Goal: Task Accomplishment & Management: Manage account settings

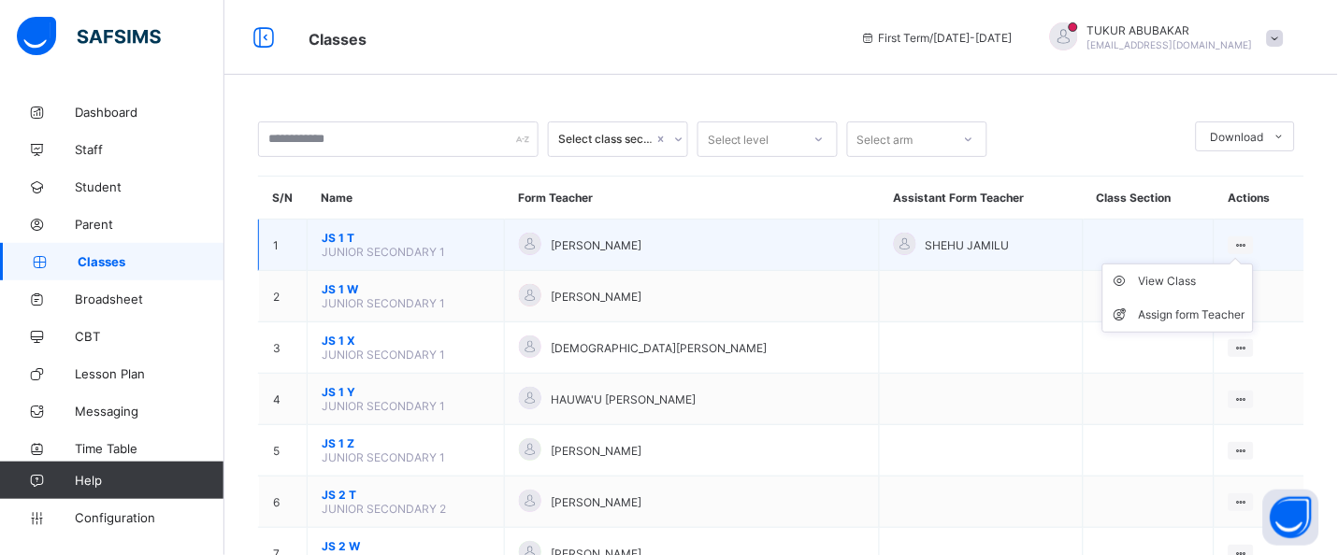
click at [1253, 264] on ul "View Class Assign form Teacher" at bounding box center [1177, 298] width 151 height 69
click at [1233, 277] on div "View Class" at bounding box center [1192, 281] width 107 height 19
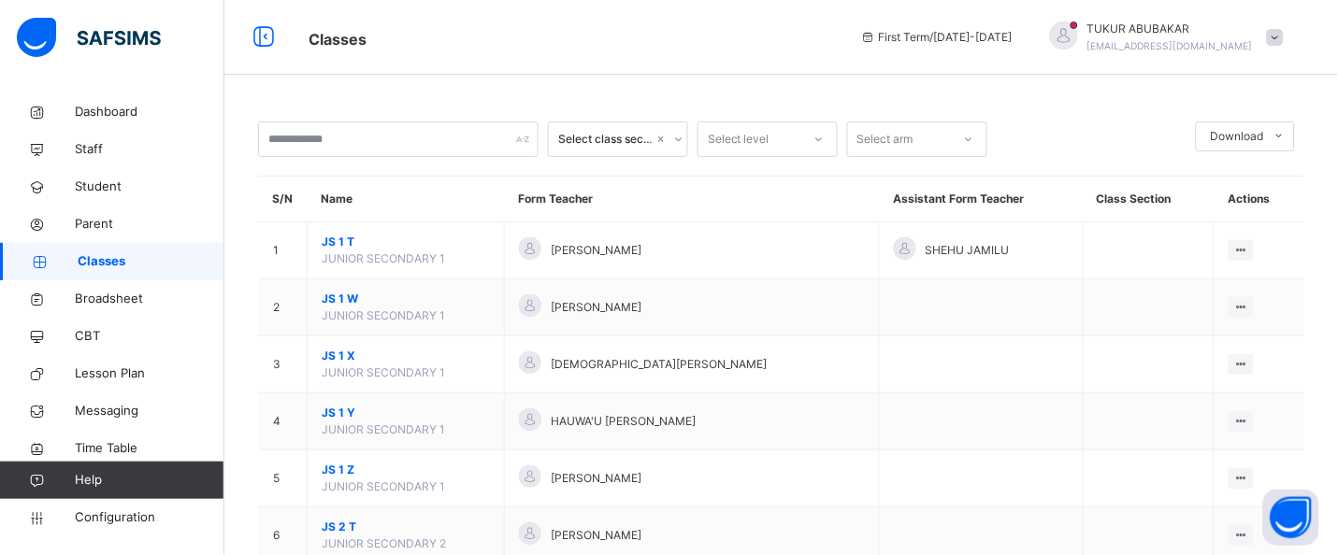
click at [644, 137] on div "Select class section" at bounding box center [605, 139] width 95 height 17
click at [437, 140] on input "text" at bounding box center [398, 140] width 281 height 36
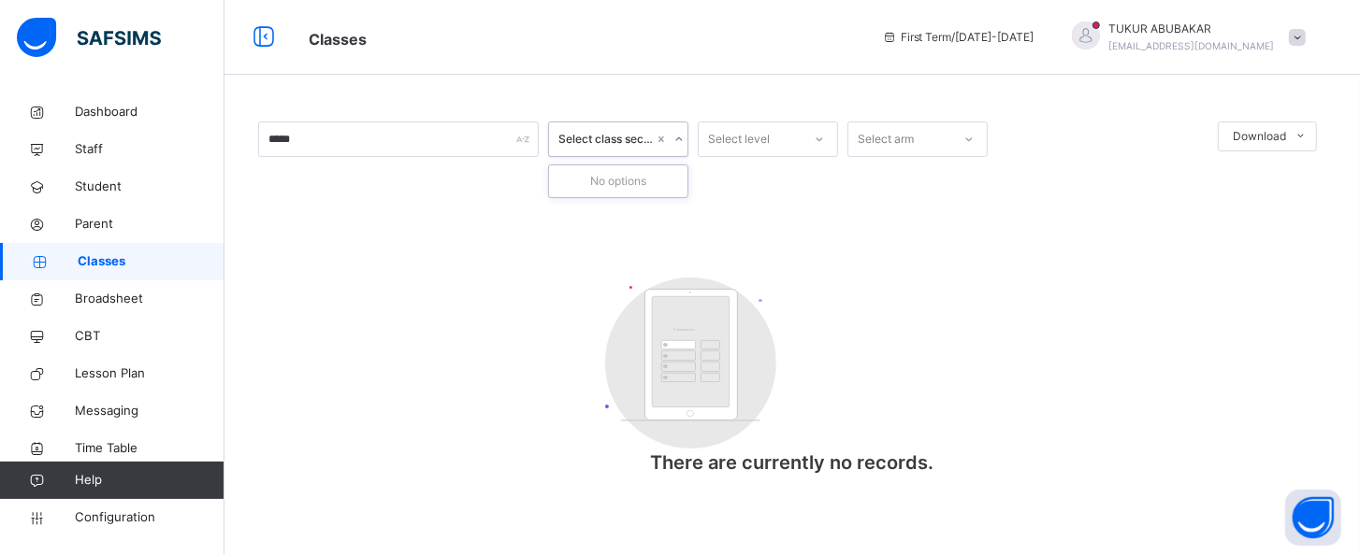
click at [678, 140] on icon at bounding box center [678, 139] width 7 height 4
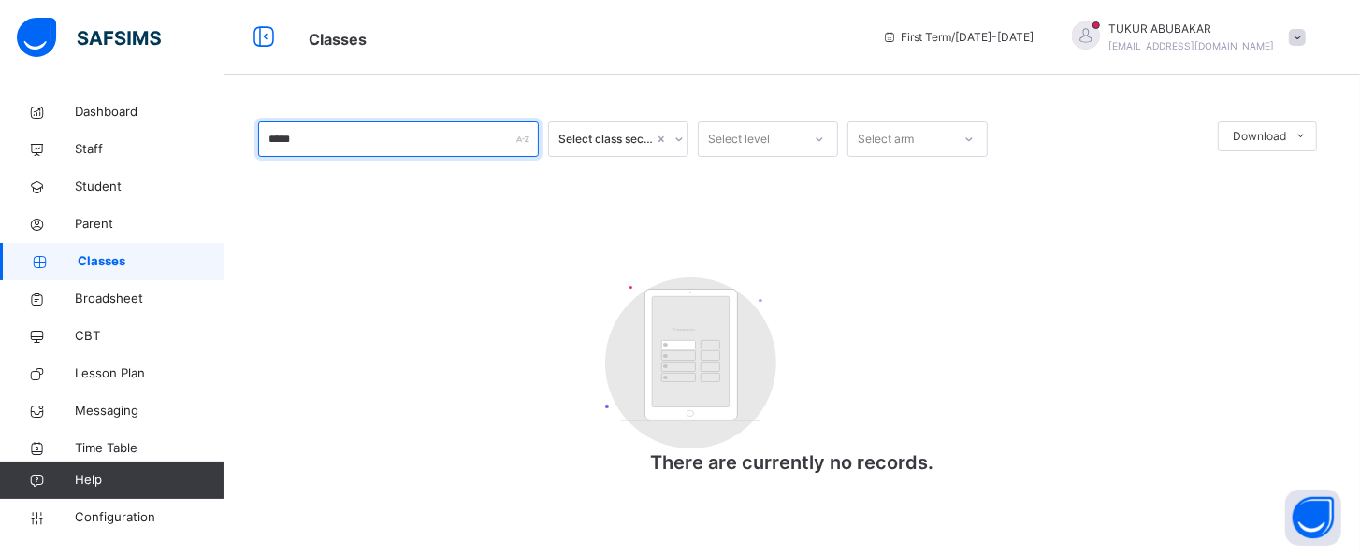
click at [480, 130] on input "*****" at bounding box center [398, 140] width 281 height 36
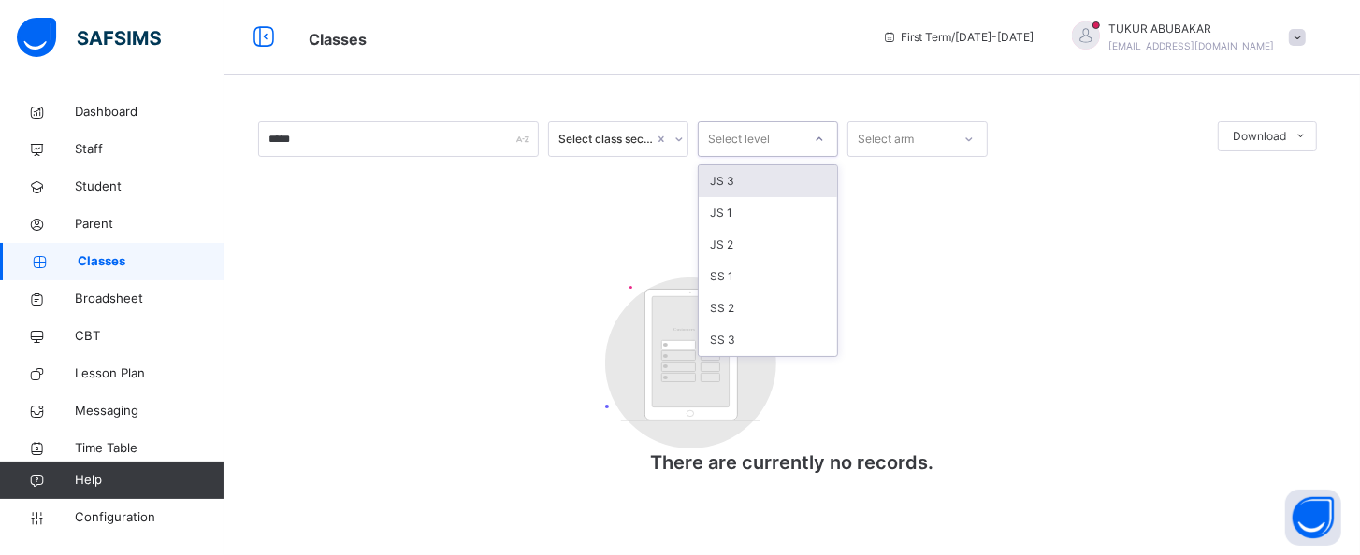
click at [819, 139] on icon at bounding box center [818, 139] width 11 height 19
click at [803, 256] on div "JS 2" at bounding box center [767, 245] width 138 height 32
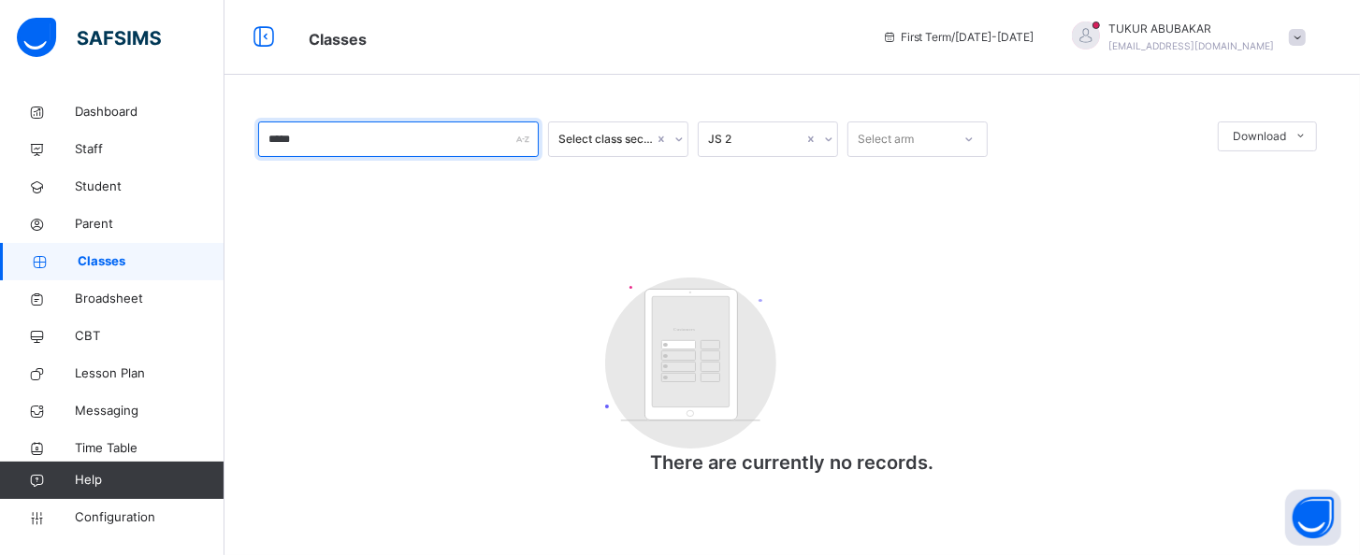
click at [386, 133] on input "*****" at bounding box center [398, 140] width 281 height 36
type input "*"
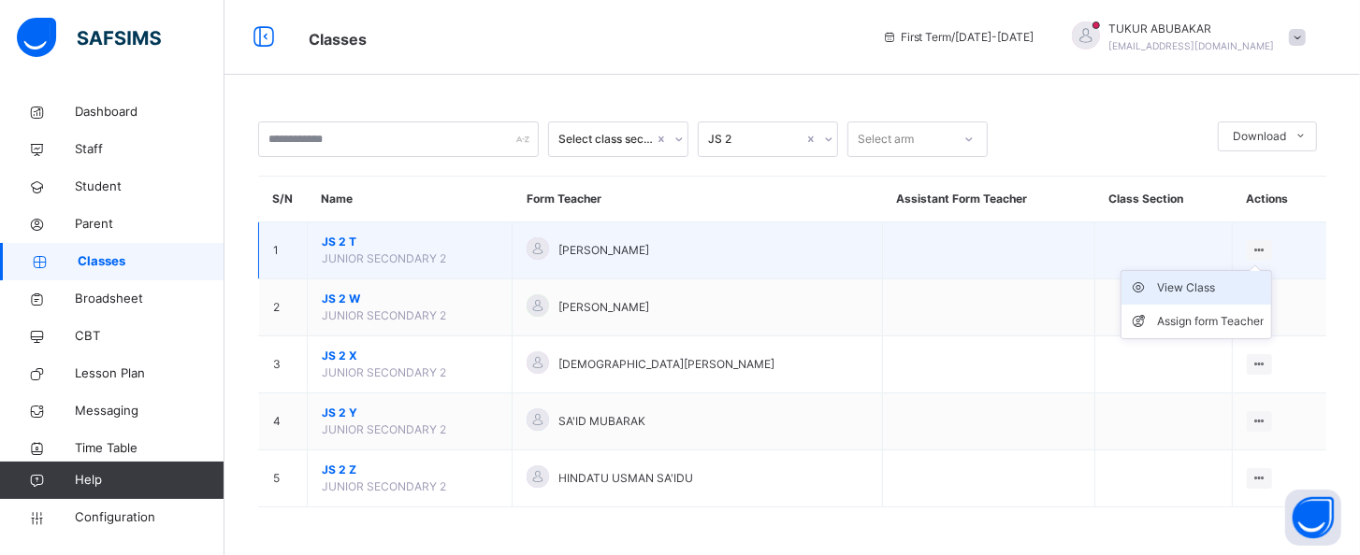
click at [1197, 285] on div "View Class" at bounding box center [1210, 288] width 107 height 19
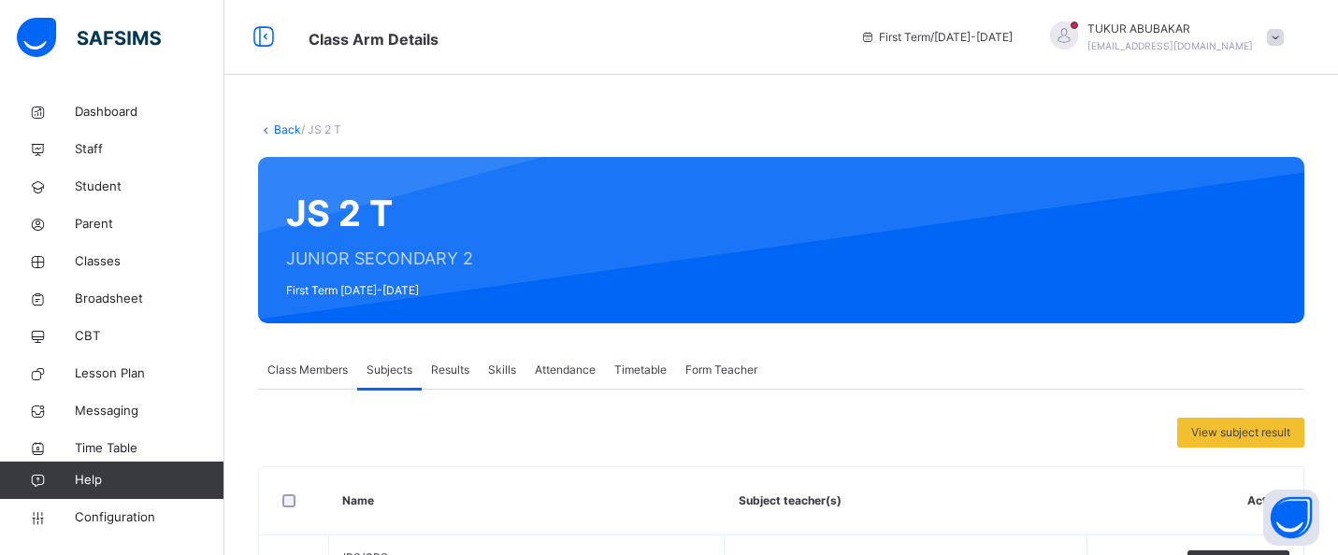
scroll to position [40, 0]
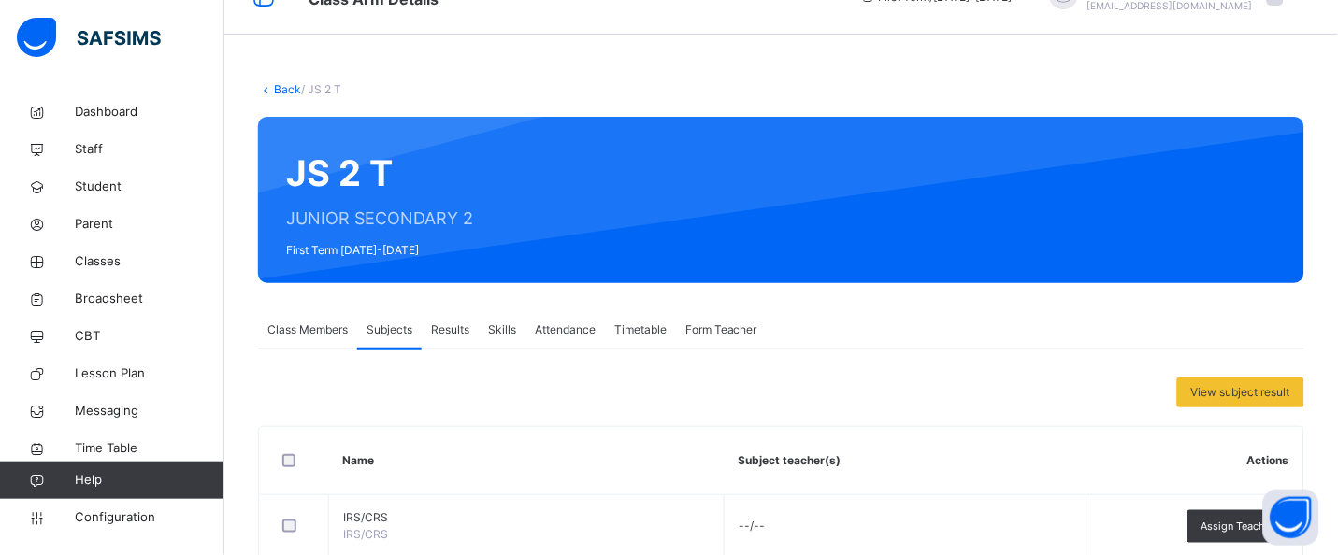
click at [289, 326] on span "Class Members" at bounding box center [307, 330] width 80 height 17
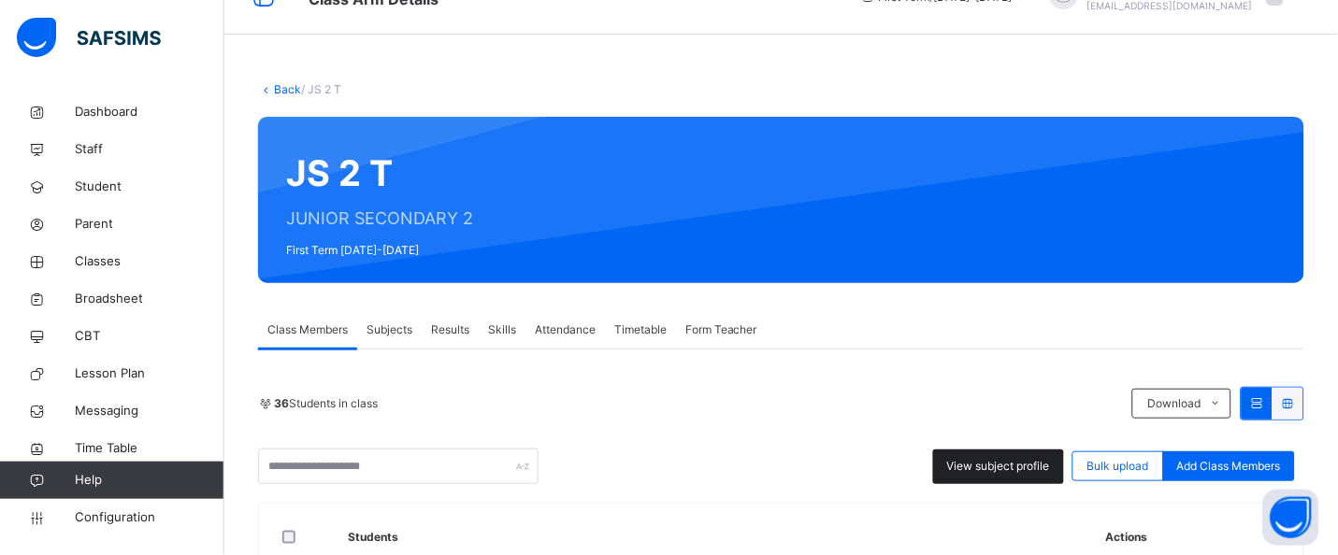
click at [1021, 464] on span "View subject profile" at bounding box center [998, 466] width 103 height 17
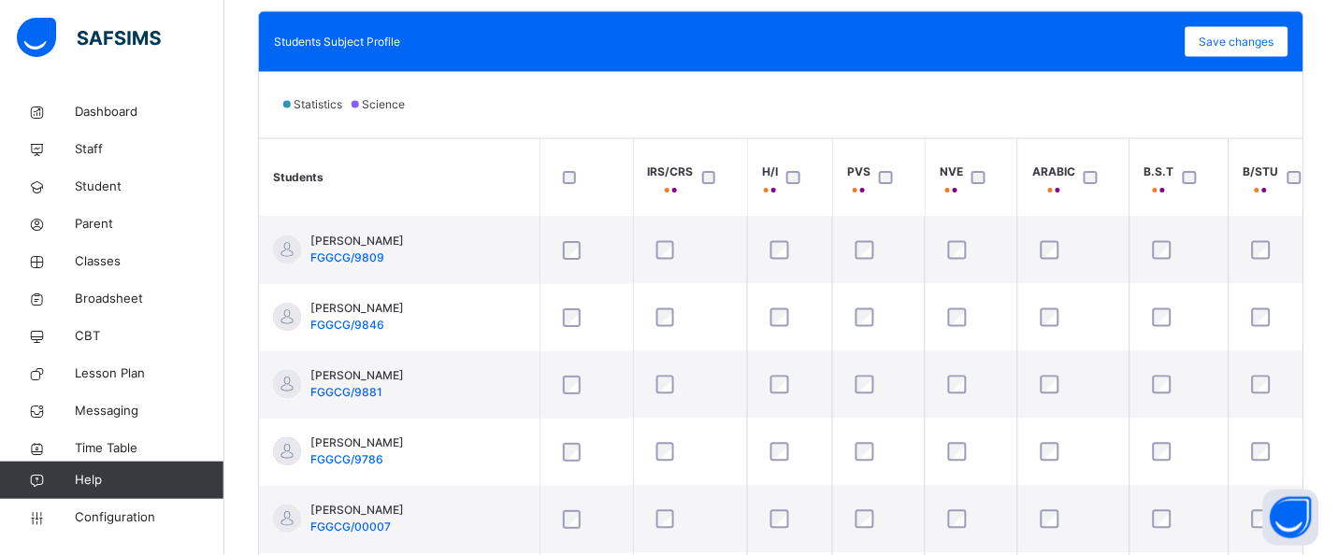
scroll to position [643, 0]
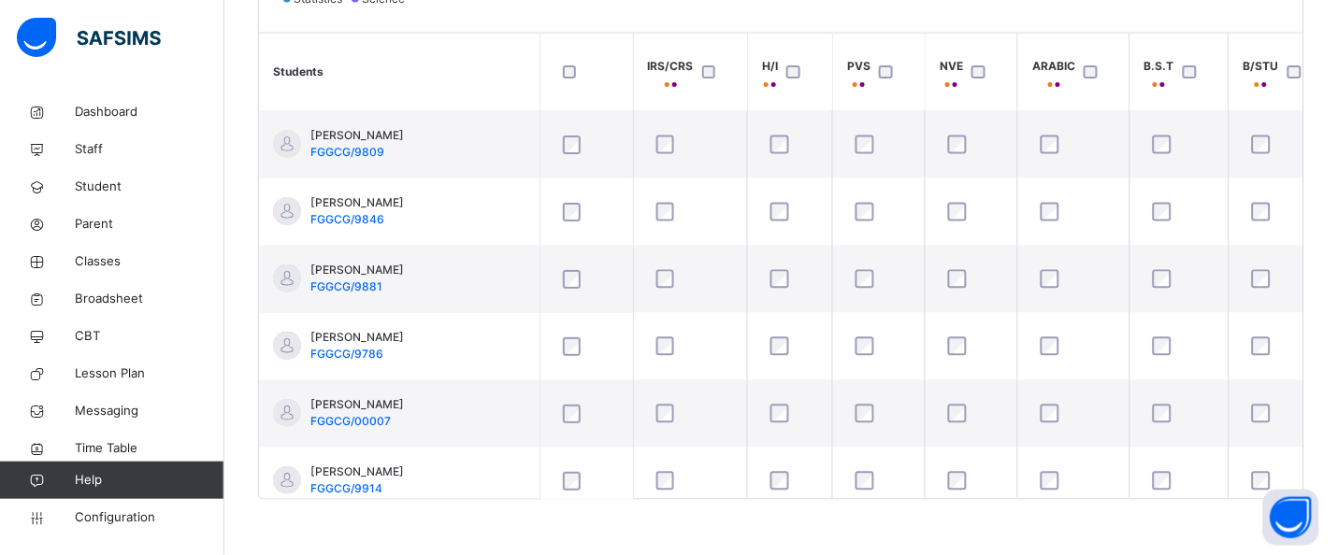
drag, startPoint x: 602, startPoint y: 491, endPoint x: 620, endPoint y: 499, distance: 19.7
click at [620, 499] on div "Students Subject Profile Save changes Statistics Science Students IRS/CRS H/I P…" at bounding box center [781, 203] width 1046 height 595
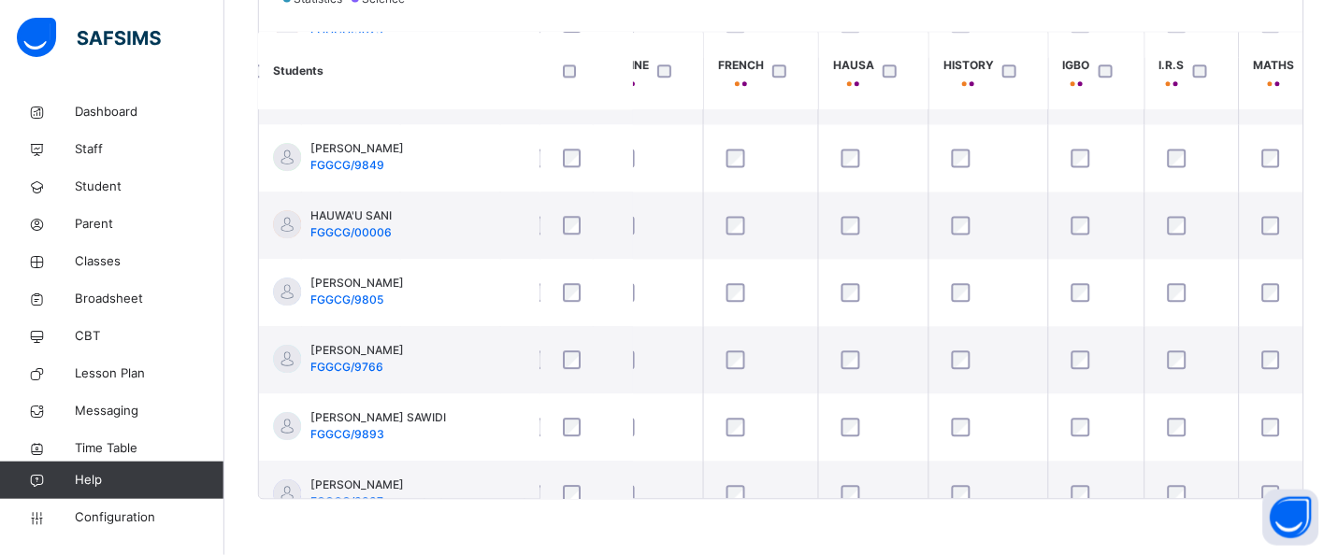
scroll to position [990, 1239]
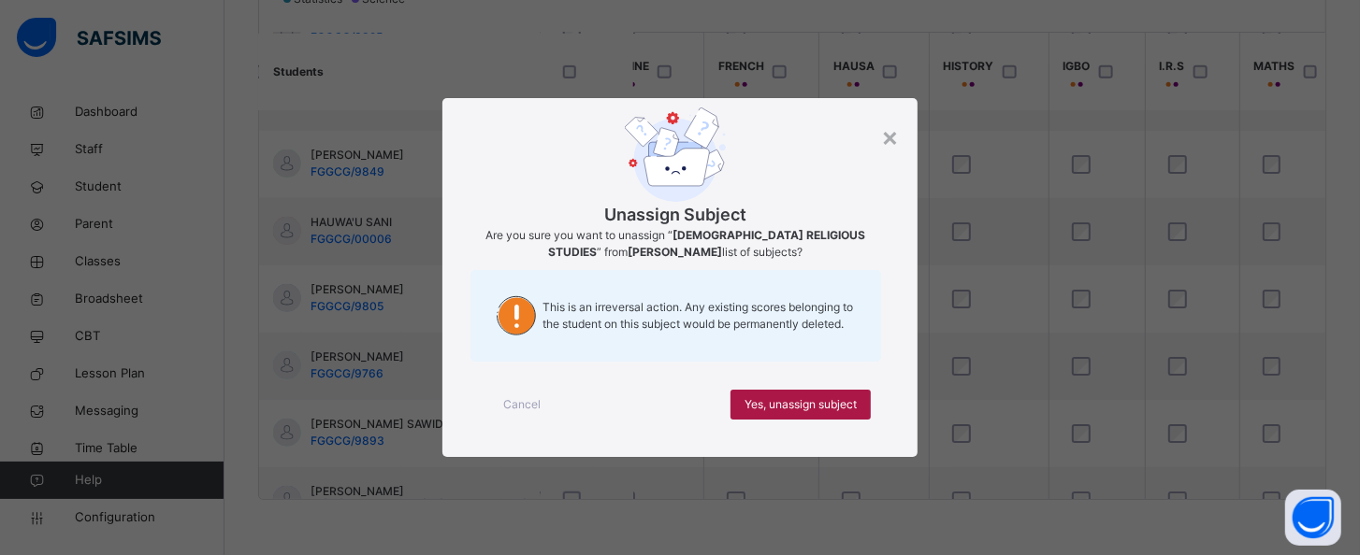
click at [860, 408] on div "Yes, unassign subject" at bounding box center [800, 405] width 140 height 30
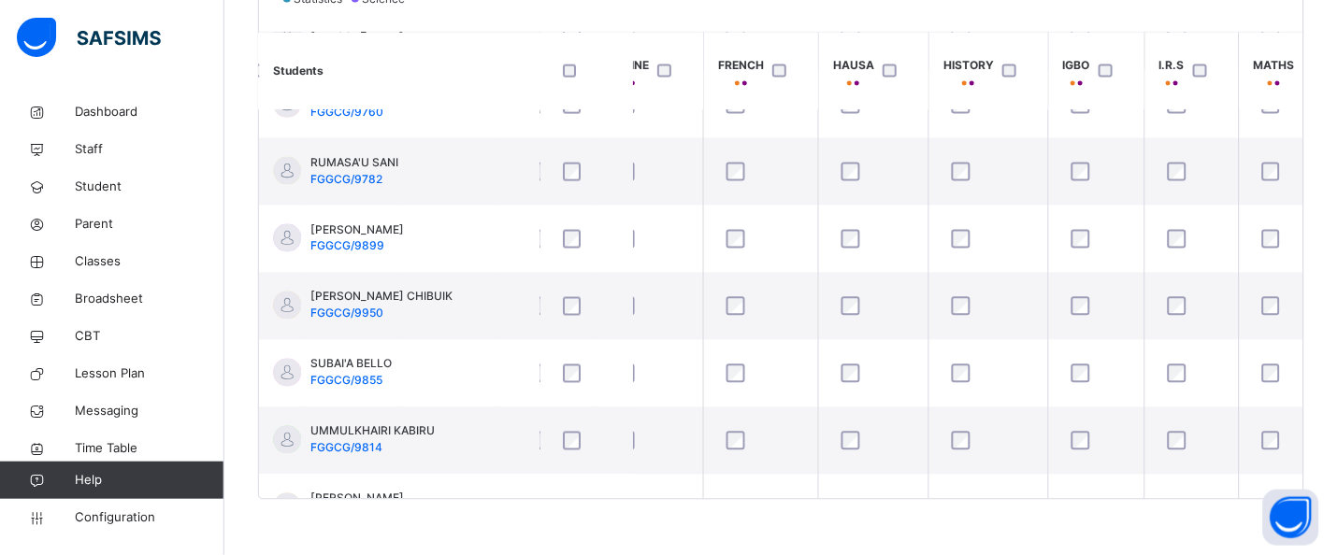
scroll to position [2040, 1239]
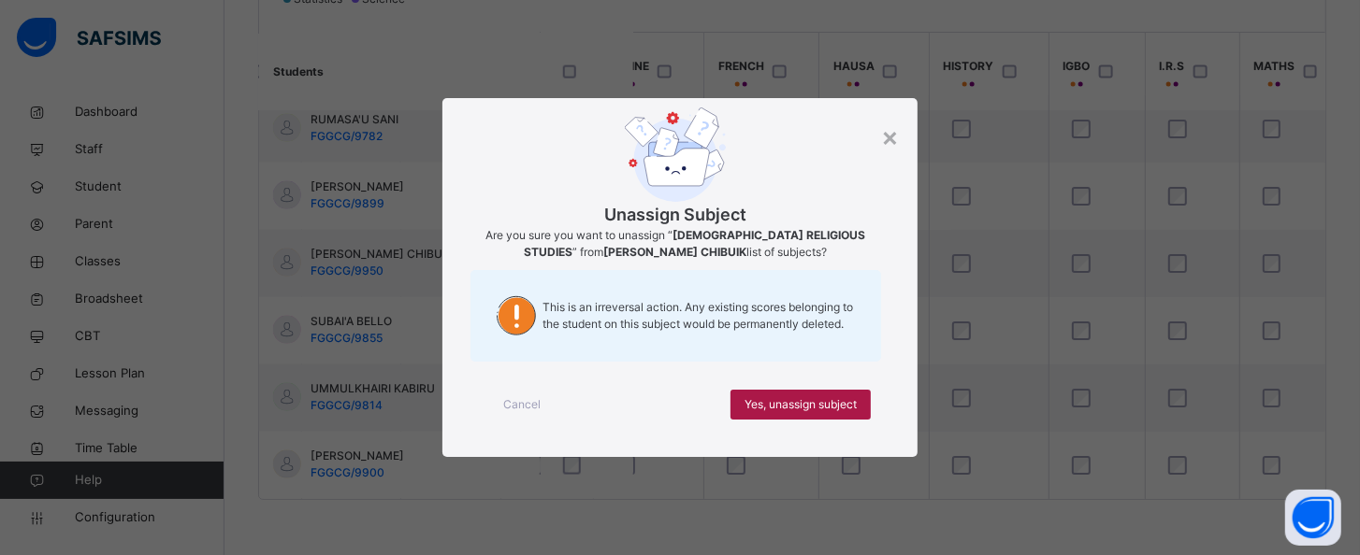
click at [844, 412] on span "Yes, unassign subject" at bounding box center [800, 404] width 112 height 17
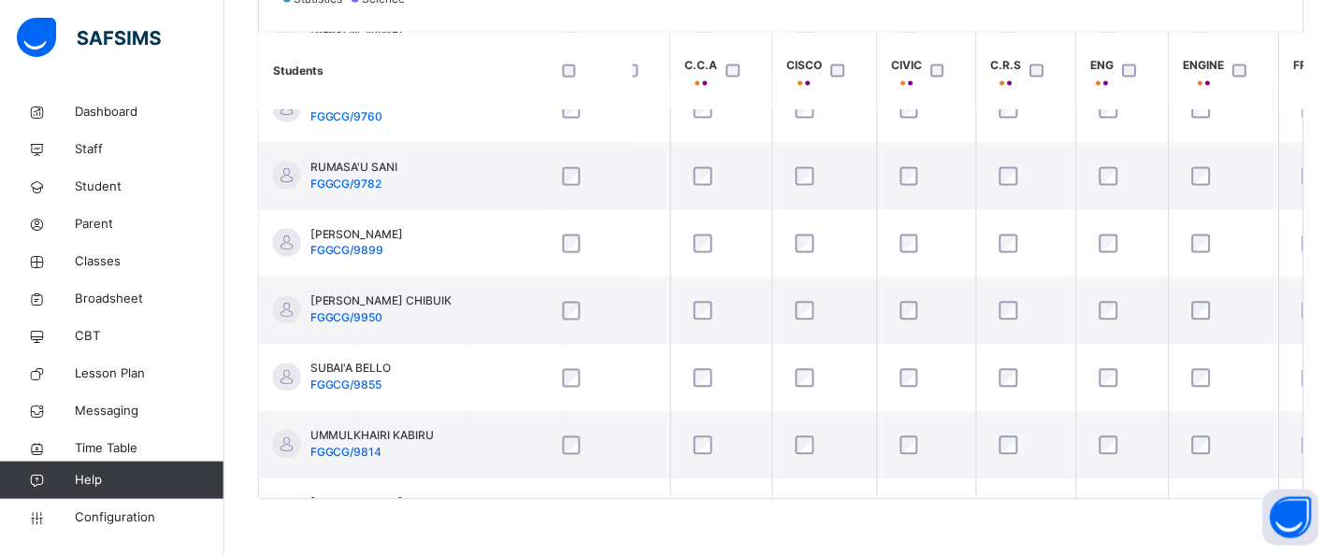
scroll to position [1988, 343]
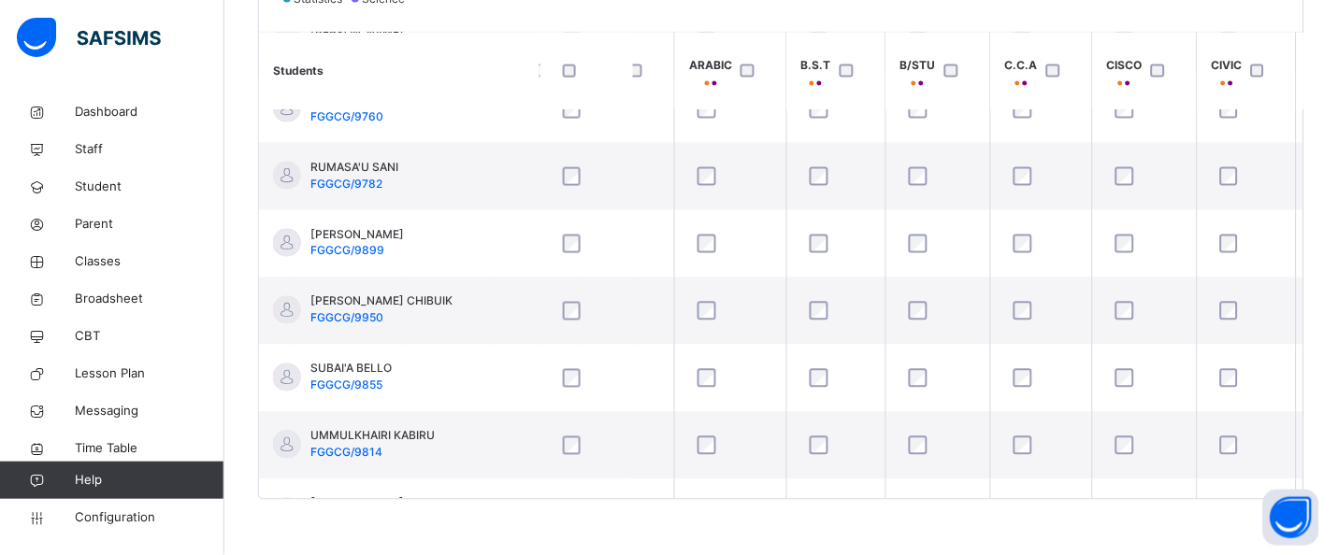
click at [767, 493] on div "Students IRS/CRS H/I PVS NVE ARABIC B.S.T B/STU C.C.A CISCO CIVIC C.R.S ENG ENG…" at bounding box center [781, 266] width 1044 height 468
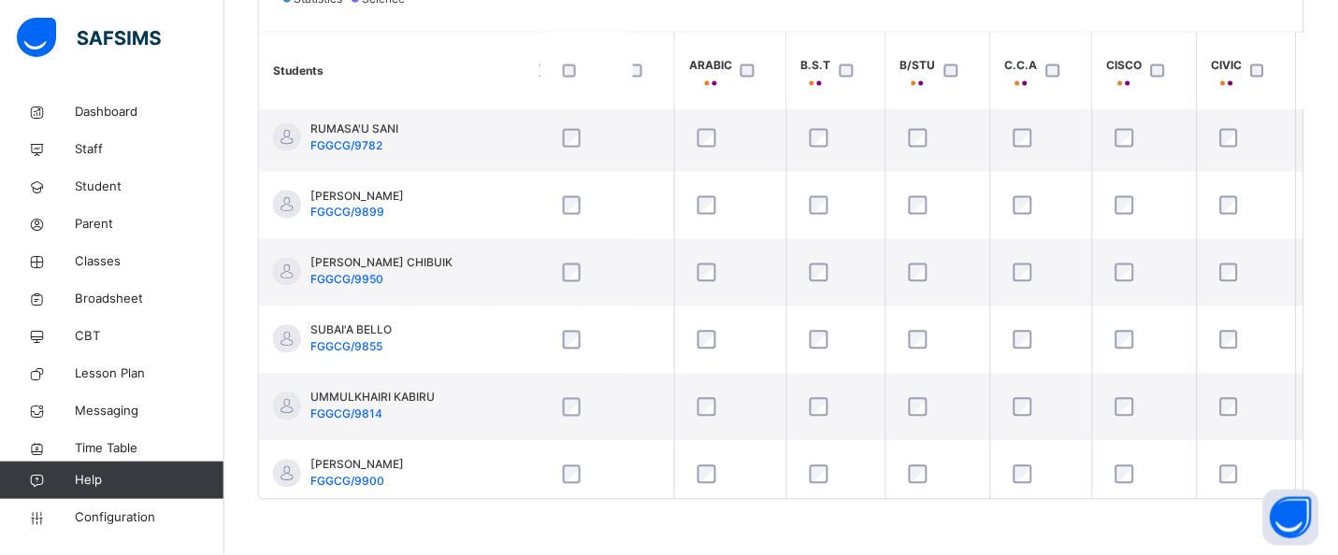
scroll to position [2031, 343]
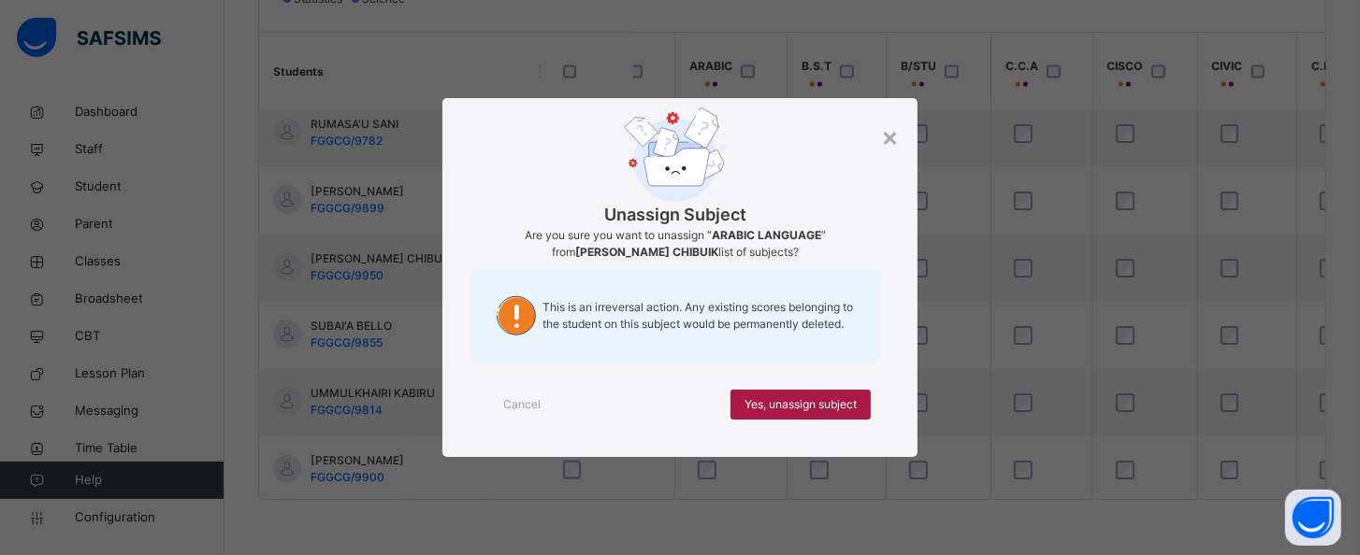
click at [783, 412] on span "Yes, unassign subject" at bounding box center [800, 404] width 112 height 17
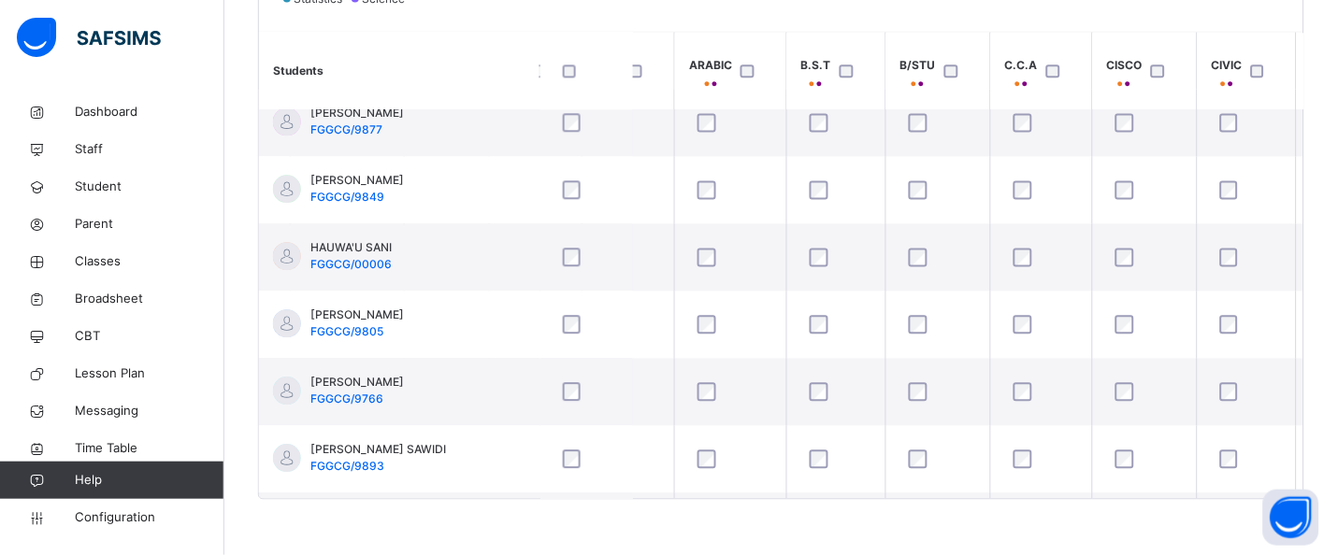
scroll to position [958, 343]
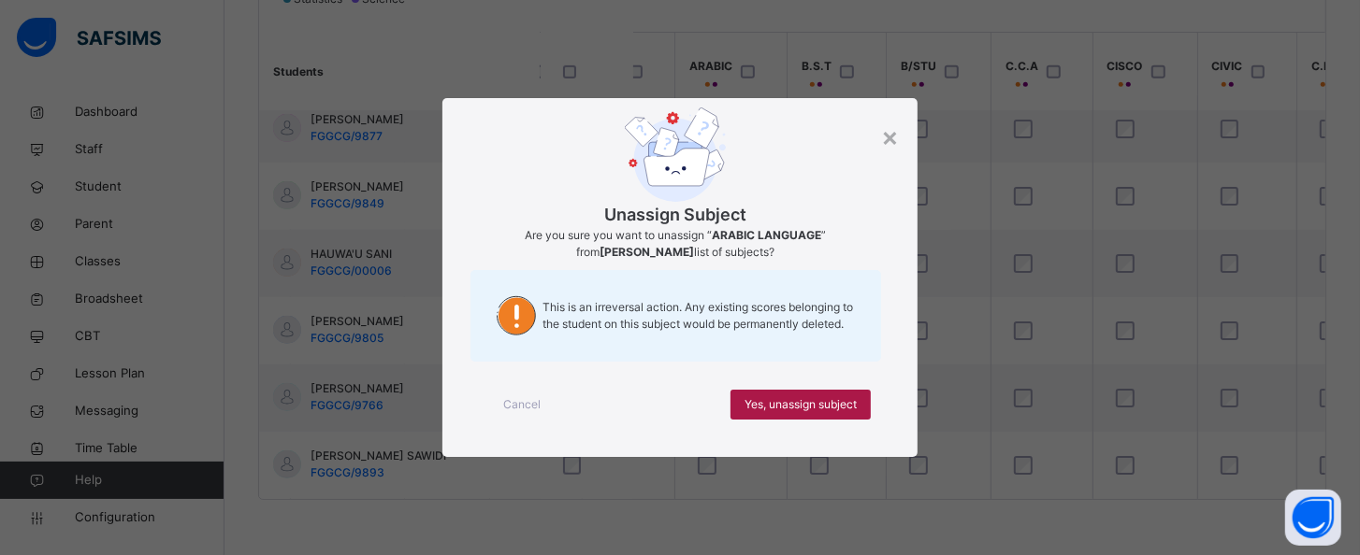
click at [798, 403] on span "Yes, unassign subject" at bounding box center [800, 404] width 112 height 17
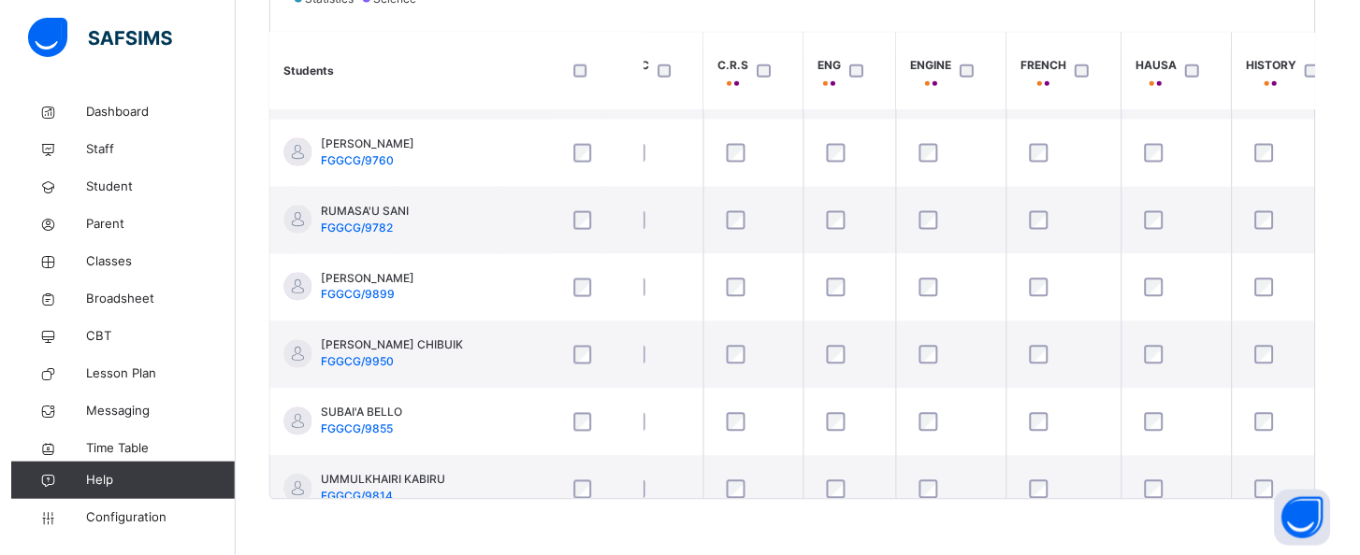
scroll to position [1951, 947]
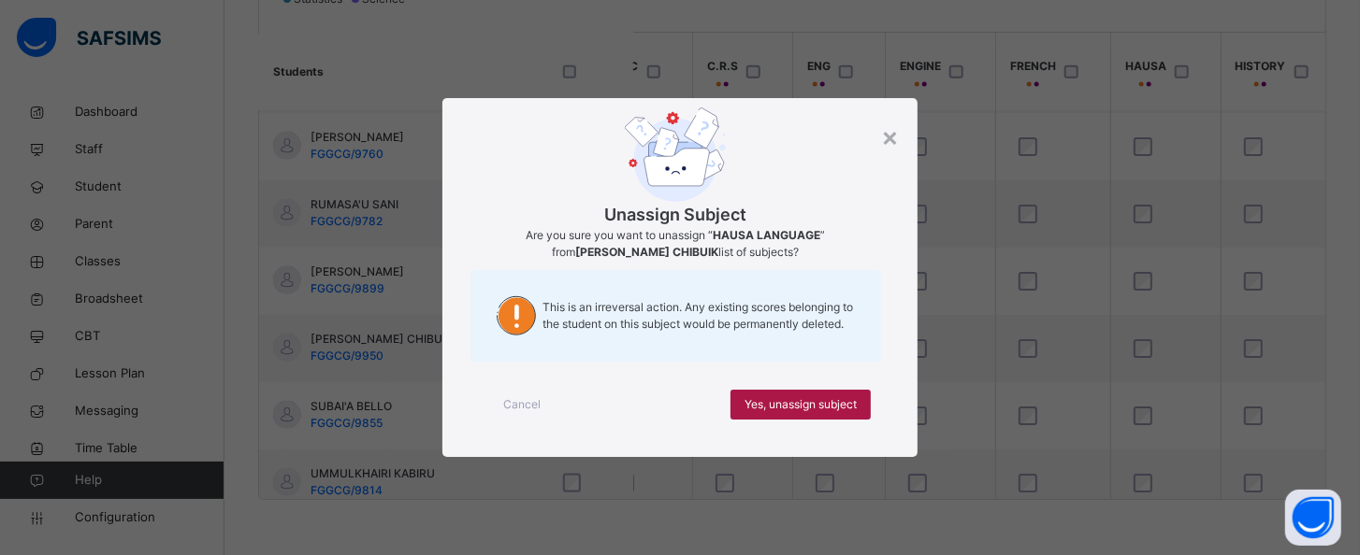
click at [811, 401] on span "Yes, unassign subject" at bounding box center [800, 404] width 112 height 17
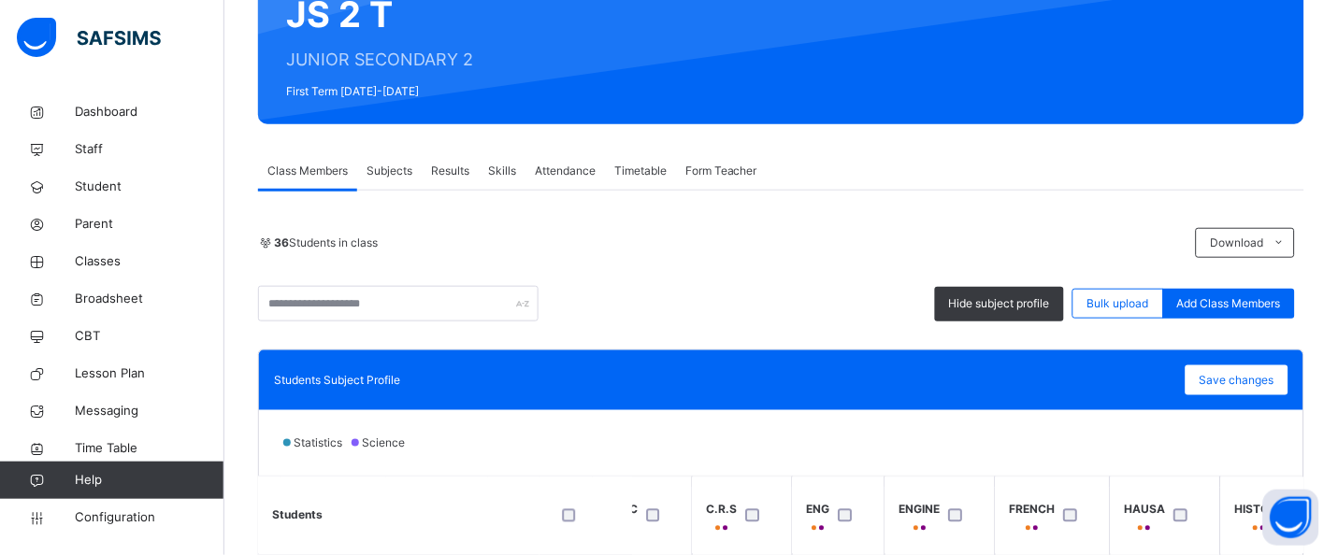
scroll to position [204, 0]
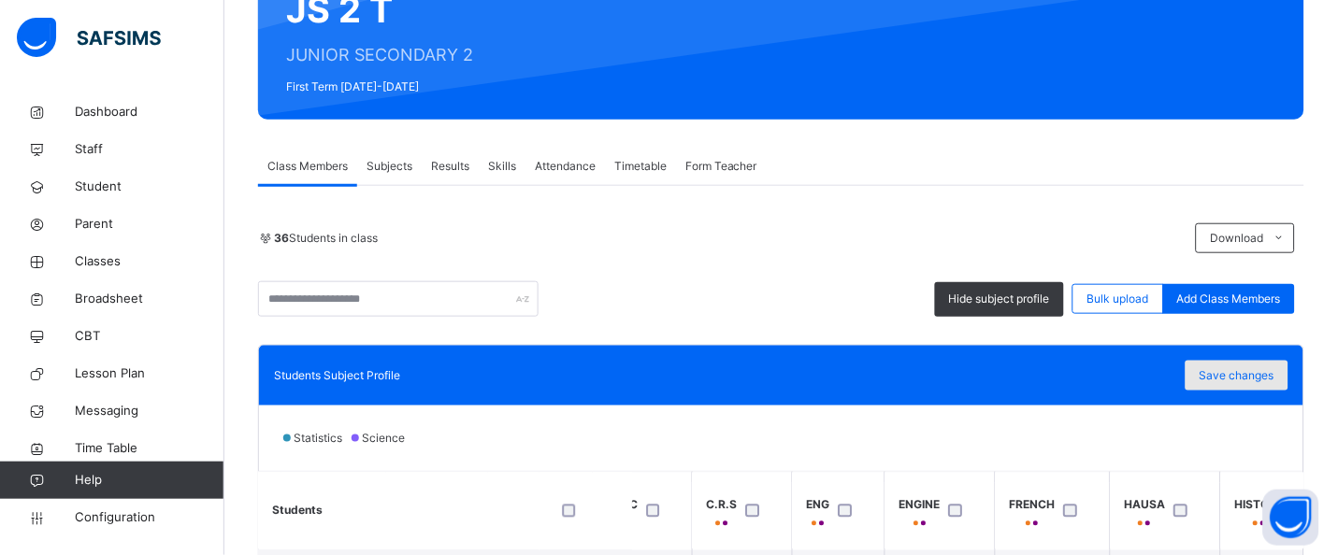
click at [1274, 380] on span "Save changes" at bounding box center [1237, 375] width 75 height 17
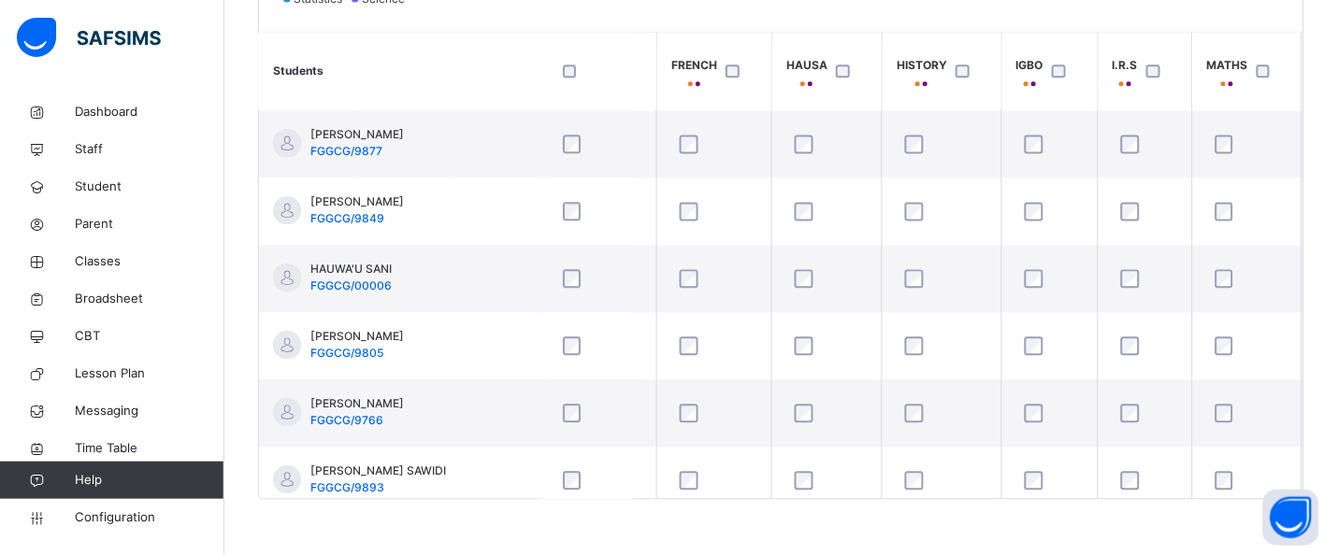
scroll to position [943, 1290]
drag, startPoint x: 1116, startPoint y: 499, endPoint x: 1171, endPoint y: 493, distance: 55.6
click at [1171, 493] on div "Students Subject Profile Save changes Statistics Science Students IRS/CRS H/I P…" at bounding box center [781, 203] width 1046 height 595
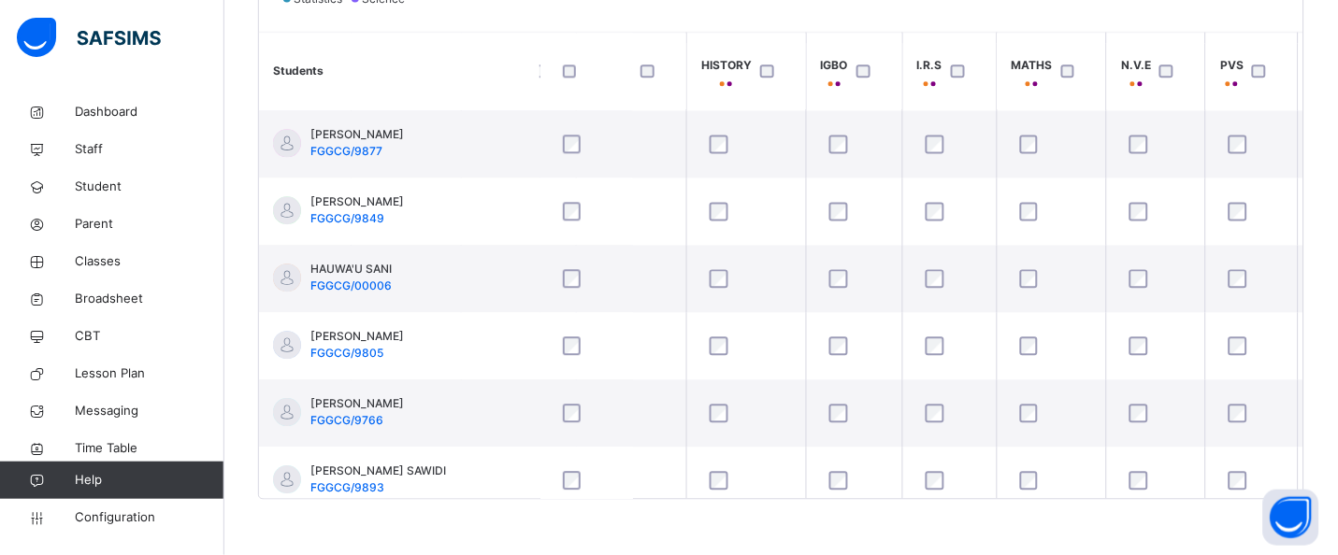
scroll to position [943, 1486]
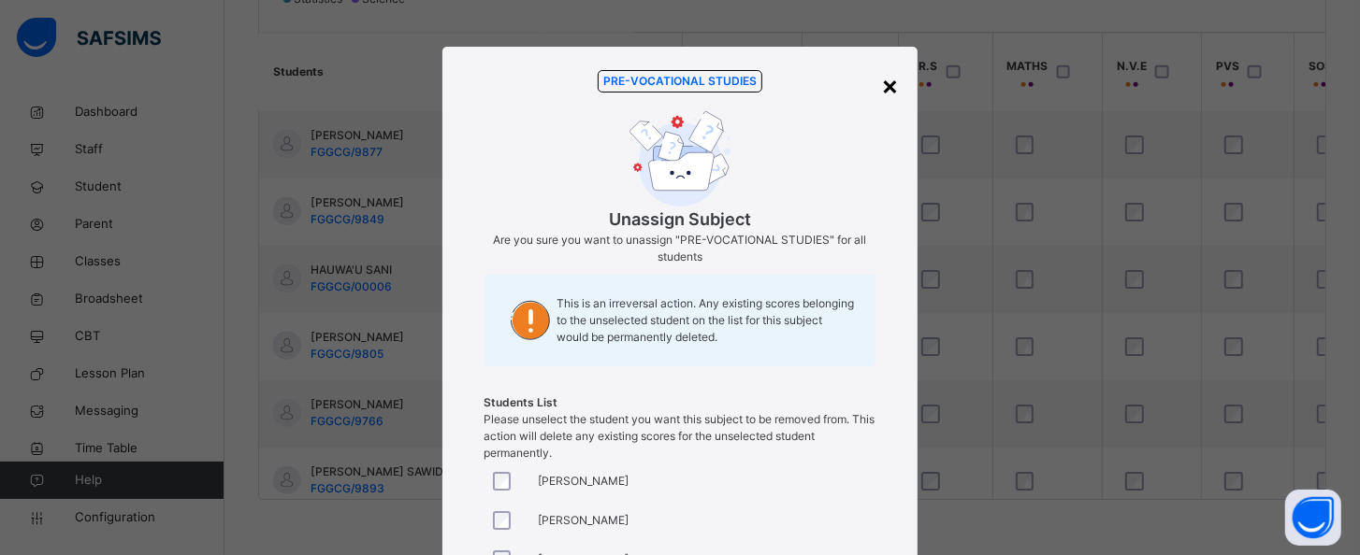
click at [884, 86] on div "×" at bounding box center [890, 84] width 18 height 39
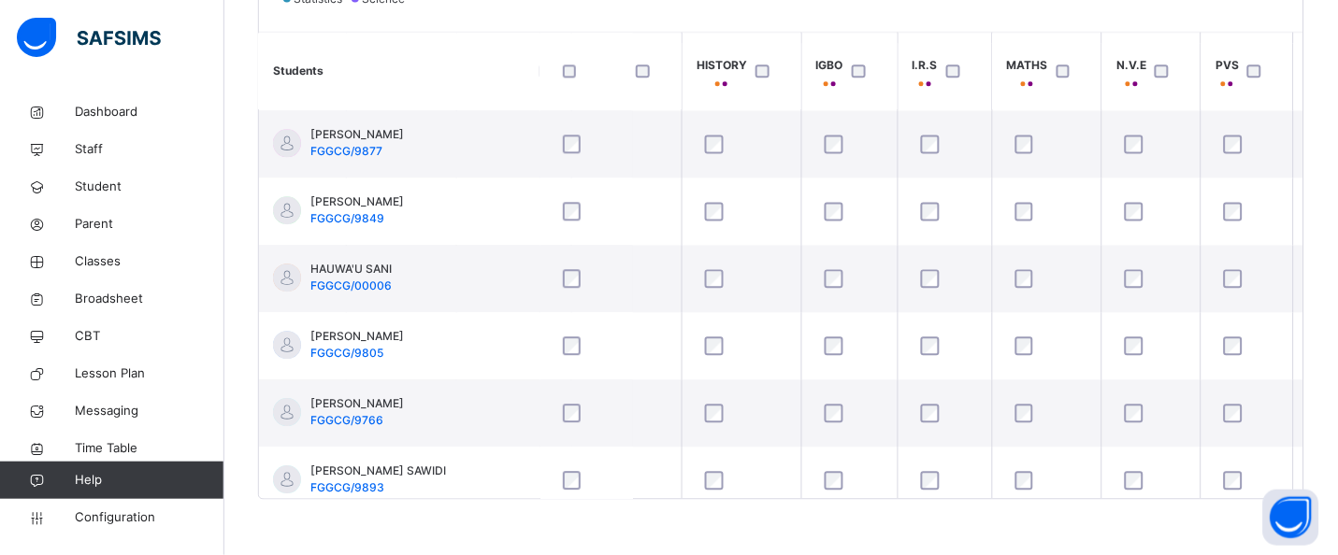
click at [1212, 500] on div "Back / JS 2 T JS 2 T JUNIOR SECONDARY 2 First Term [DATE]-[DATE] Class Members …" at bounding box center [781, 3] width 1114 height 1106
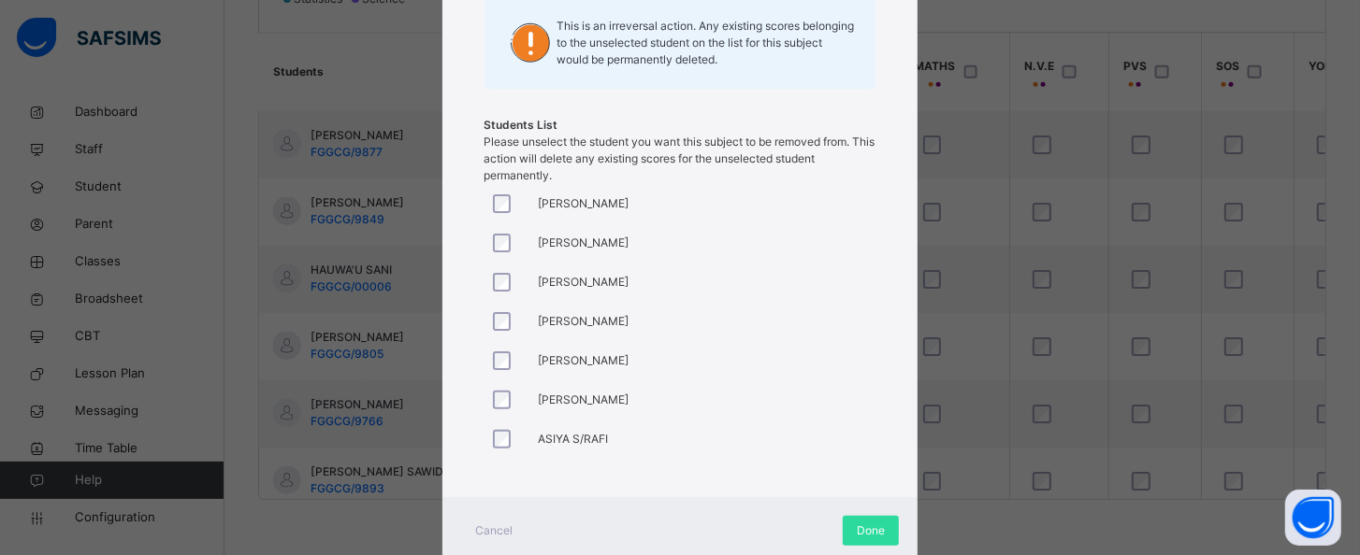
scroll to position [281, 0]
click at [859, 528] on span "Done" at bounding box center [871, 528] width 28 height 17
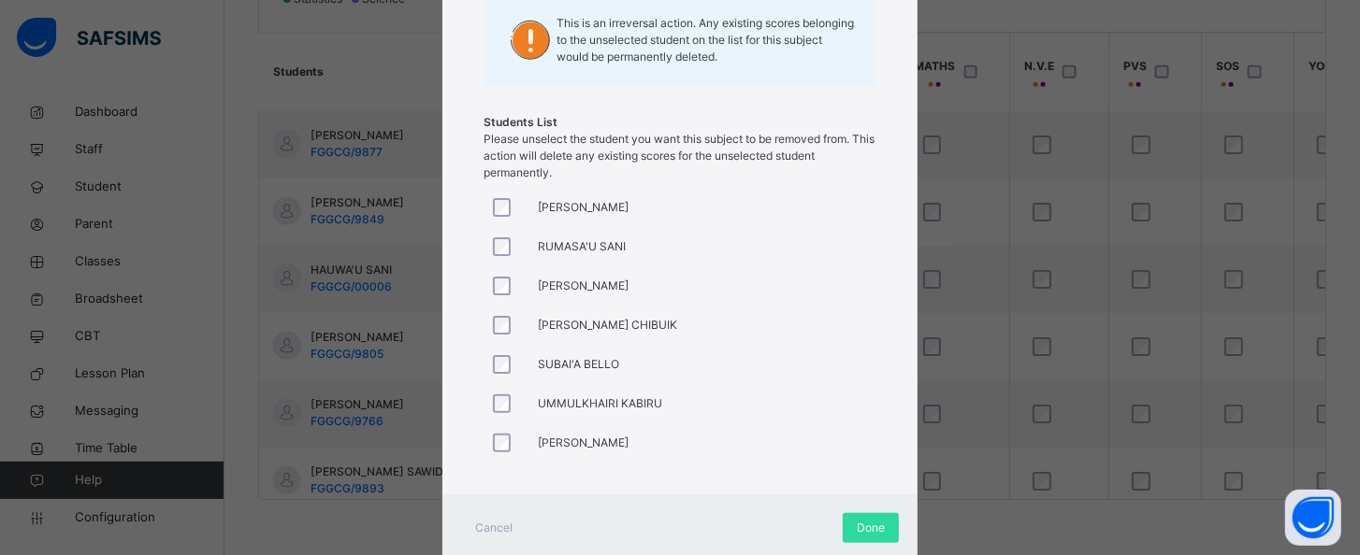
scroll to position [943, 1578]
click at [876, 534] on span "Done" at bounding box center [871, 528] width 28 height 17
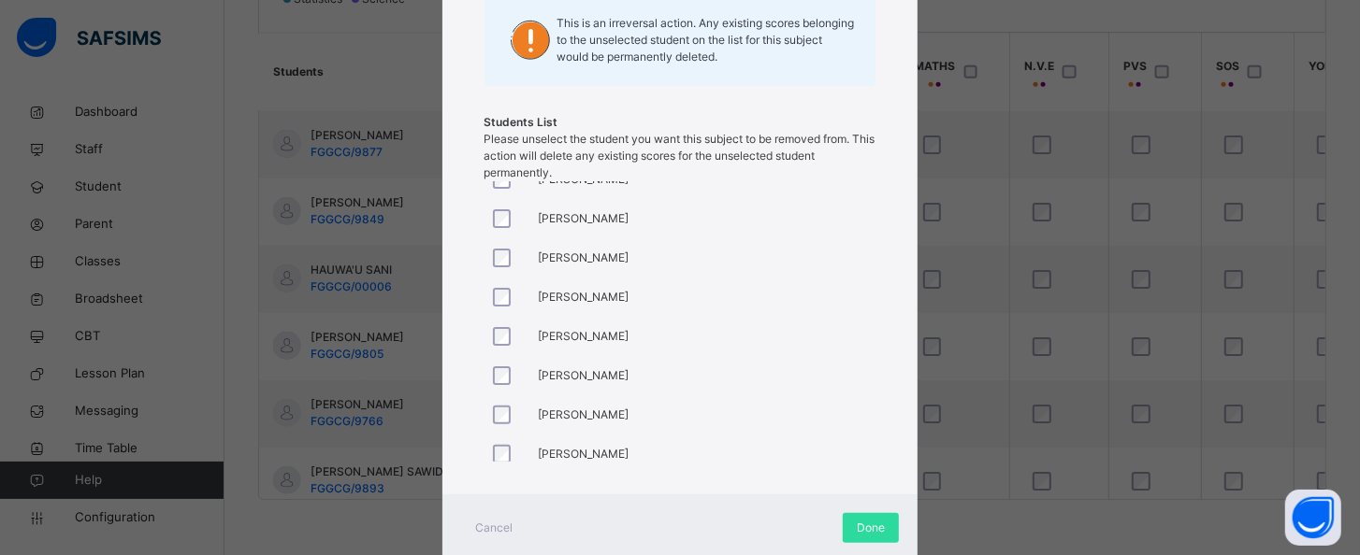
click at [492, 462] on div "PRE-VOCATIONAL STUDIES Unassign Subject Are you sure you want to unassign "PRE-…" at bounding box center [680, 126] width 420 height 700
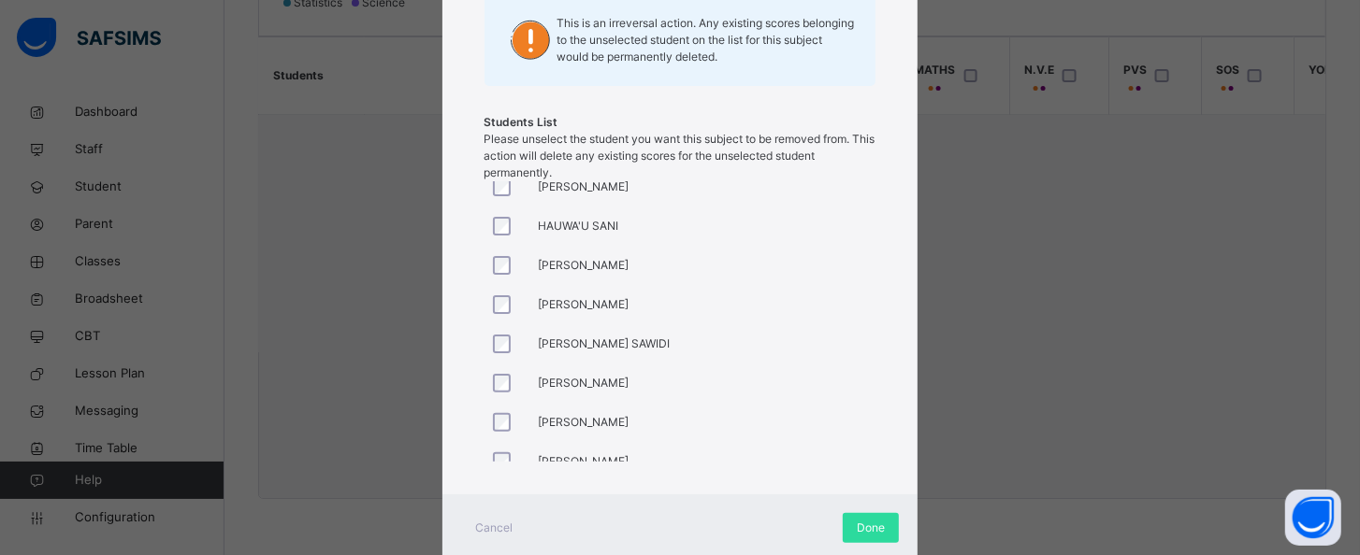
click at [500, 331] on div at bounding box center [506, 343] width 45 height 39
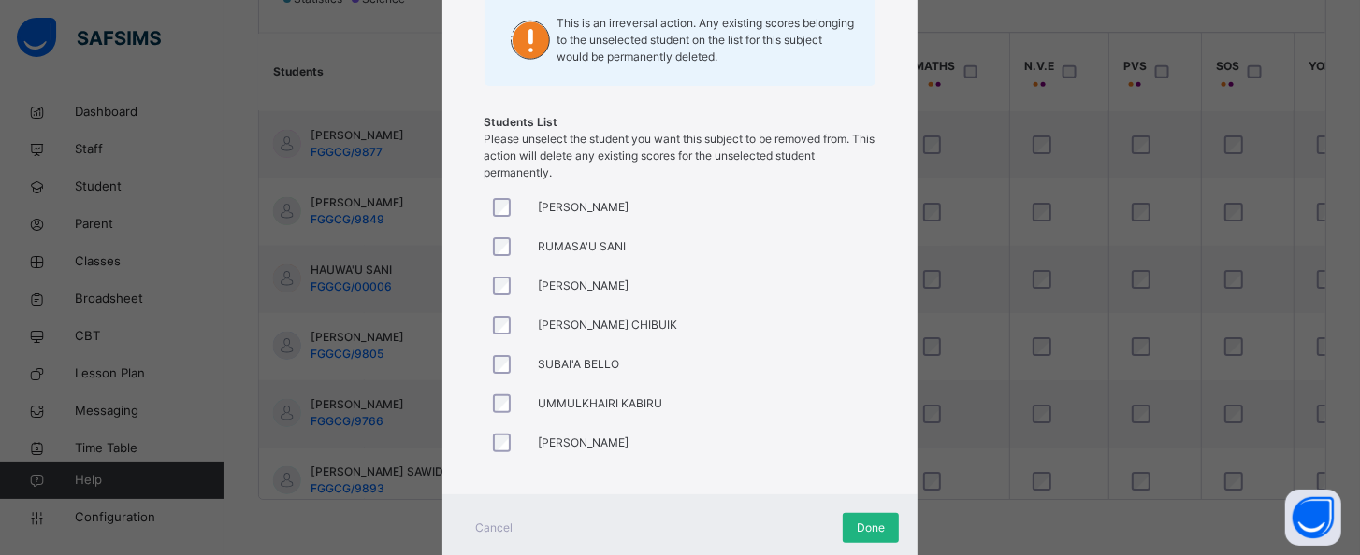
click at [878, 529] on span "Done" at bounding box center [871, 528] width 28 height 17
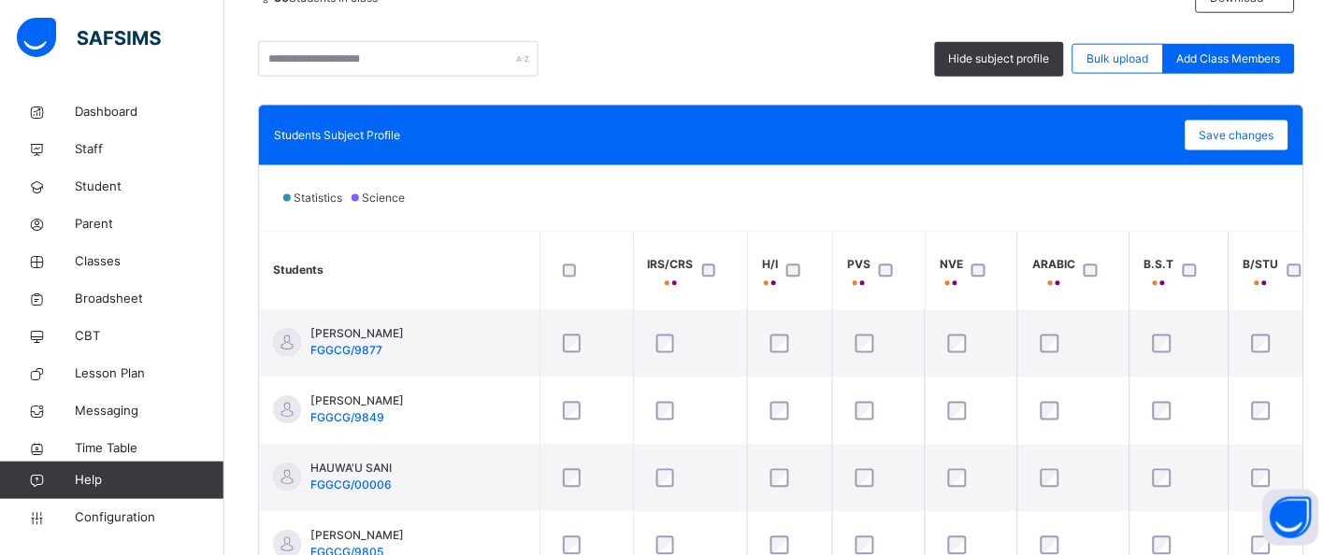
scroll to position [411, 0]
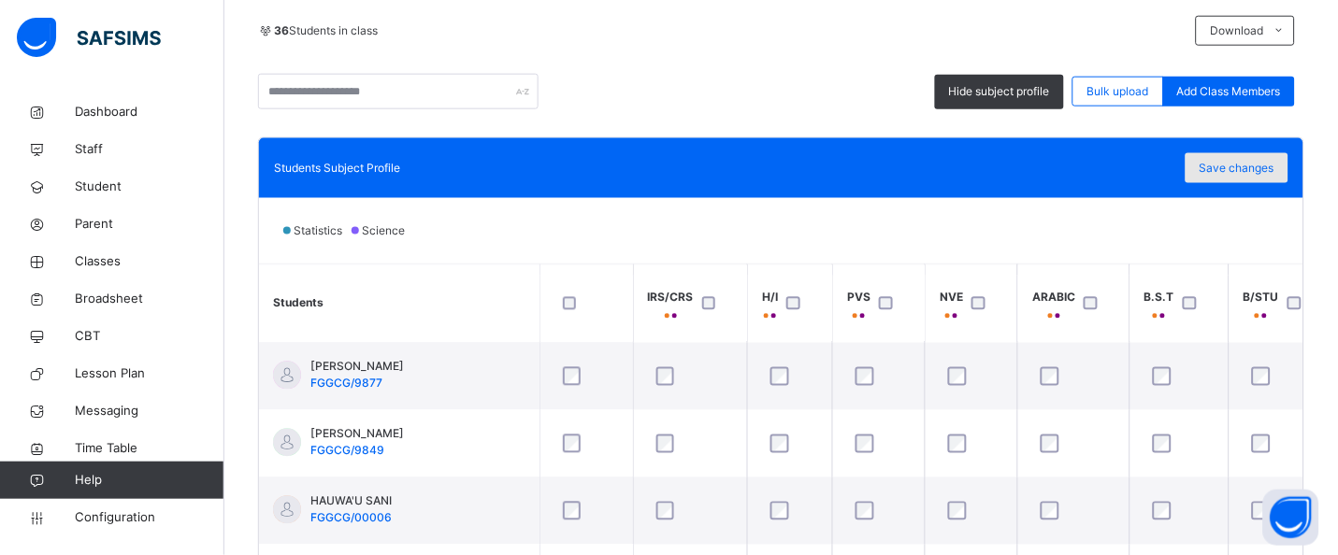
click at [1274, 174] on span "Save changes" at bounding box center [1237, 168] width 75 height 17
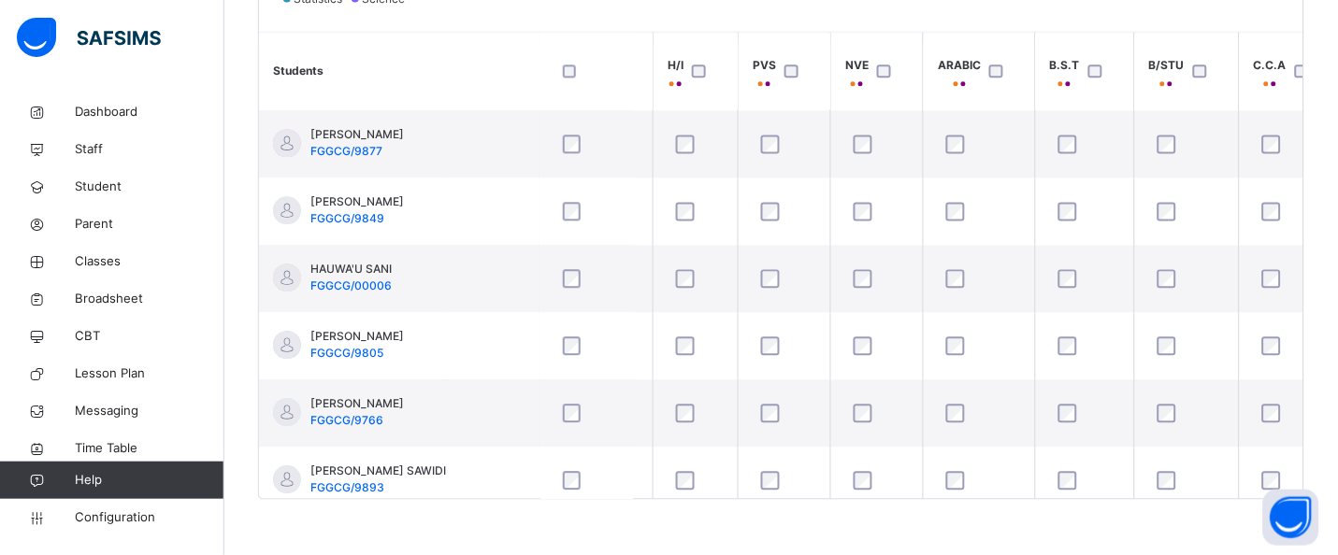
scroll to position [943, 0]
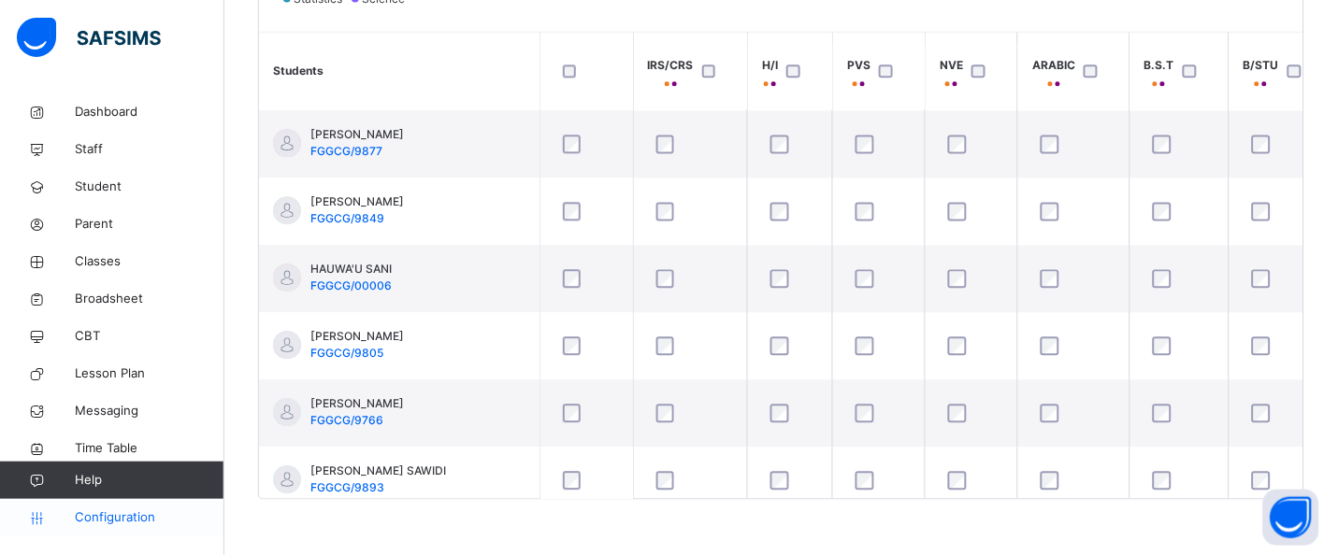
click at [156, 520] on span "Configuration" at bounding box center [149, 518] width 149 height 19
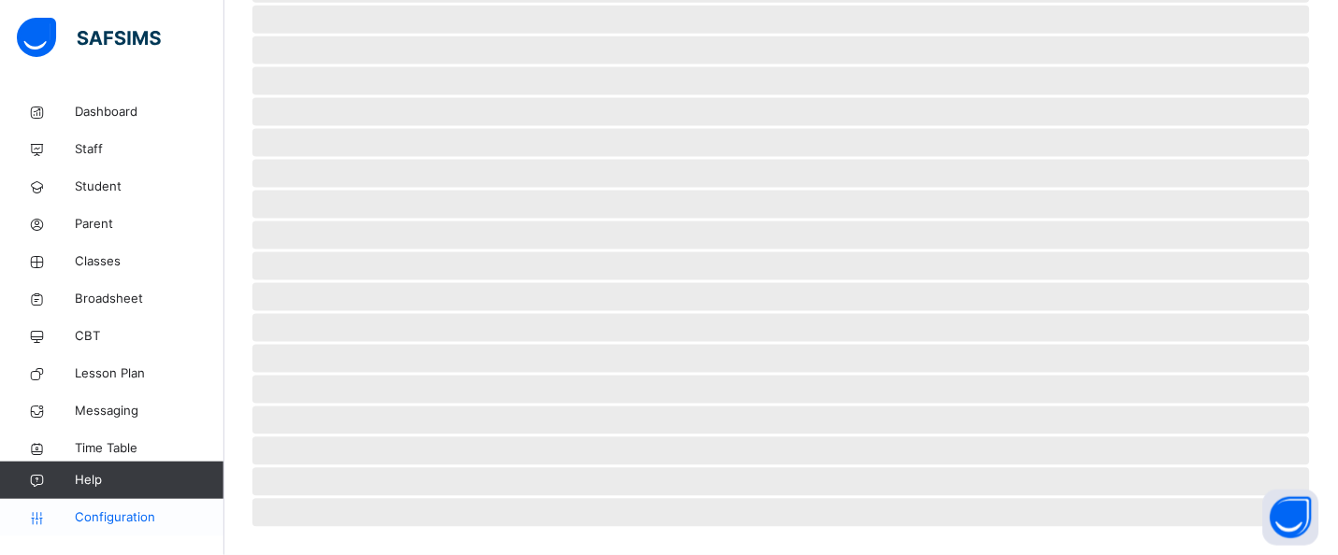
scroll to position [122, 0]
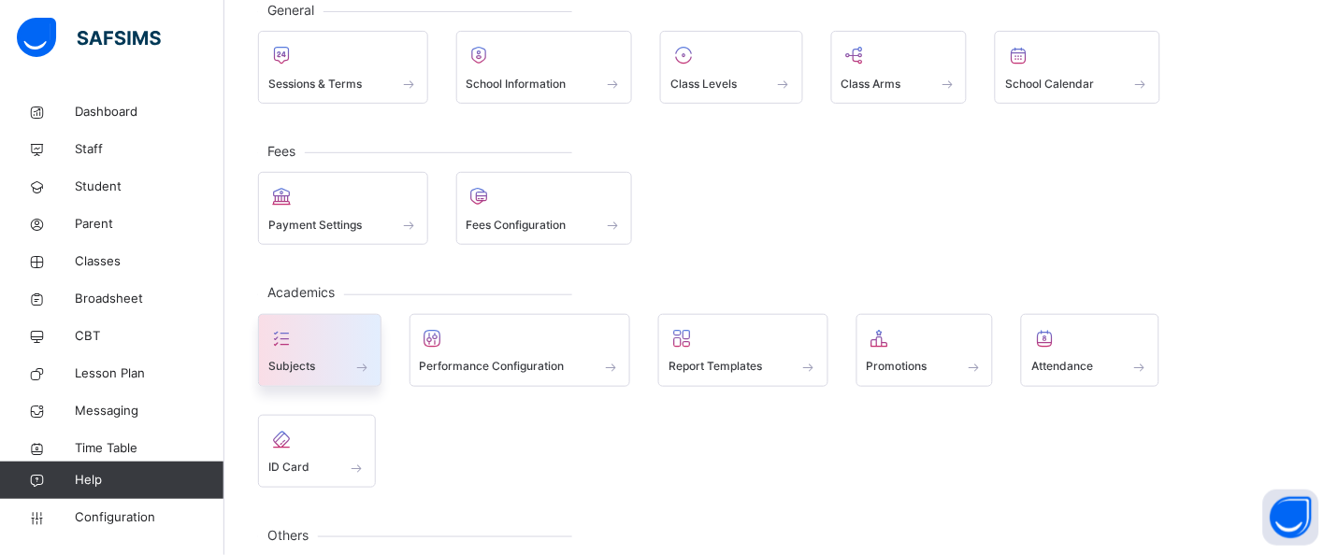
click at [341, 353] on span at bounding box center [319, 355] width 103 height 5
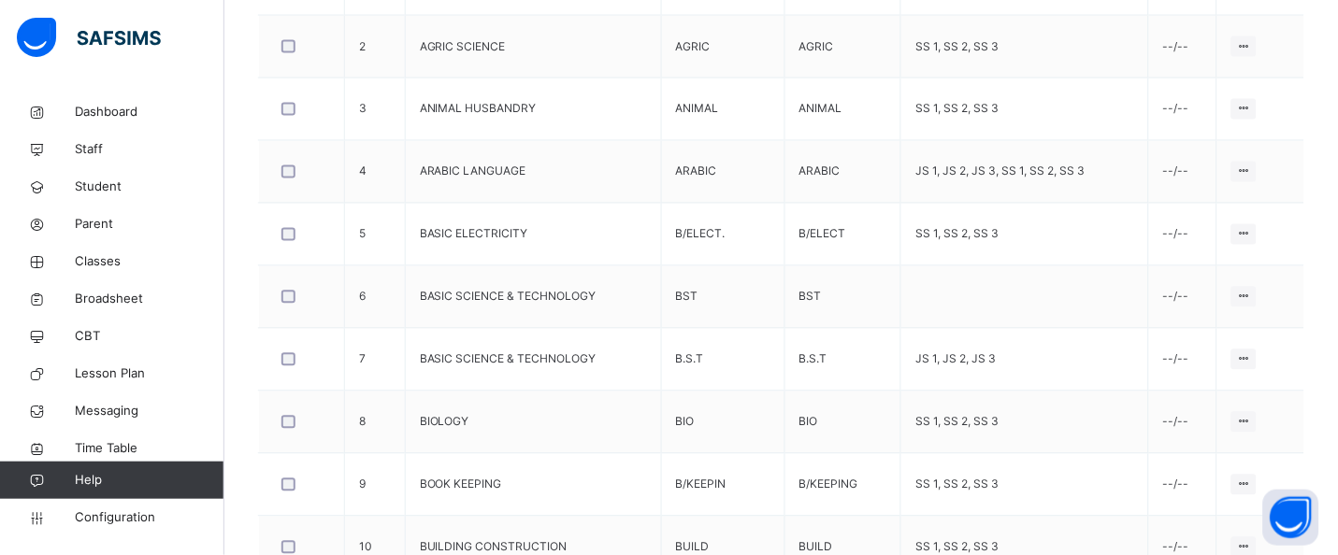
scroll to position [758, 0]
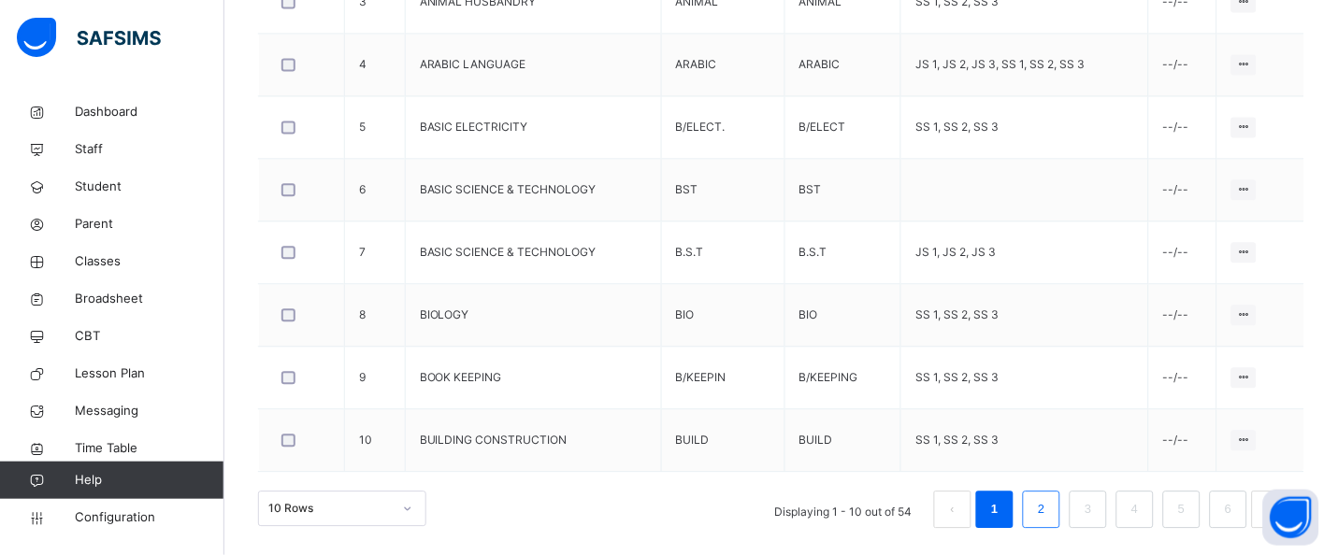
click at [1050, 519] on link "2" at bounding box center [1041, 509] width 18 height 24
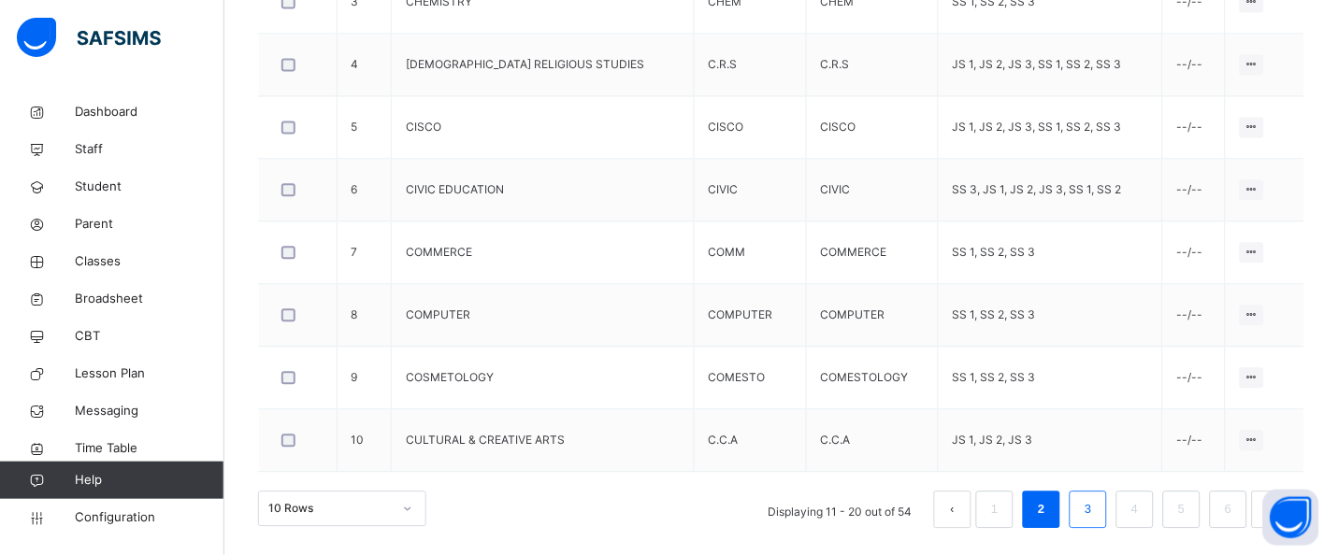
click at [1097, 506] on link "3" at bounding box center [1088, 509] width 18 height 24
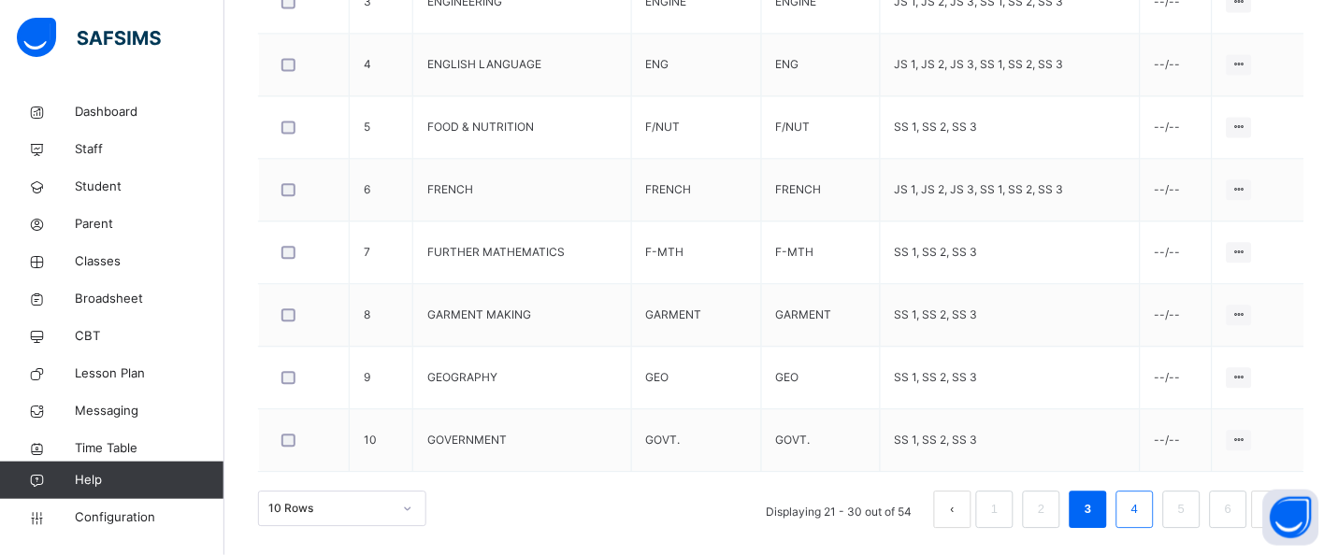
click at [1144, 509] on link "4" at bounding box center [1135, 509] width 18 height 24
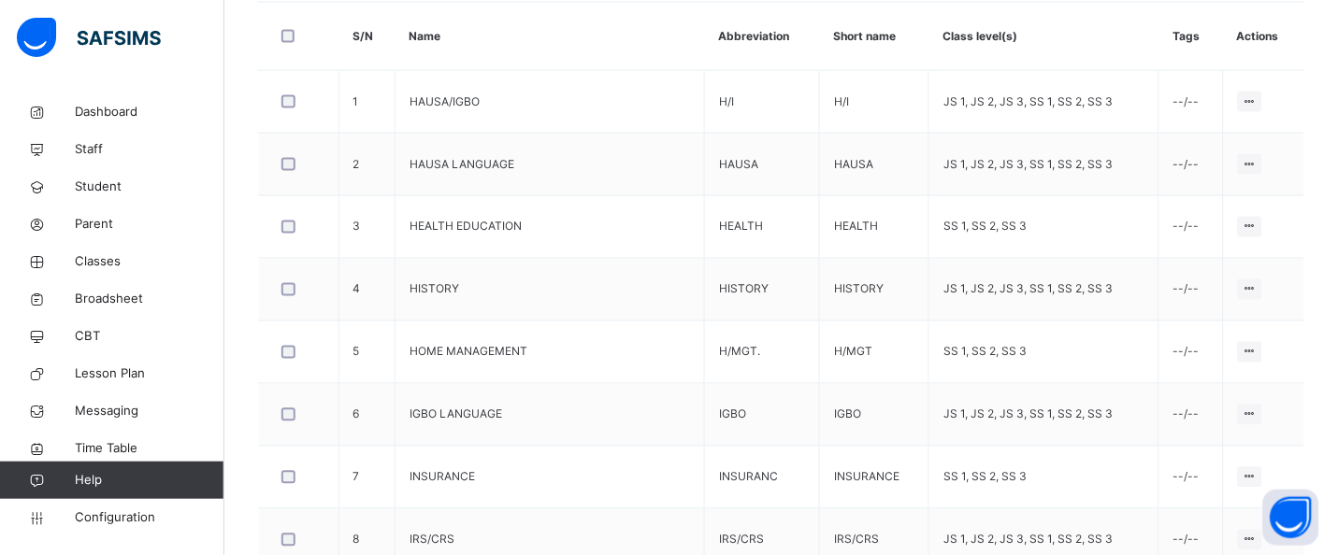
scroll to position [507, 0]
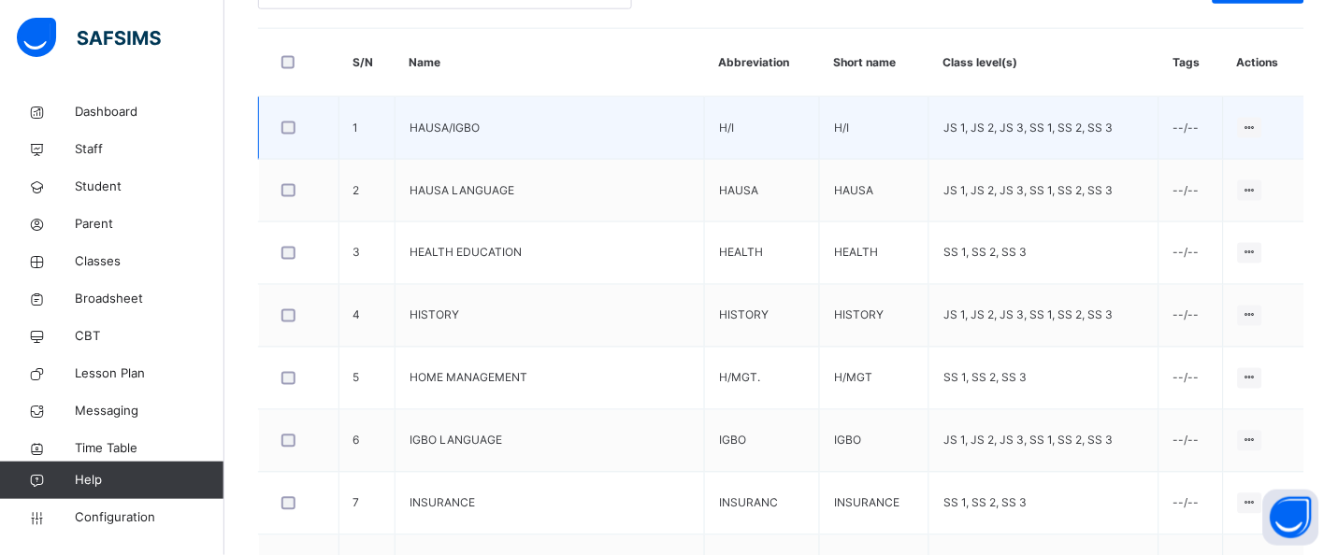
click at [1096, 140] on td "JS 1, JS 2, JS 3, SS 1, SS 2, SS 3" at bounding box center [1044, 128] width 230 height 63
click at [1259, 127] on icon at bounding box center [1251, 128] width 16 height 14
click at [1244, 166] on div "Edit Subject" at bounding box center [1213, 165] width 79 height 19
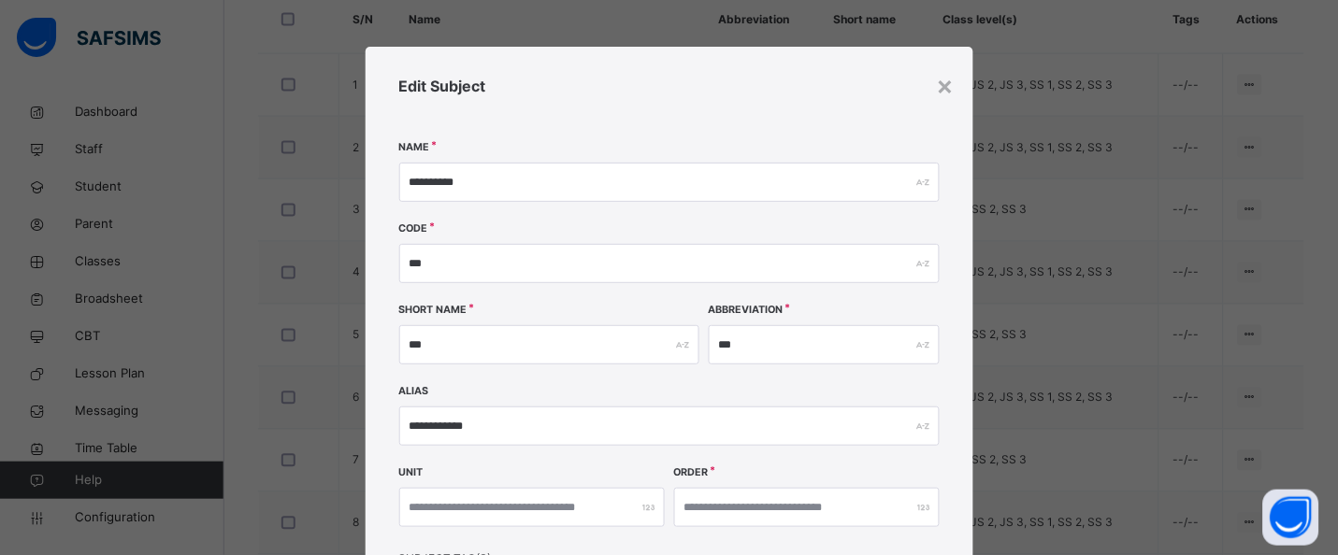
scroll to position [627, 0]
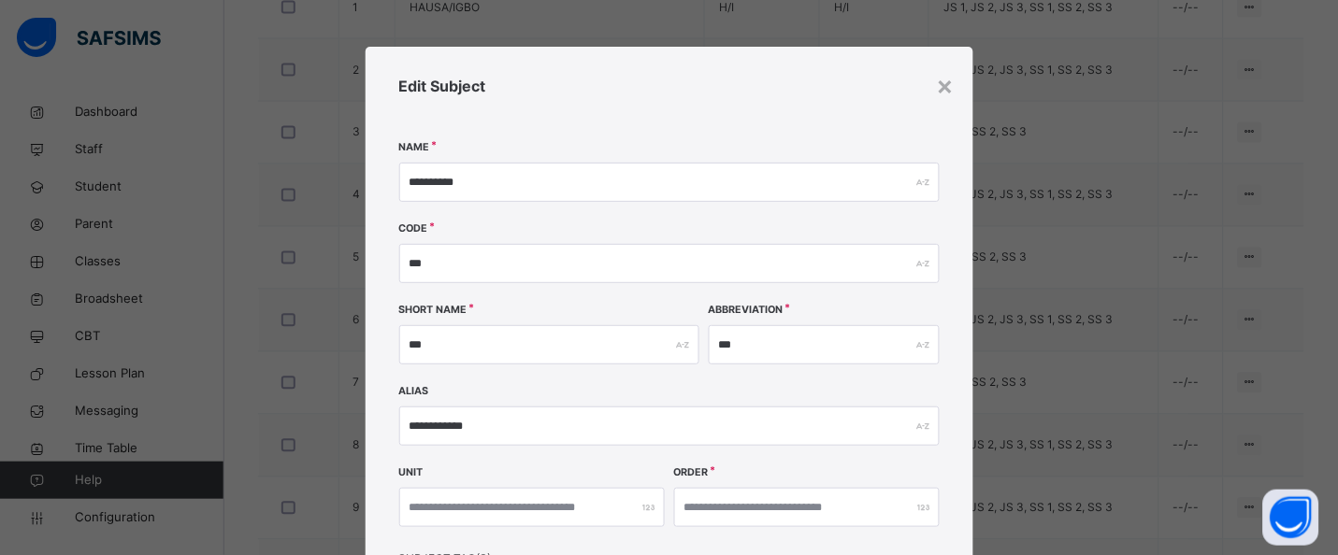
drag, startPoint x: 836, startPoint y: 131, endPoint x: 843, endPoint y: 67, distance: 64.0
click at [843, 57] on div "**********" at bounding box center [670, 406] width 608 height 719
click at [946, 213] on div "**********" at bounding box center [670, 406] width 608 height 719
click at [946, 214] on div "**********" at bounding box center [670, 406] width 608 height 719
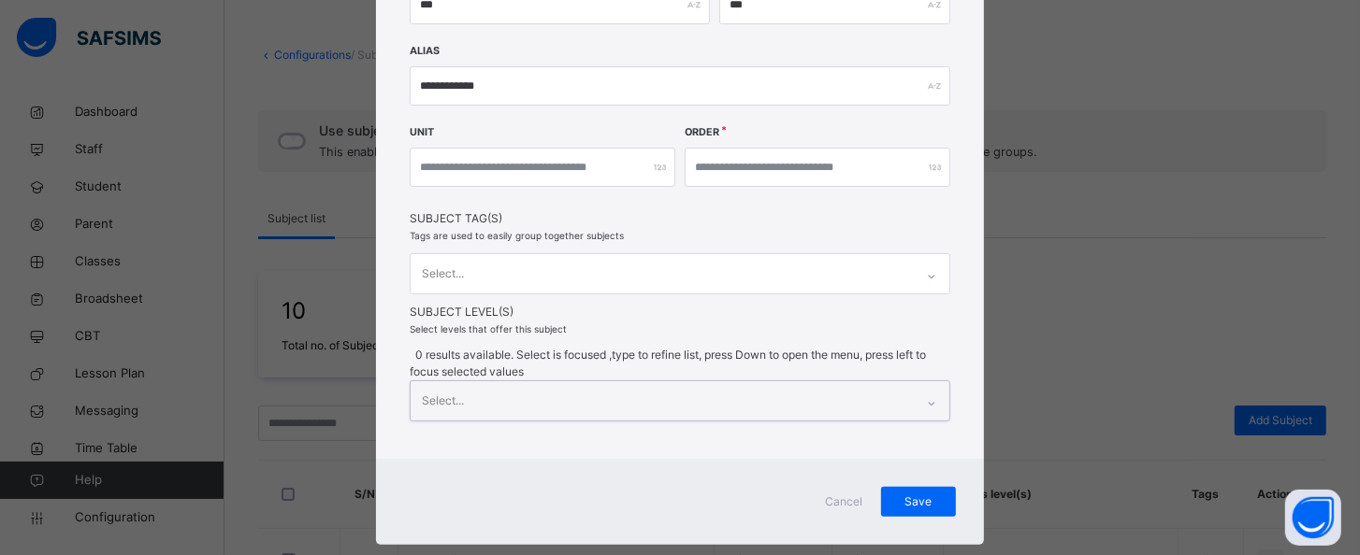
scroll to position [370, 0]
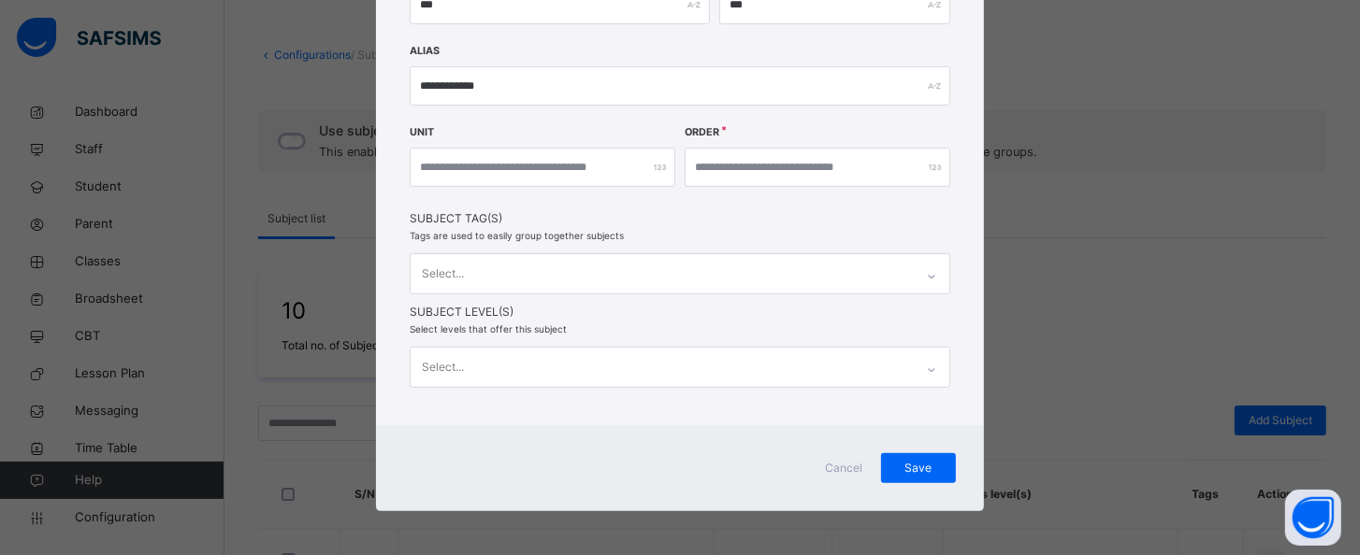
click at [972, 238] on div "**********" at bounding box center [680, 65] width 608 height 719
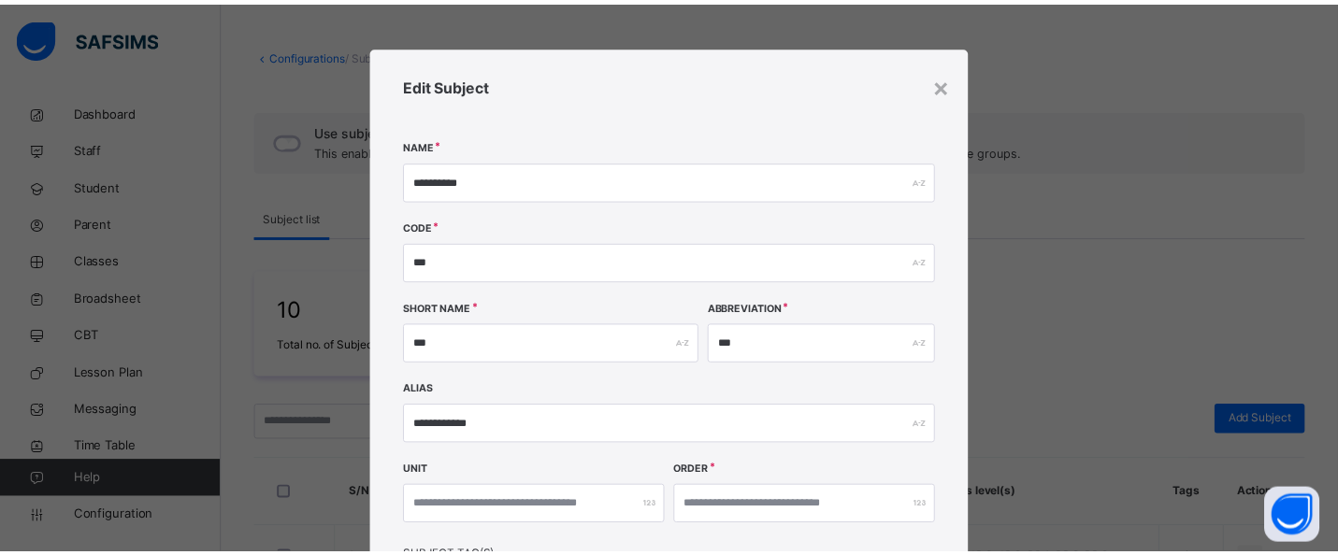
scroll to position [0, 0]
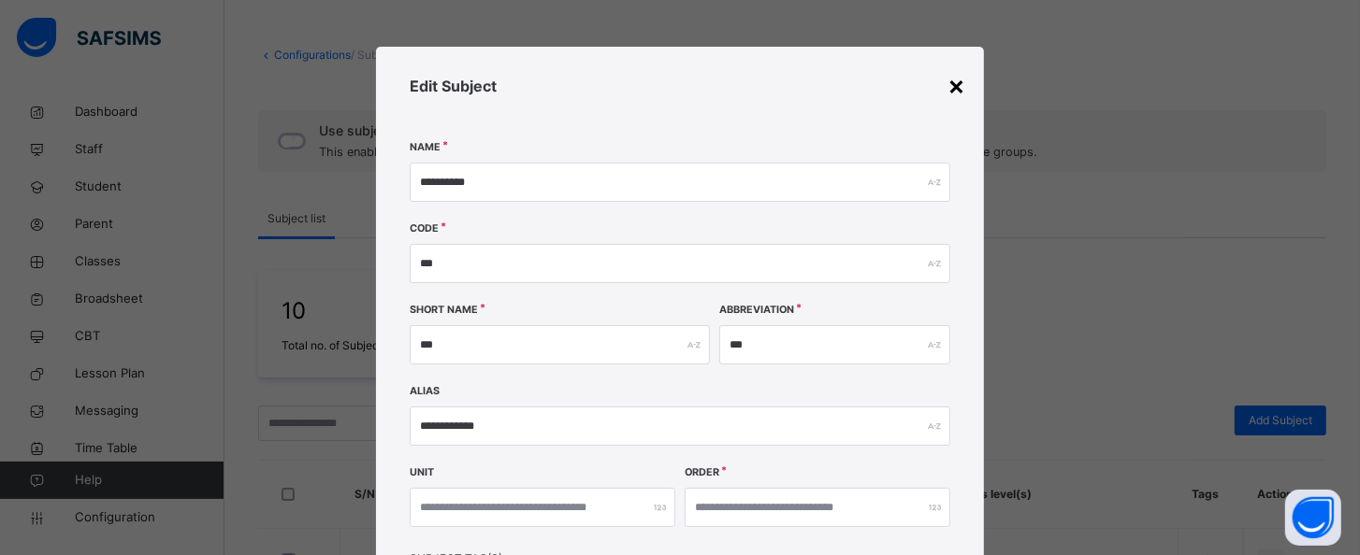
click at [956, 94] on div "×" at bounding box center [956, 84] width 18 height 39
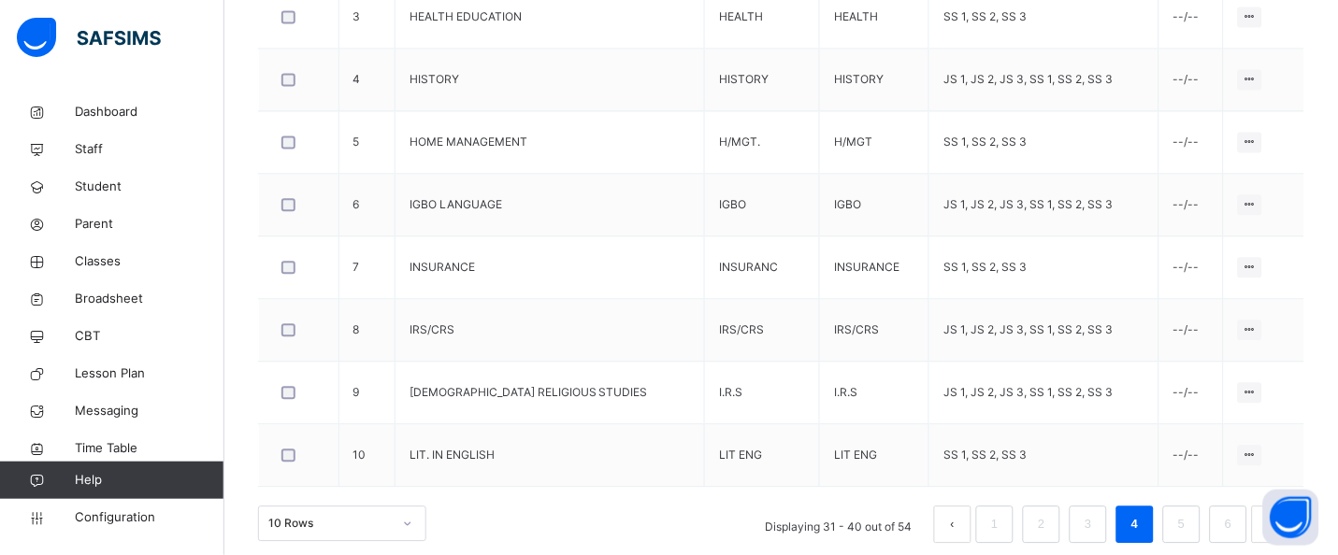
scroll to position [758, 0]
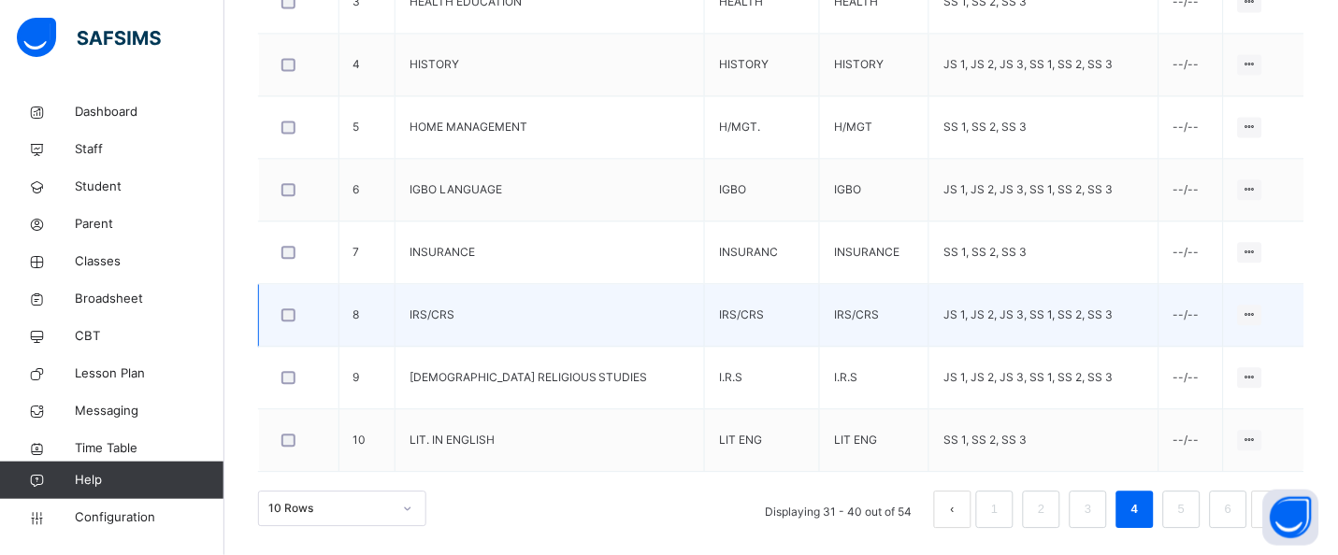
click at [1091, 323] on td "JS 1, JS 2, JS 3, SS 1, SS 2, SS 3" at bounding box center [1044, 315] width 230 height 63
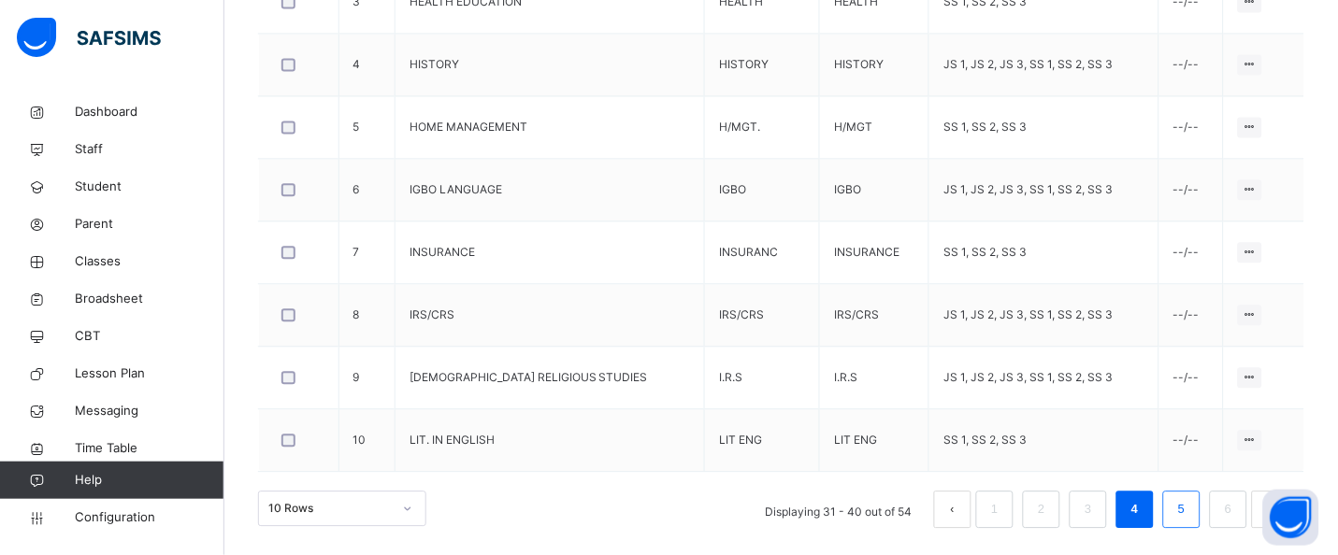
click at [1190, 500] on link "5" at bounding box center [1182, 509] width 18 height 24
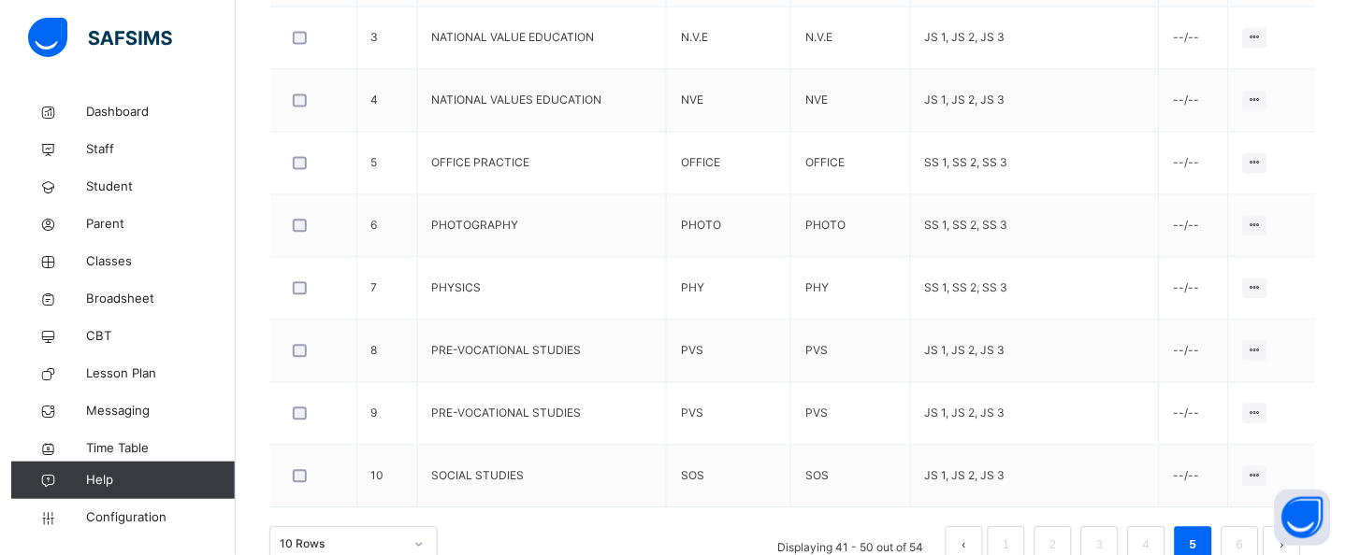
scroll to position [719, 0]
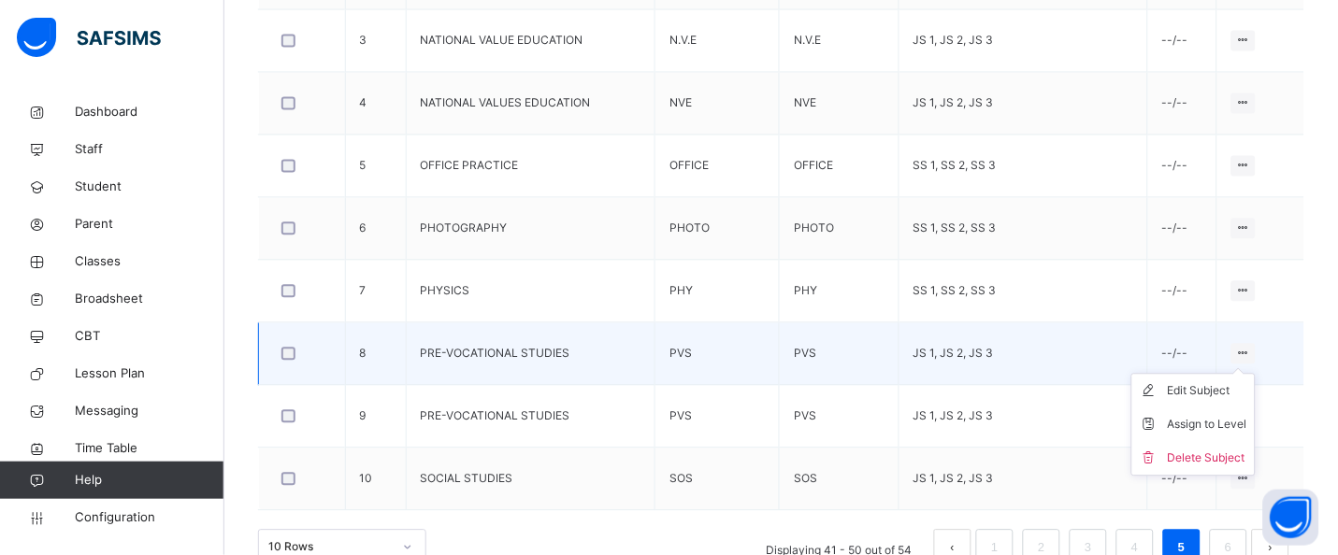
click at [1256, 374] on ul "Edit Subject Assign to Level Delete Subject" at bounding box center [1193, 425] width 124 height 103
click at [1239, 393] on div "Edit Subject" at bounding box center [1207, 391] width 79 height 19
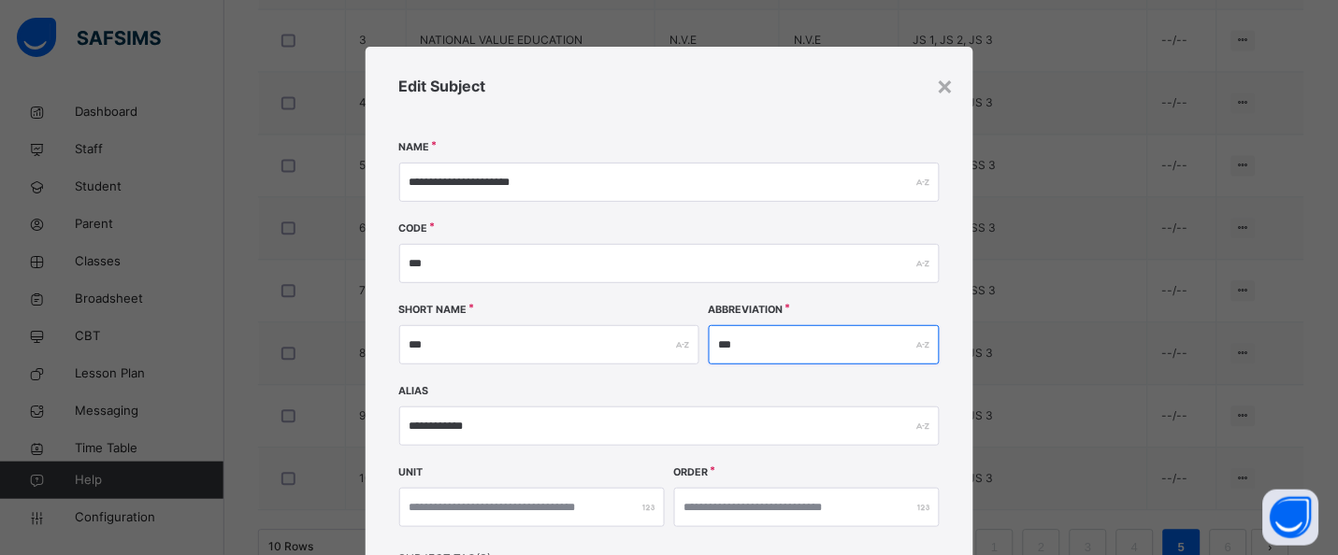
click at [723, 344] on input "***" at bounding box center [824, 344] width 231 height 39
click at [727, 343] on input "****" at bounding box center [824, 344] width 231 height 39
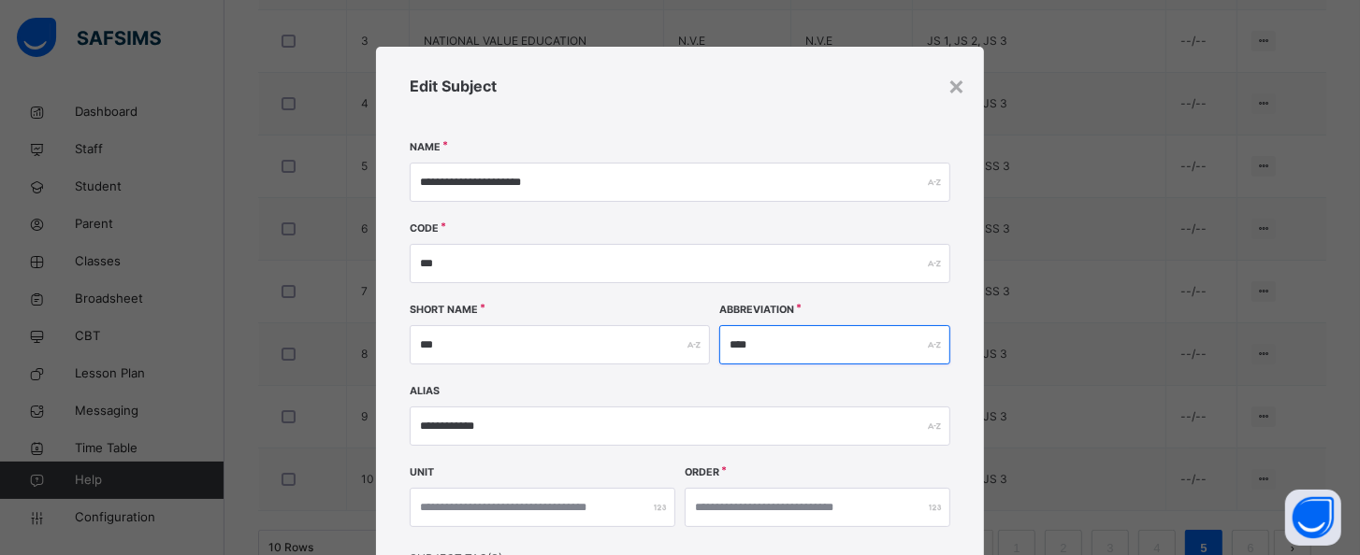
click at [741, 343] on input "****" at bounding box center [834, 344] width 231 height 39
type input "*****"
click at [972, 396] on div "**********" at bounding box center [680, 406] width 608 height 719
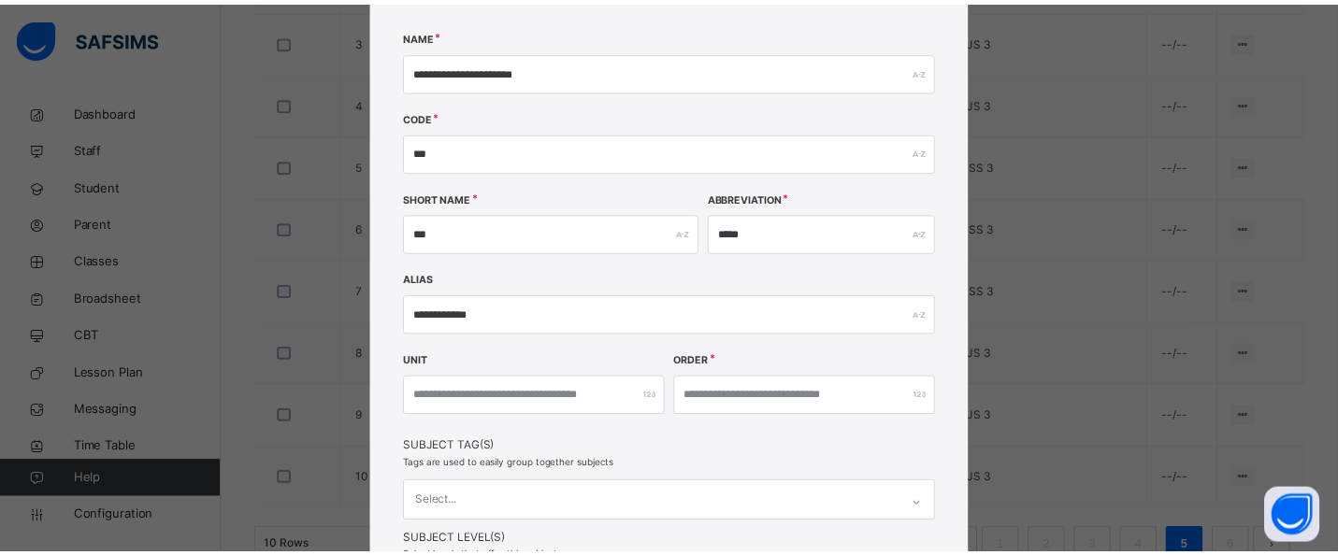
scroll to position [341, 0]
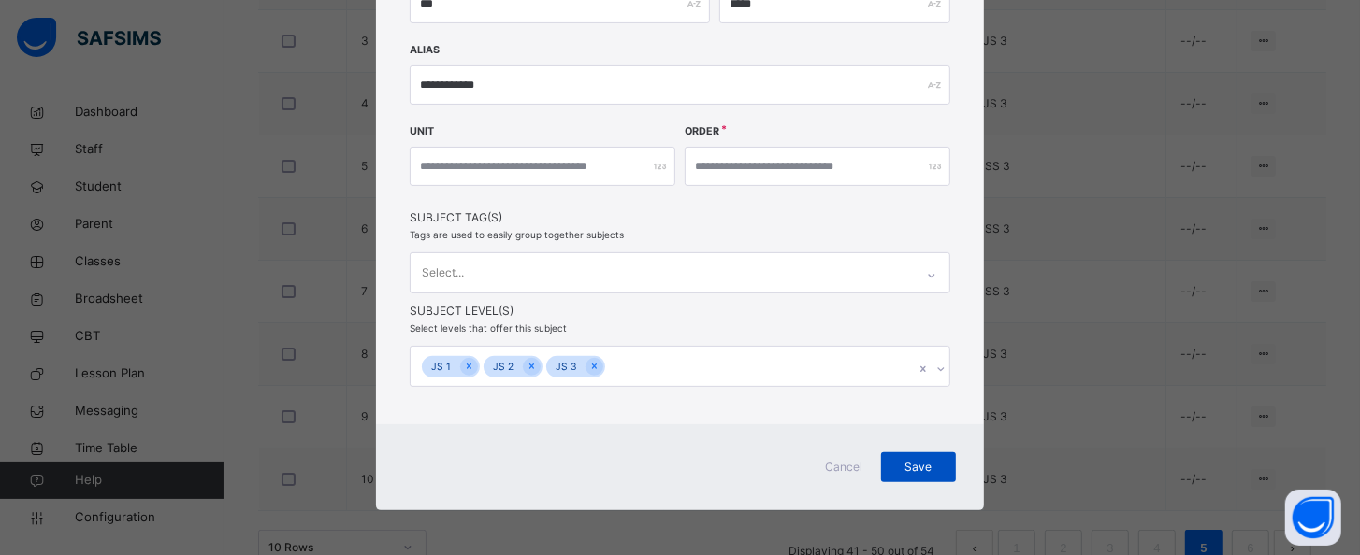
click at [908, 468] on span "Save" at bounding box center [918, 467] width 47 height 17
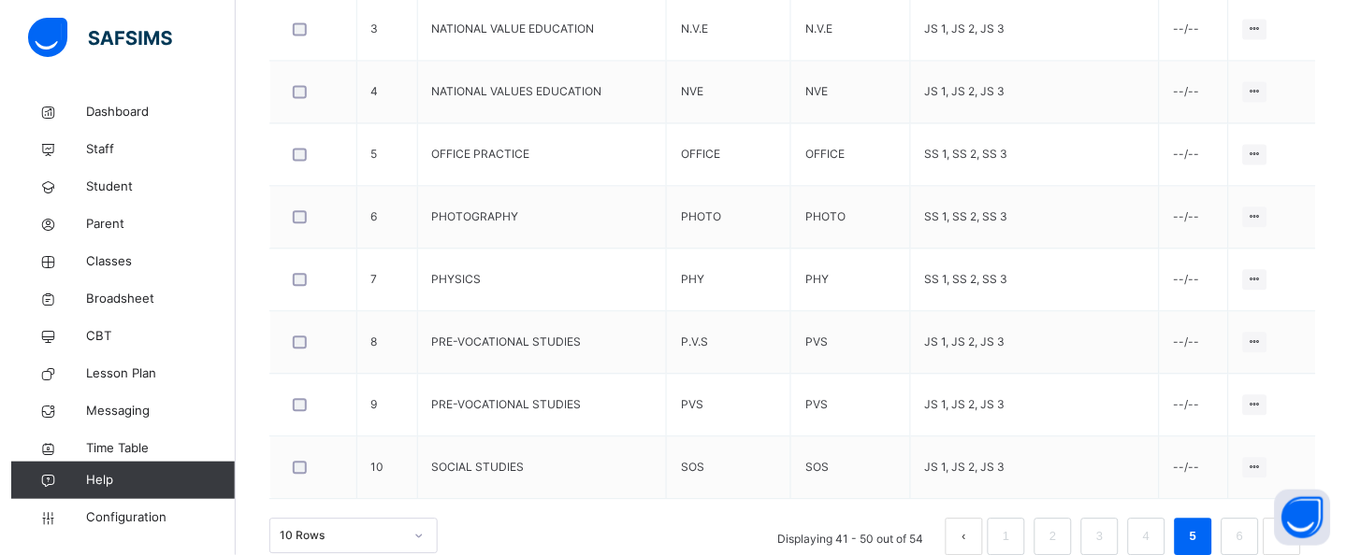
scroll to position [758, 0]
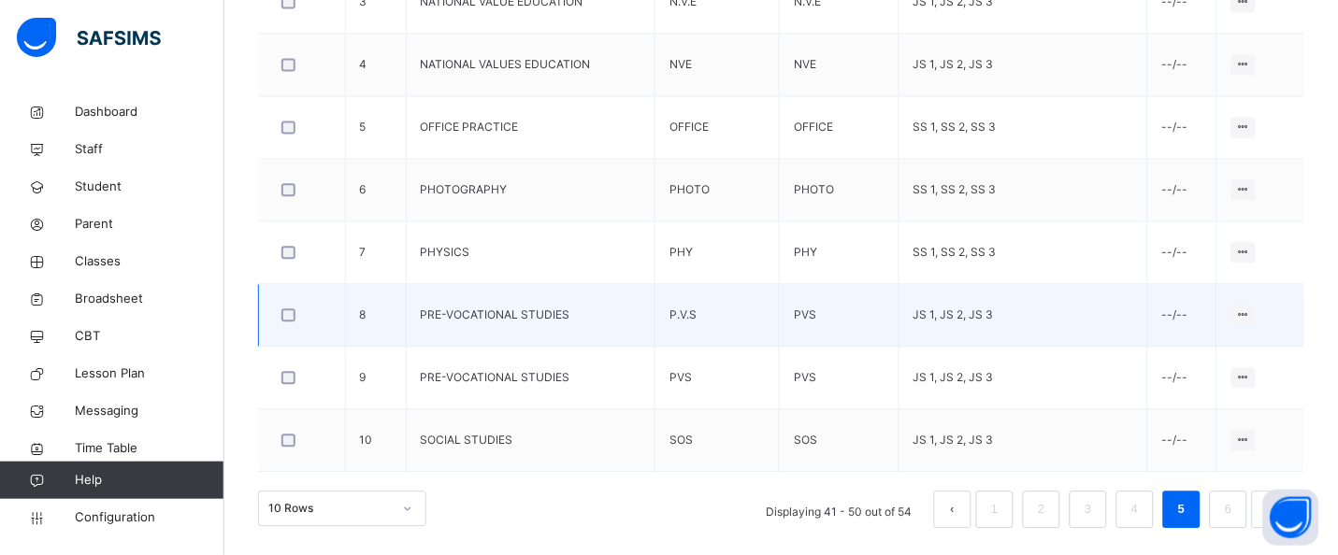
click at [917, 327] on td "JS 1, JS 2, JS 3" at bounding box center [1024, 315] width 249 height 63
click at [1256, 335] on ul "Edit Subject Assign to Level Delete Subject" at bounding box center [1193, 386] width 124 height 103
click at [1224, 361] on li "Edit Subject" at bounding box center [1193, 353] width 122 height 34
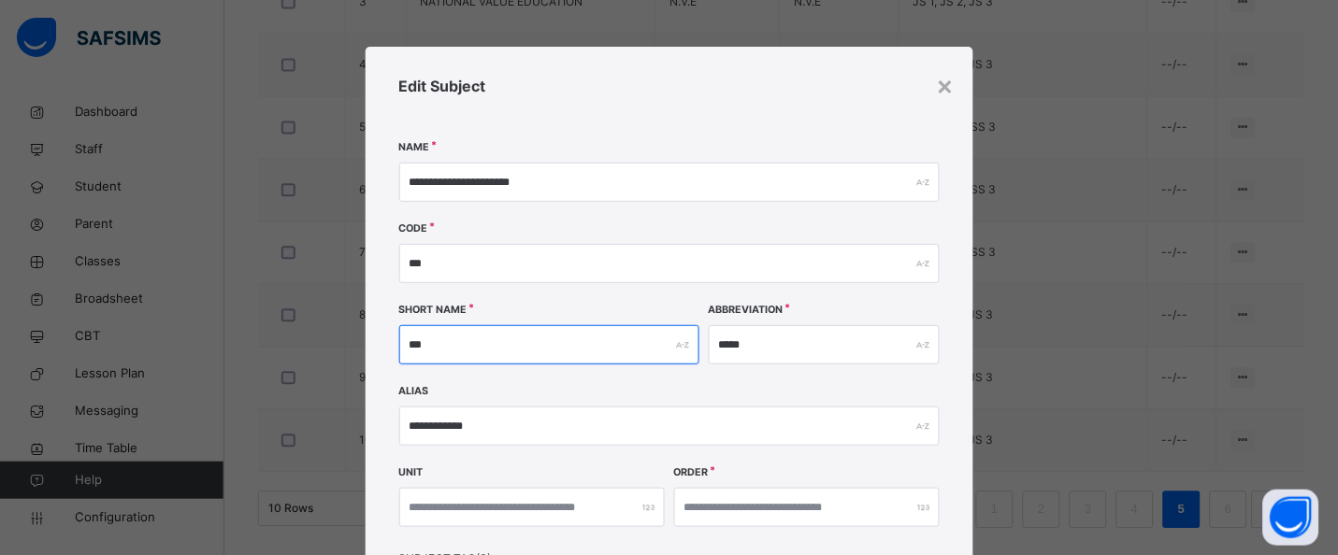
click at [424, 339] on input "***" at bounding box center [549, 344] width 300 height 39
click at [417, 340] on input "***" at bounding box center [549, 344] width 300 height 39
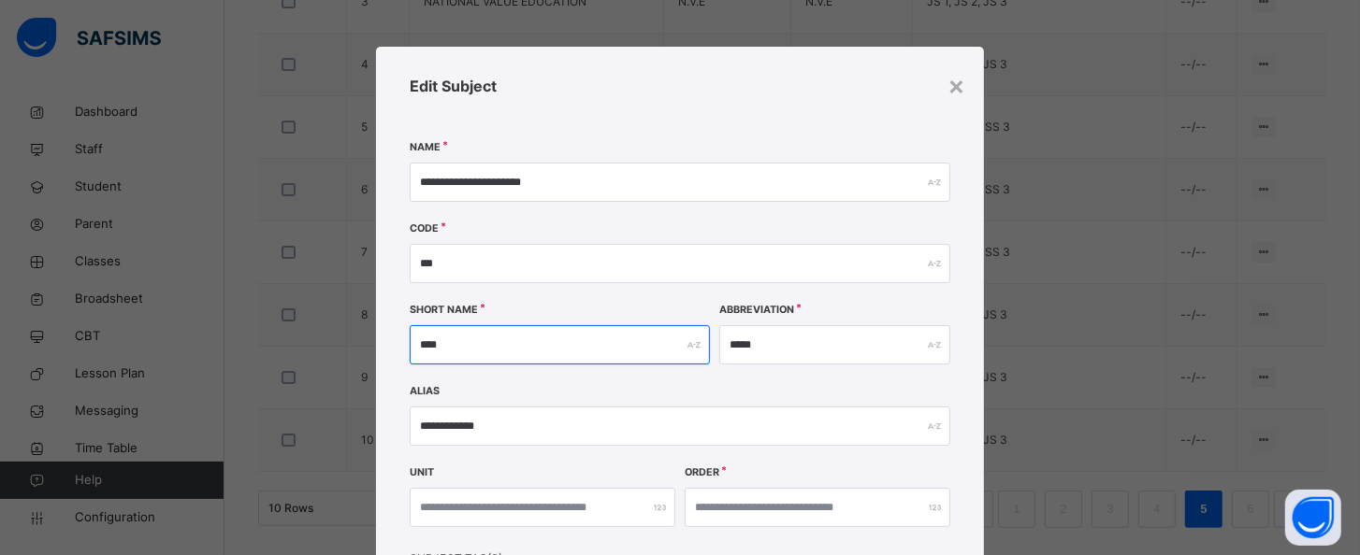
click at [417, 340] on input "****" at bounding box center [560, 344] width 300 height 39
click at [423, 342] on input "****" at bounding box center [560, 344] width 300 height 39
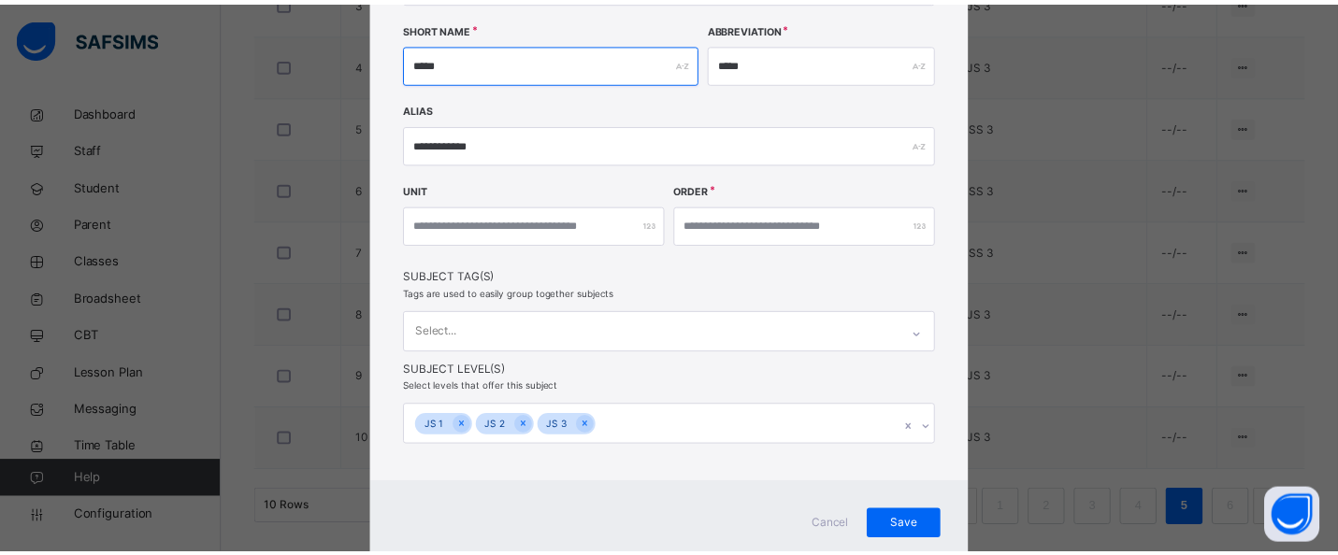
scroll to position [341, 0]
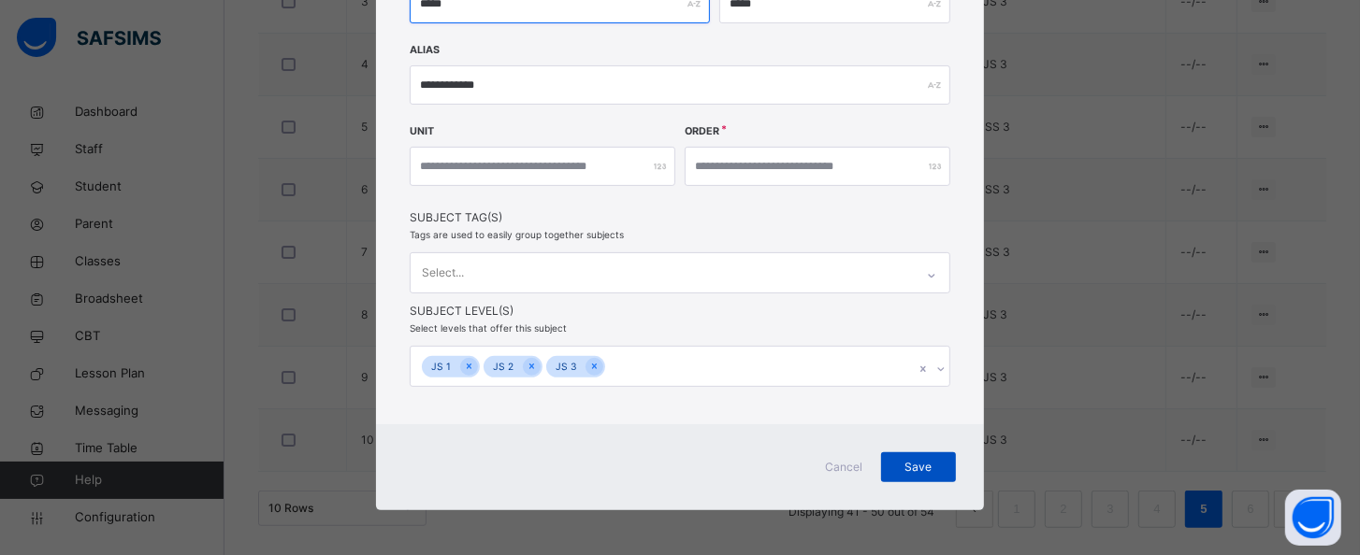
type input "*****"
click at [907, 463] on span "Save" at bounding box center [918, 467] width 47 height 17
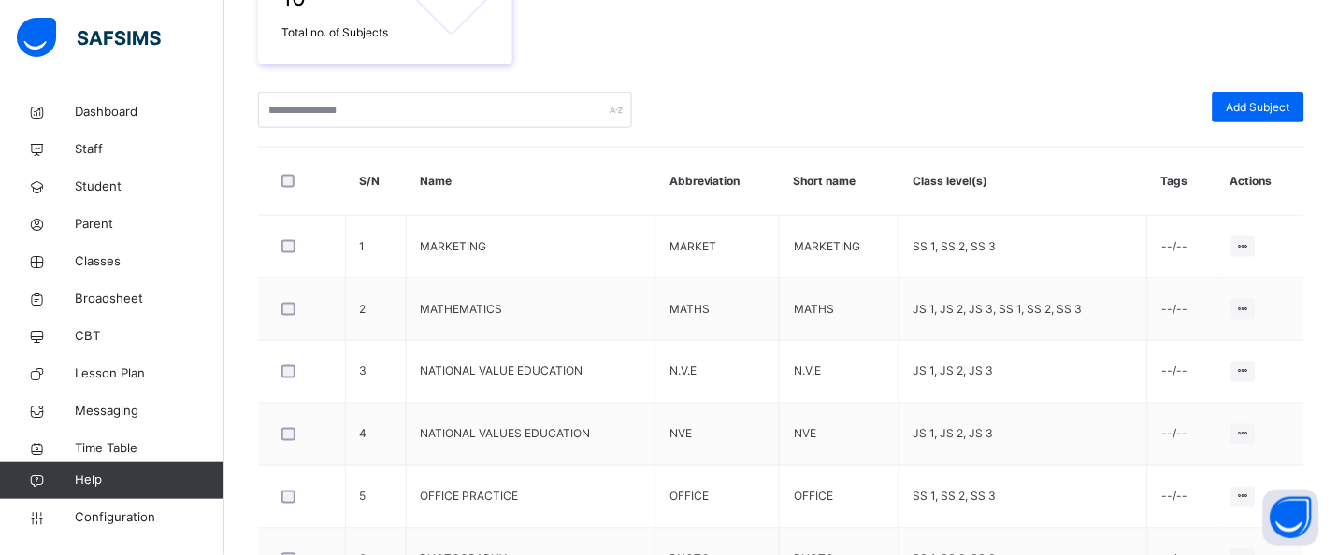
scroll to position [0, 0]
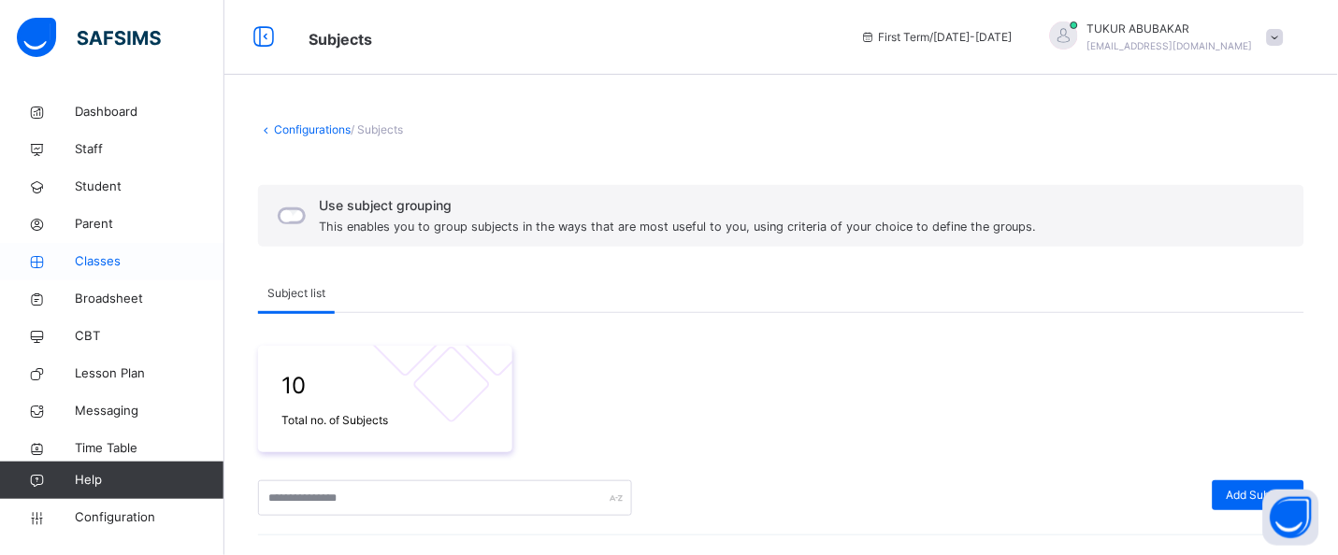
click at [119, 266] on span "Classes" at bounding box center [150, 261] width 150 height 19
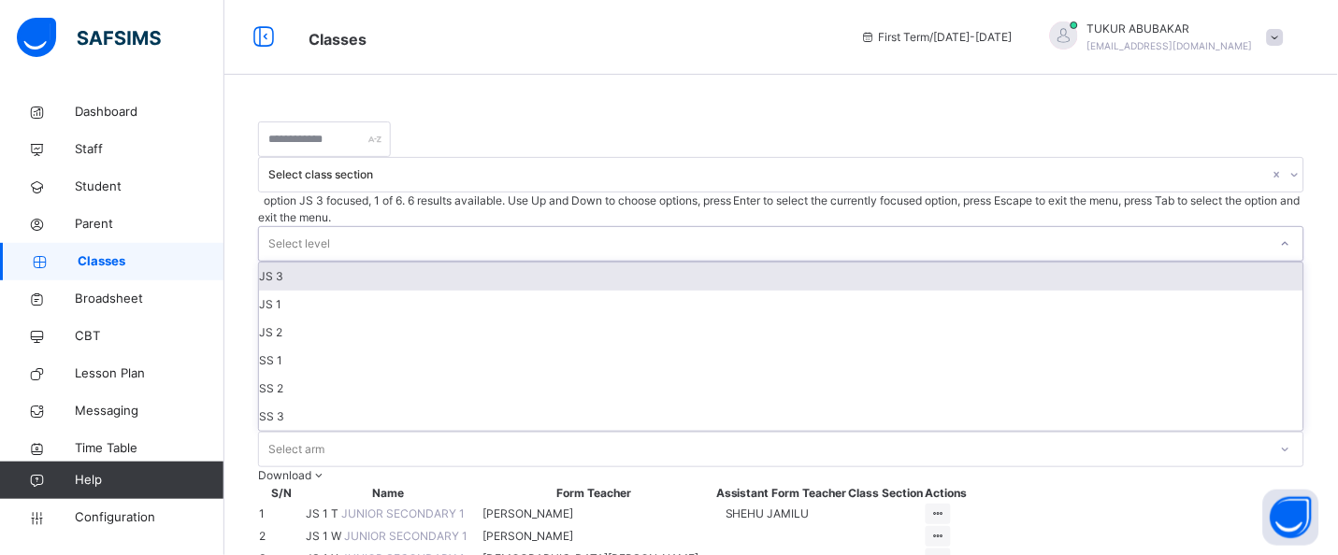
click at [785, 227] on div "Select level" at bounding box center [763, 244] width 1009 height 34
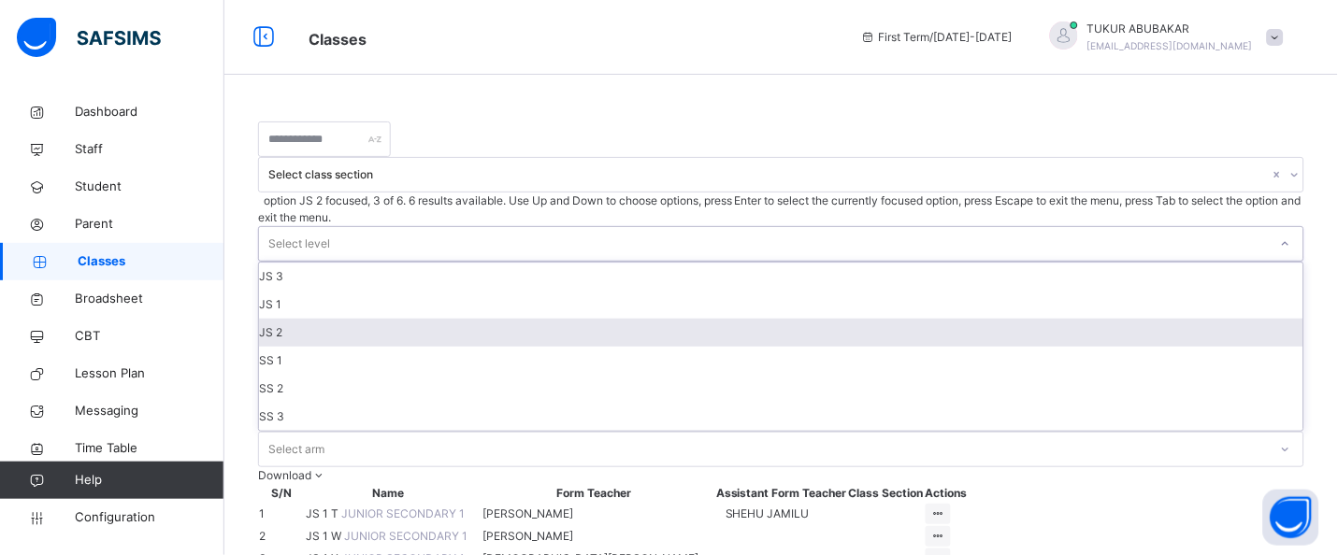
click at [759, 319] on div "JS 2" at bounding box center [781, 333] width 1044 height 28
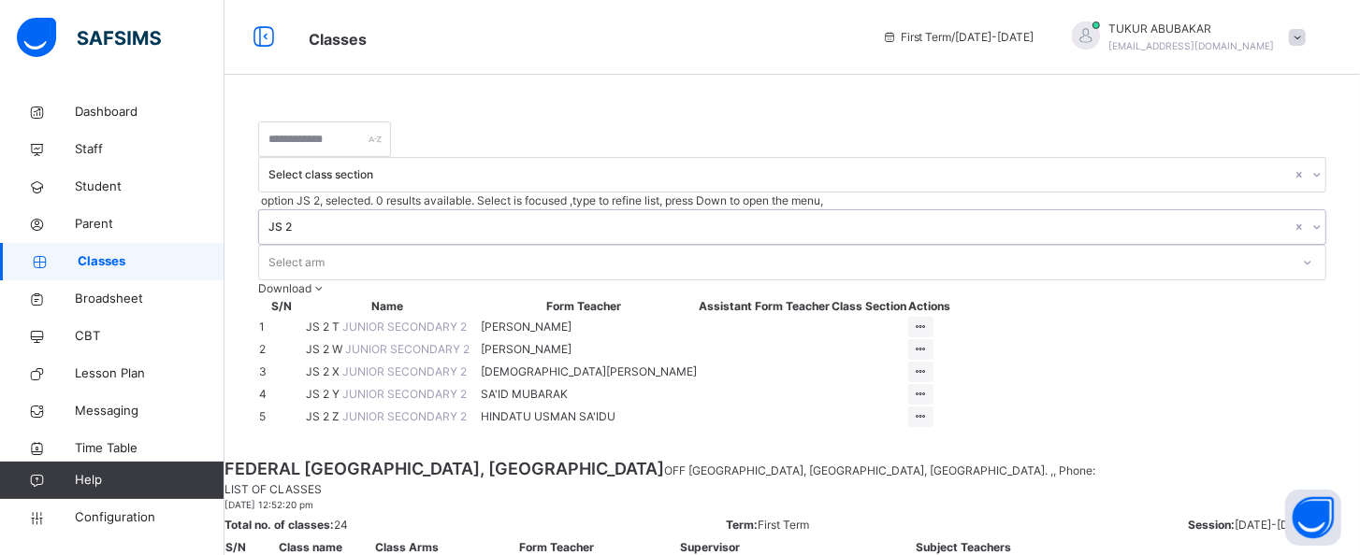
click at [441, 316] on td "JS 2 T JUNIOR SECONDARY 2" at bounding box center [388, 327] width 166 height 22
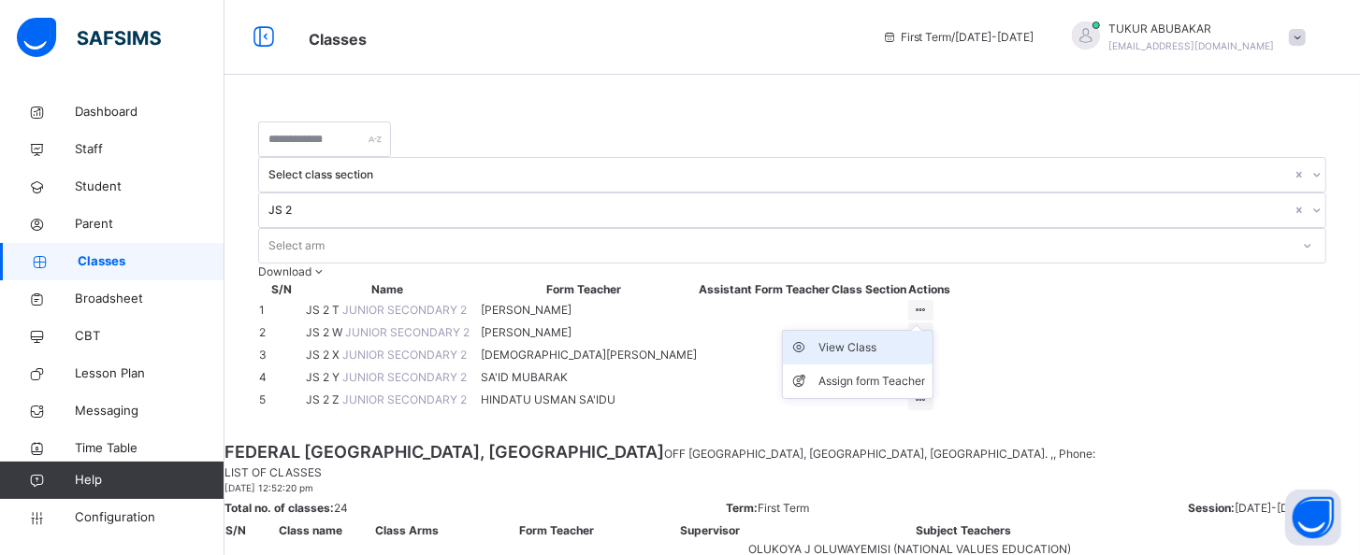
click at [925, 338] on div "View Class" at bounding box center [871, 347] width 107 height 19
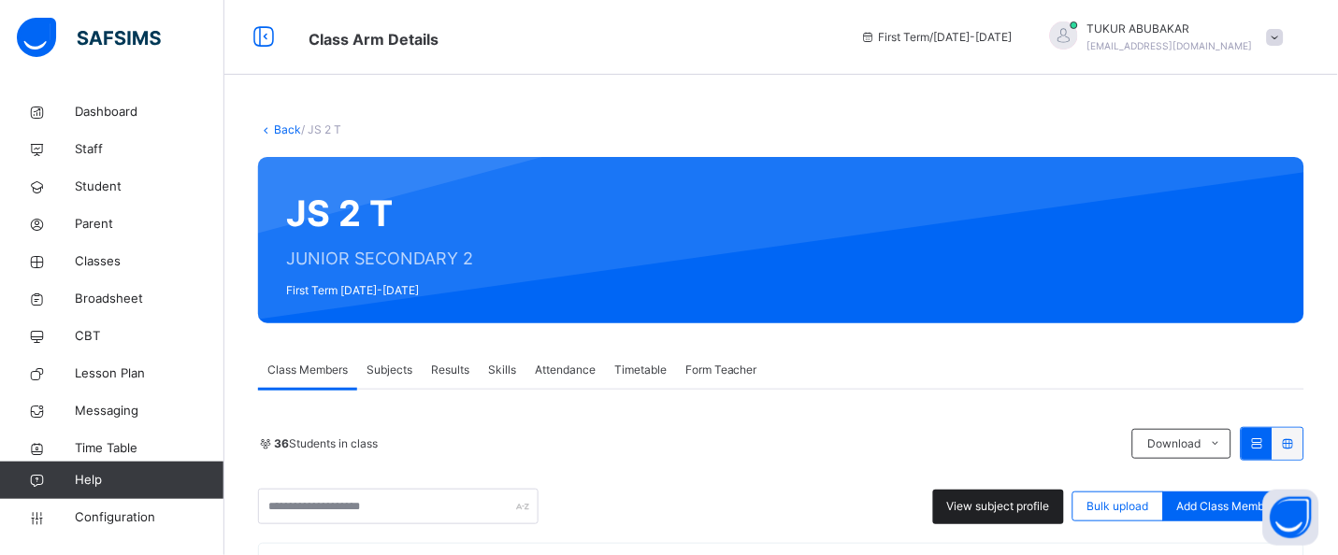
click at [1000, 496] on div "View subject profile" at bounding box center [998, 507] width 131 height 35
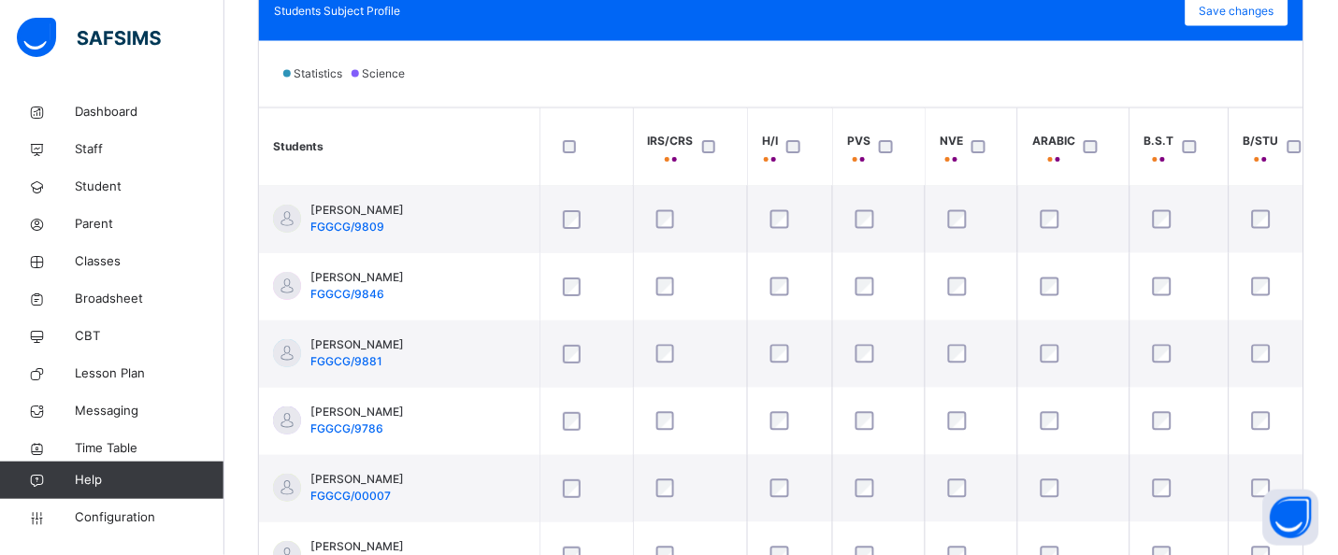
scroll to position [643, 0]
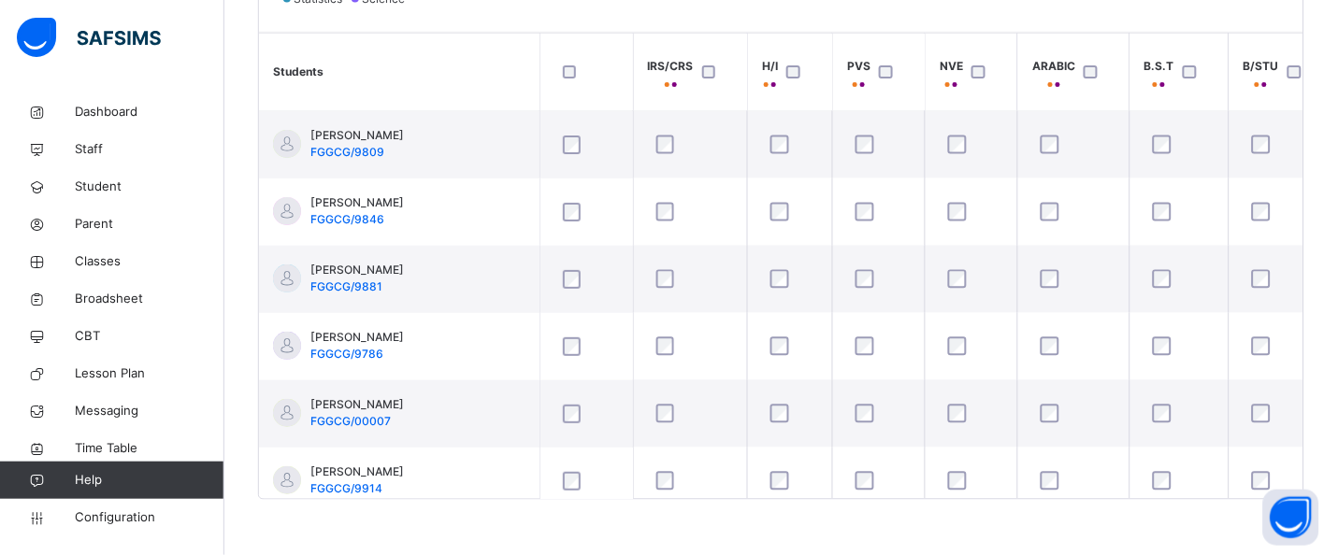
drag, startPoint x: 629, startPoint y: 498, endPoint x: 714, endPoint y: 514, distance: 86.6
click at [814, 512] on div "Back / JS 2 T JS 2 T JUNIOR SECONDARY 2 First Term [DATE]-[DATE] Class Members …" at bounding box center [781, 3] width 1114 height 1106
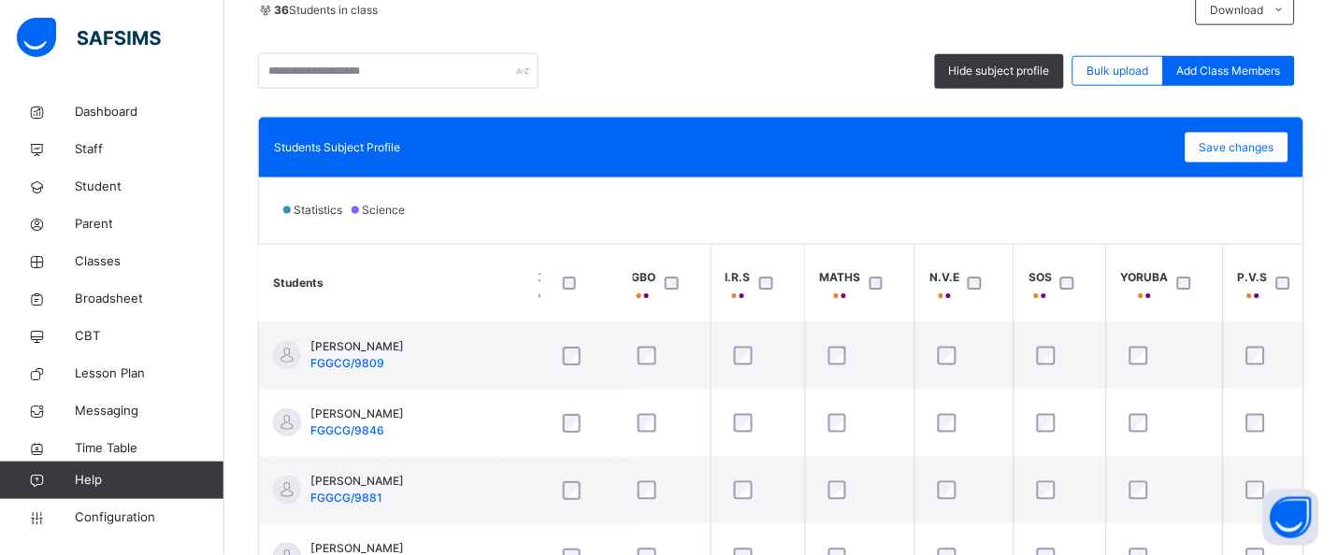
scroll to position [362, 0]
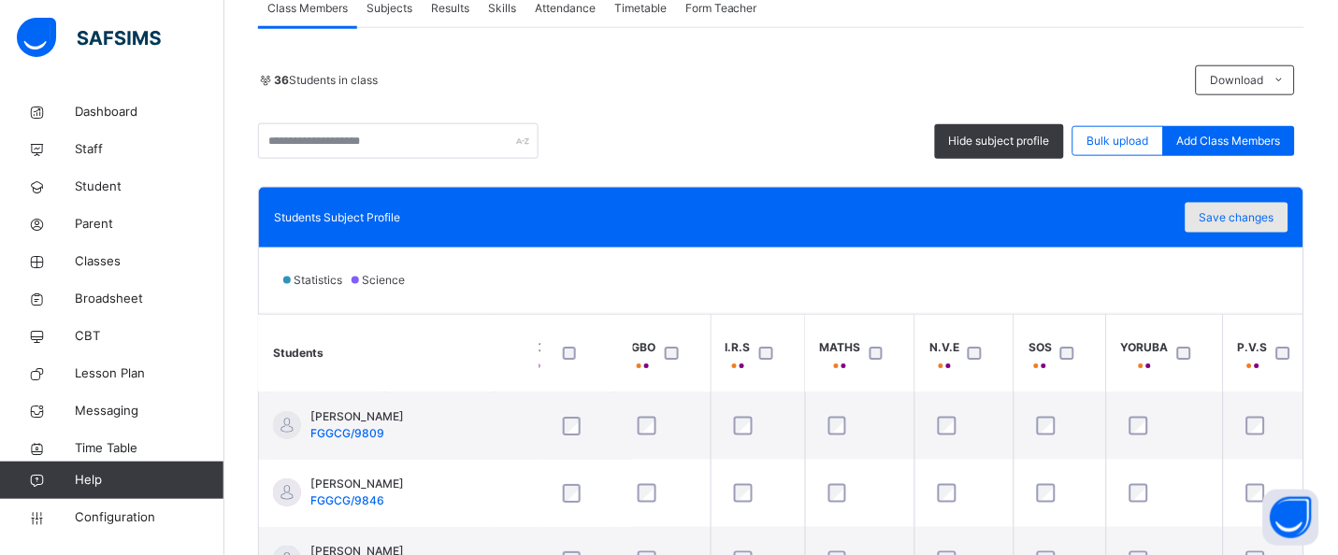
click at [1273, 219] on span "Save changes" at bounding box center [1237, 217] width 75 height 17
click at [1256, 219] on div "Save changes" at bounding box center [1237, 218] width 103 height 30
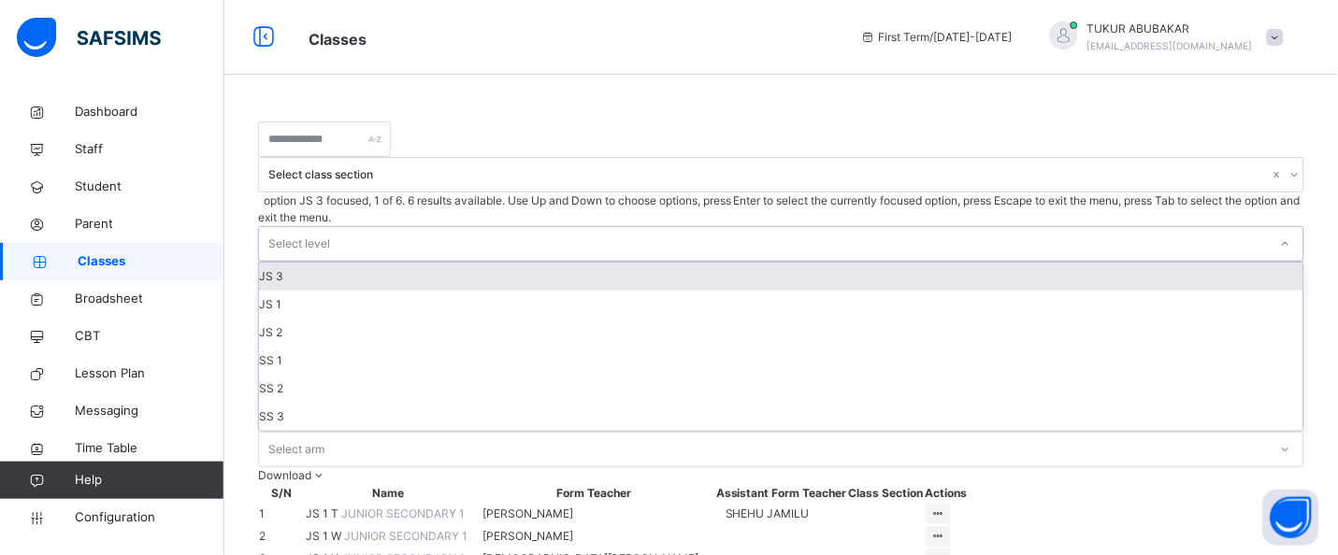
click at [330, 226] on div "Select level" at bounding box center [299, 244] width 62 height 36
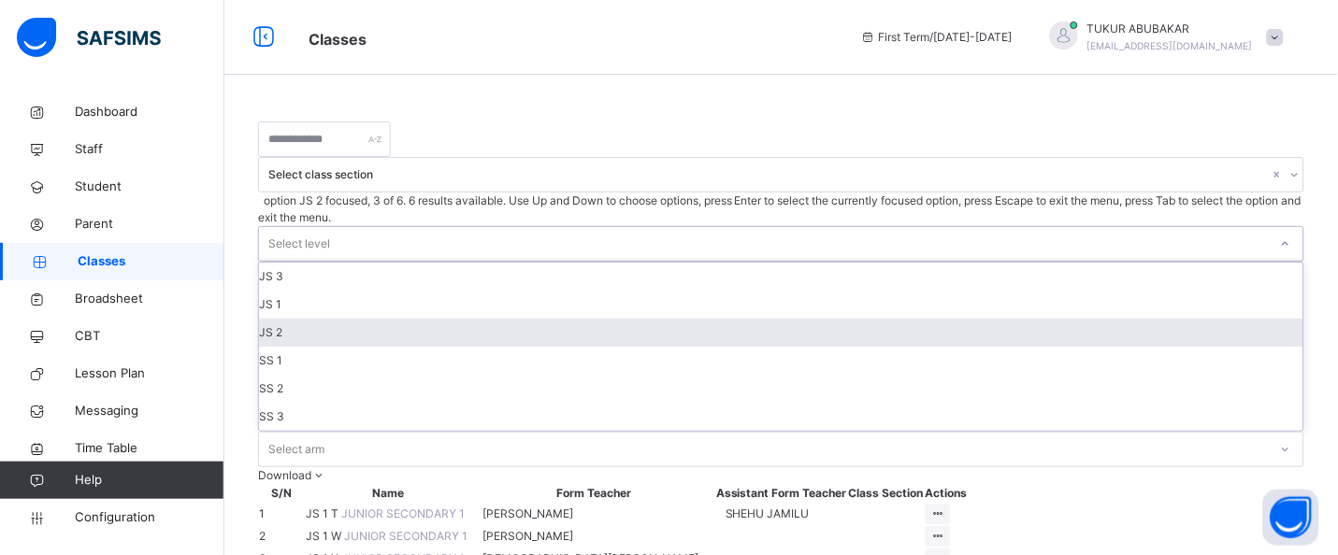
click at [746, 319] on div "JS 2" at bounding box center [781, 333] width 1044 height 28
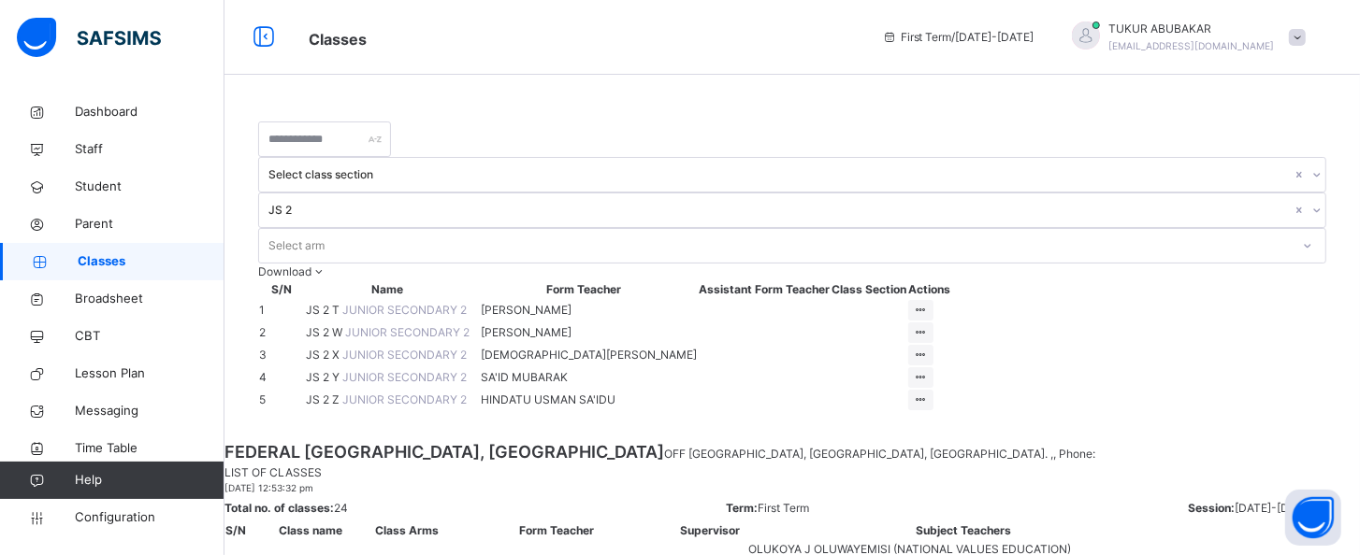
click at [382, 325] on span "JUNIOR SECONDARY 2" at bounding box center [407, 332] width 124 height 14
click at [932, 355] on li "View Class" at bounding box center [858, 370] width 150 height 34
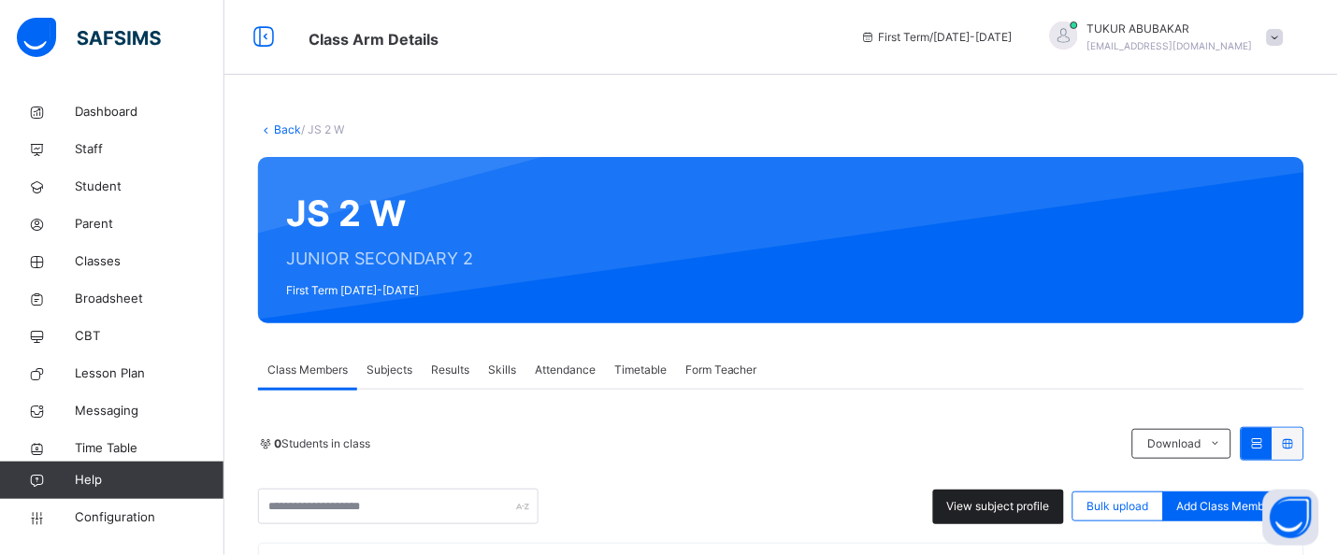
click at [1046, 507] on span "View subject profile" at bounding box center [998, 506] width 103 height 17
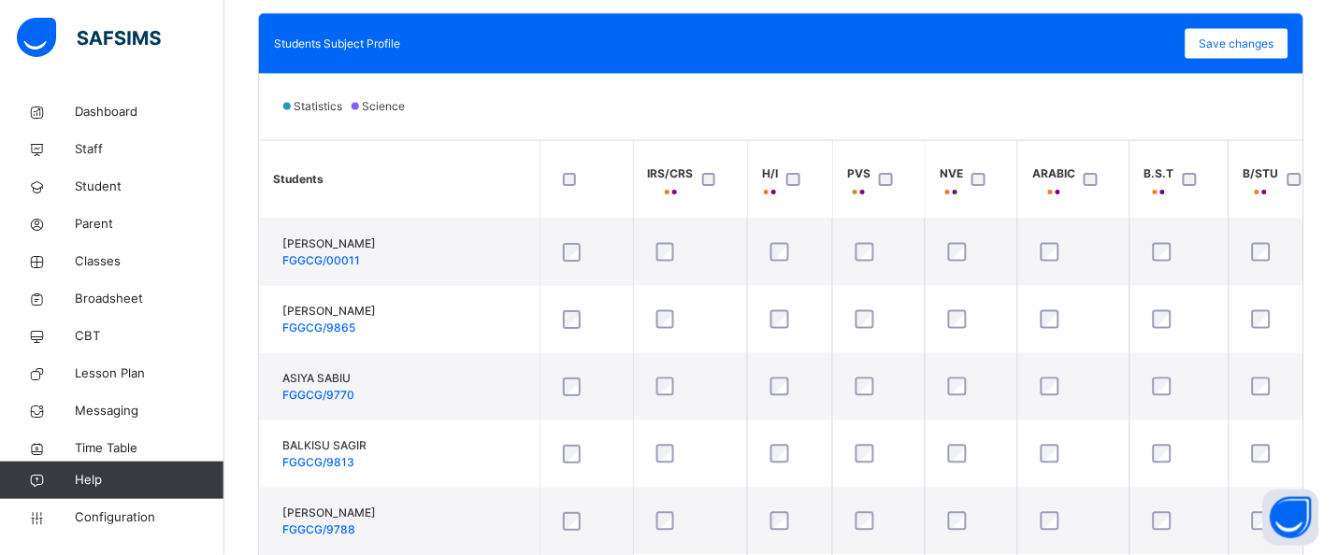
scroll to position [643, 0]
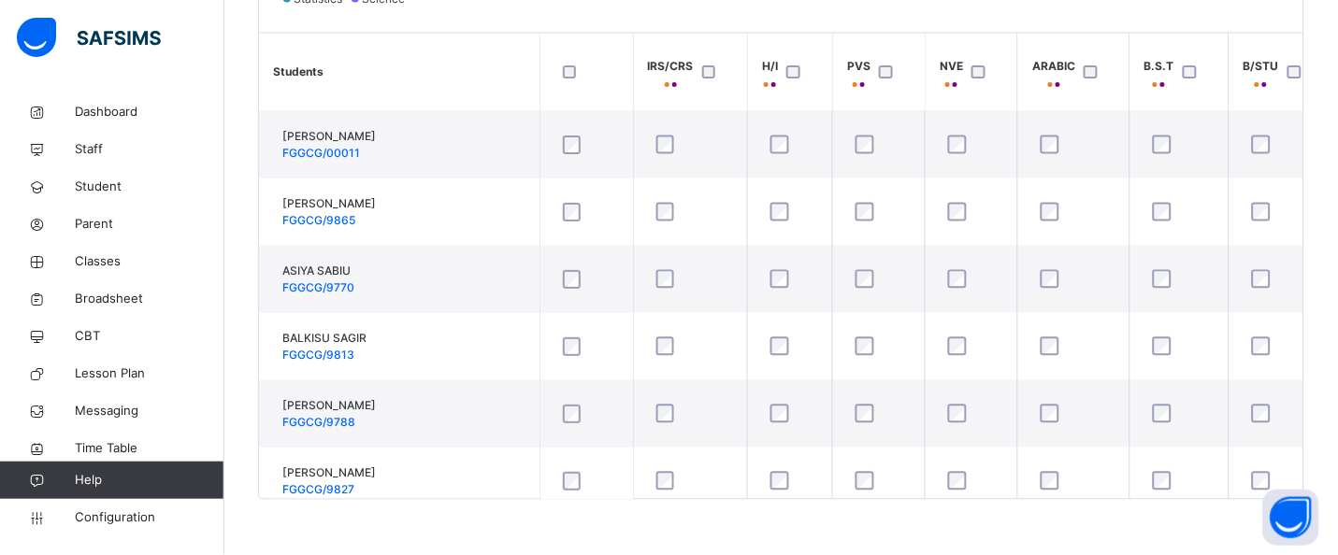
drag, startPoint x: 612, startPoint y: 498, endPoint x: 875, endPoint y: 513, distance: 264.1
click at [954, 518] on div "Back / JS 2 W JS 2 W JUNIOR SECONDARY 2 First Term [DATE]-[DATE] Class Members …" at bounding box center [781, 3] width 1114 height 1106
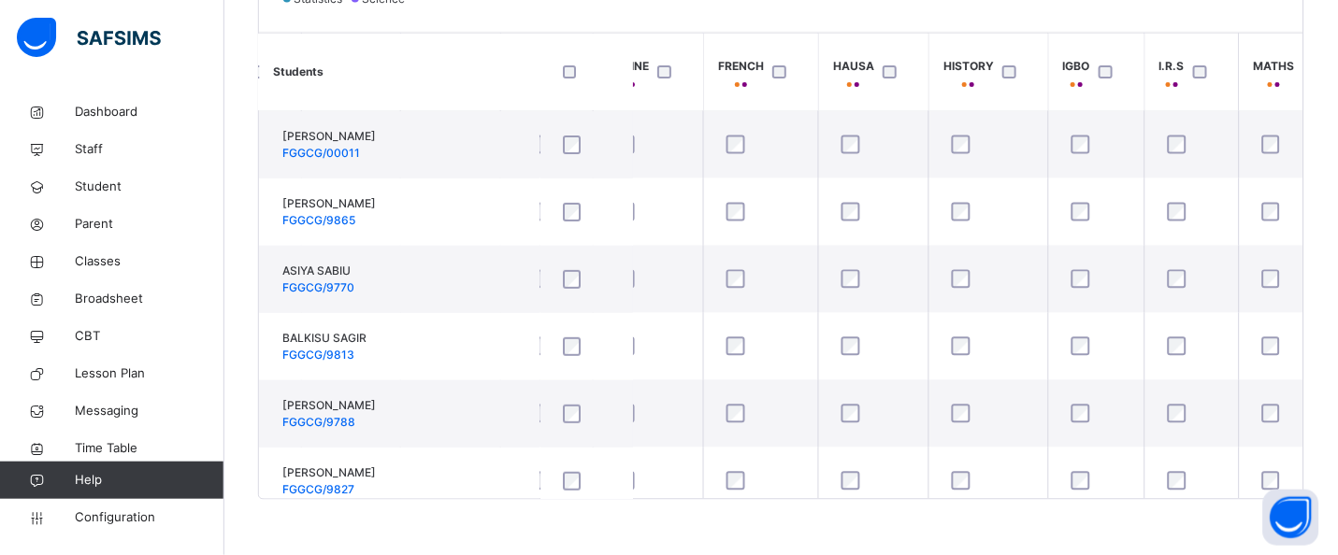
scroll to position [0, 1229]
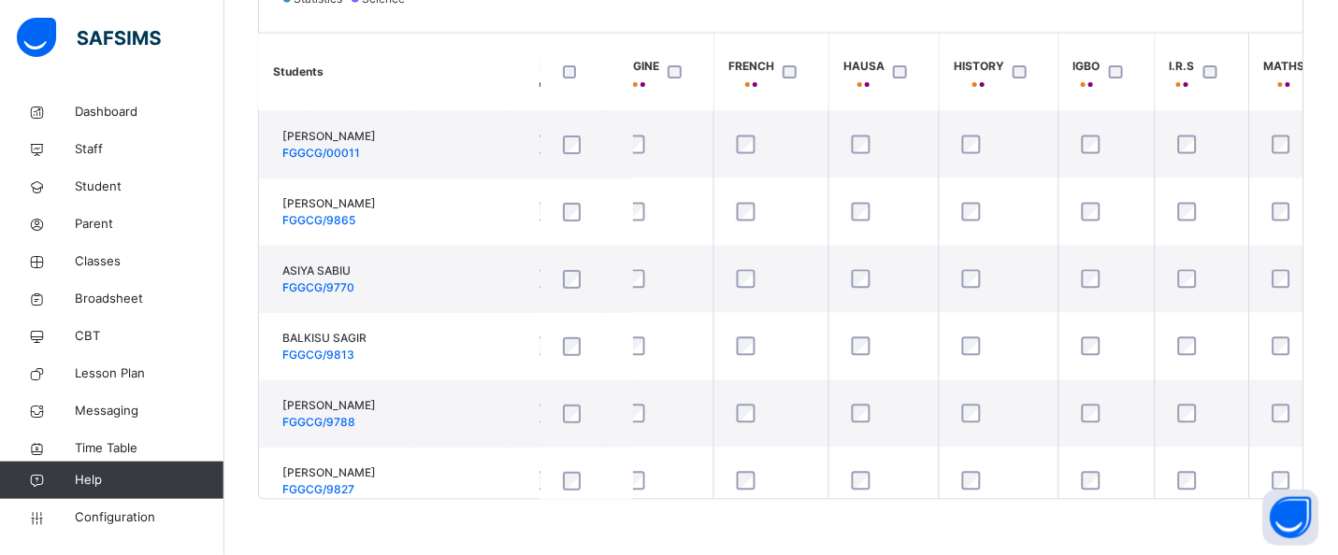
drag, startPoint x: 991, startPoint y: 498, endPoint x: 967, endPoint y: 500, distance: 24.4
click at [967, 500] on div "Back / JS 2 W JS 2 W JUNIOR SECONDARY 2 First Term [DATE]-[DATE] Class Members …" at bounding box center [781, 3] width 1114 height 1106
drag, startPoint x: 967, startPoint y: 498, endPoint x: 875, endPoint y: 498, distance: 91.6
click at [875, 498] on div "Students IRS/CRS H/I PVS NVE ARABIC B.S.T B/STU C.C.A CISCO CIVIC C.R.S ENG ENG…" at bounding box center [781, 266] width 1044 height 468
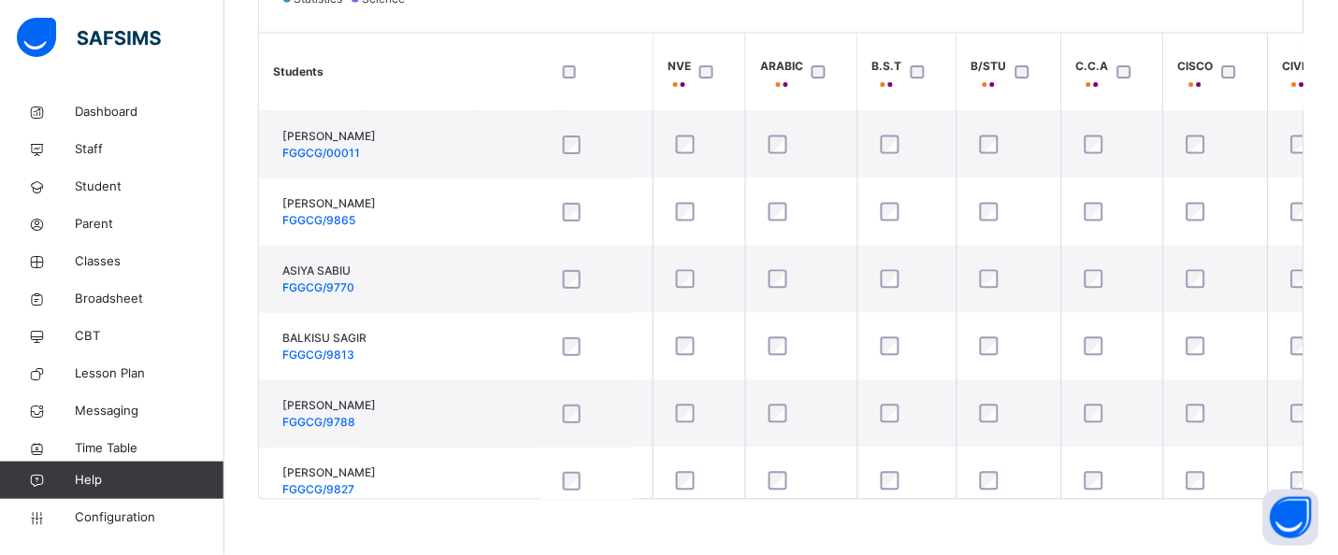
scroll to position [0, 268]
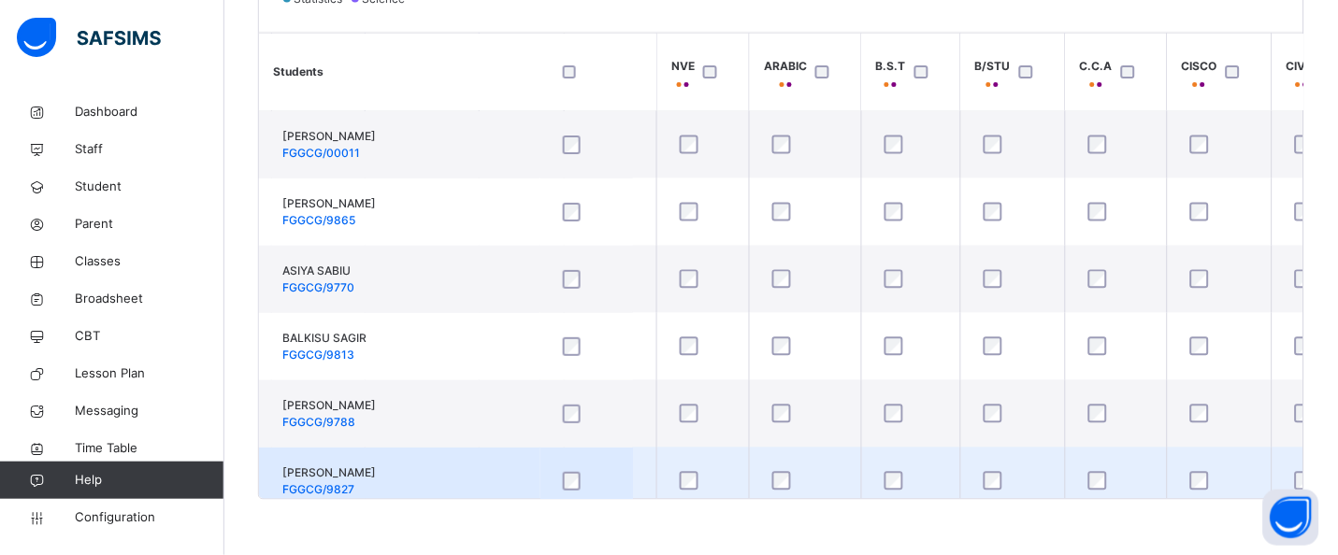
drag, startPoint x: 741, startPoint y: 496, endPoint x: 835, endPoint y: 463, distance: 99.1
click at [715, 496] on div "Students IRS/CRS H/I PVS NVE ARABIC B.S.T B/STU C.C.A CISCO CIVIC C.R.S ENG ENG…" at bounding box center [781, 266] width 1044 height 468
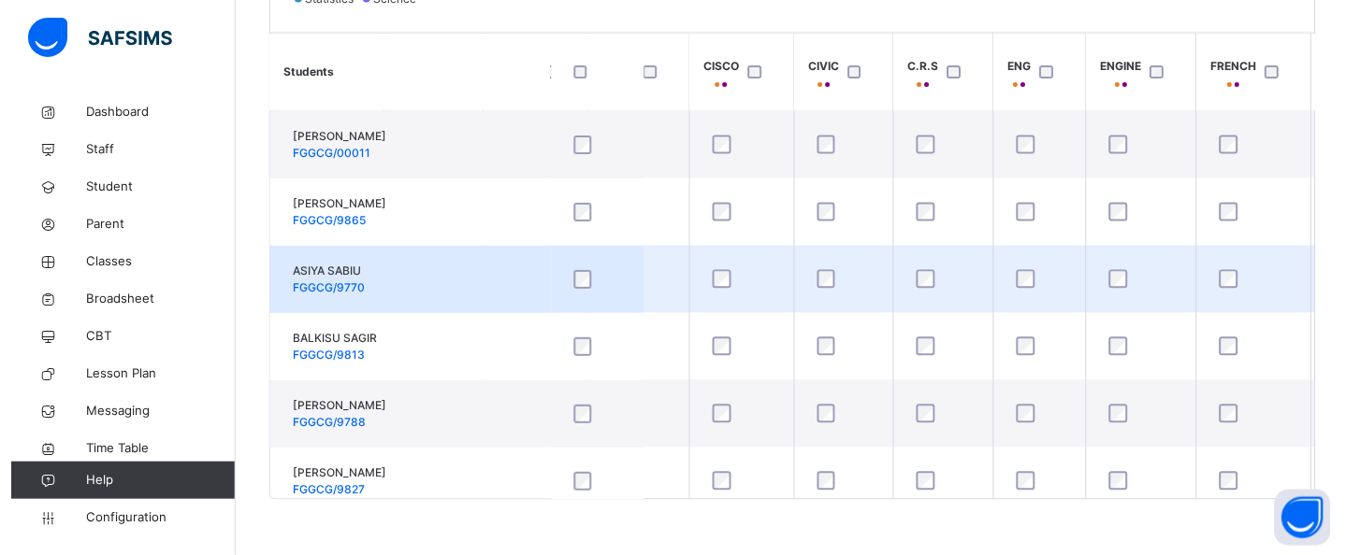
scroll to position [0, 770]
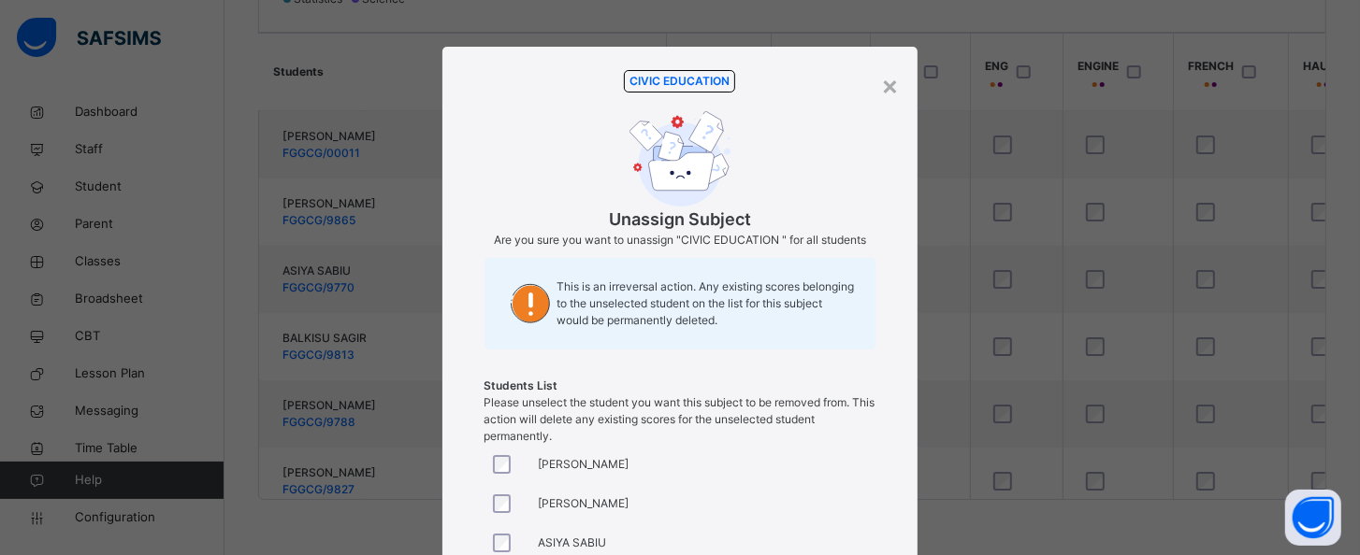
click at [765, 323] on span "This is an irreversal action. Any existing scores belonging to the unselected s…" at bounding box center [707, 304] width 300 height 50
click at [857, 428] on div "Students List Please unselect the student you want this subject to be removed f…" at bounding box center [680, 402] width 392 height 86
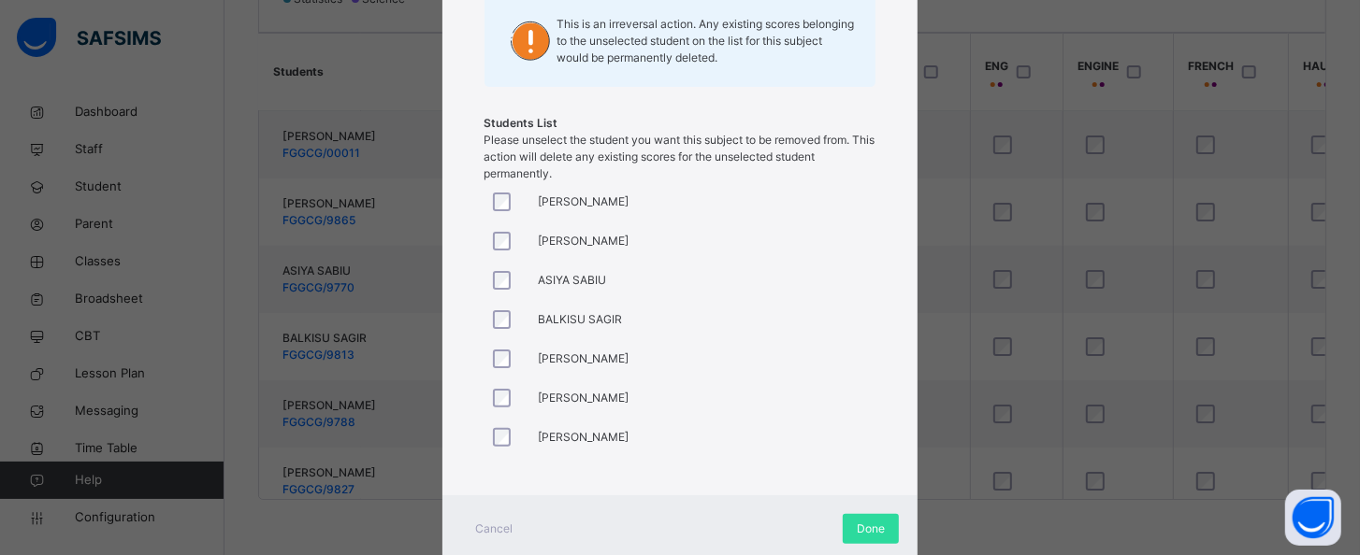
scroll to position [316, 0]
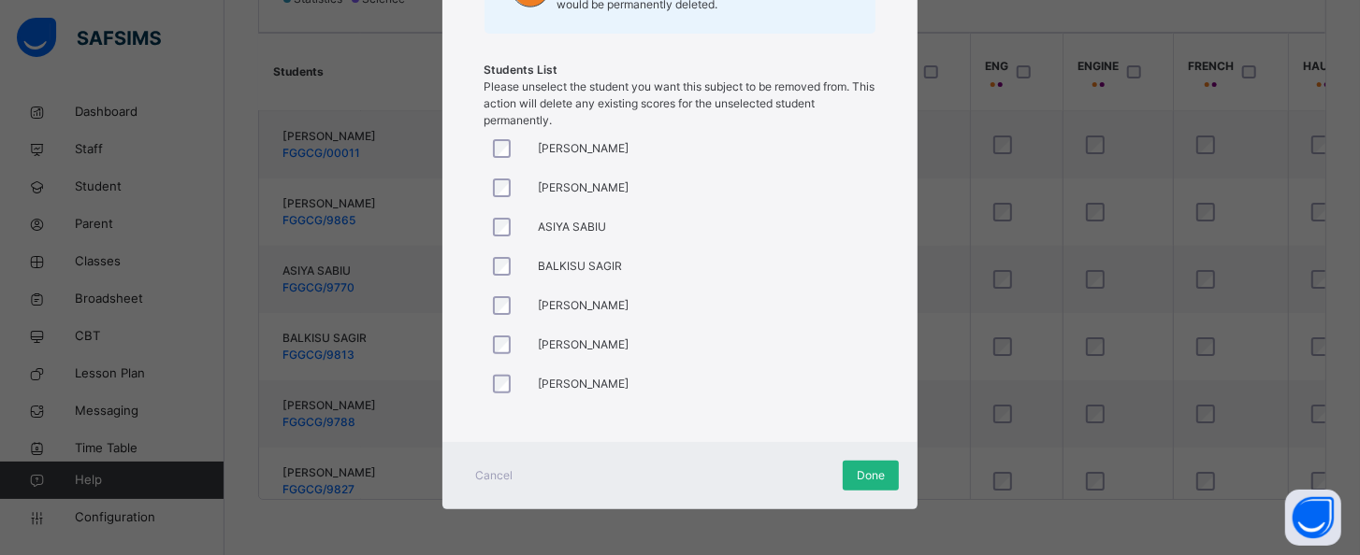
click at [876, 482] on span "Done" at bounding box center [871, 476] width 28 height 17
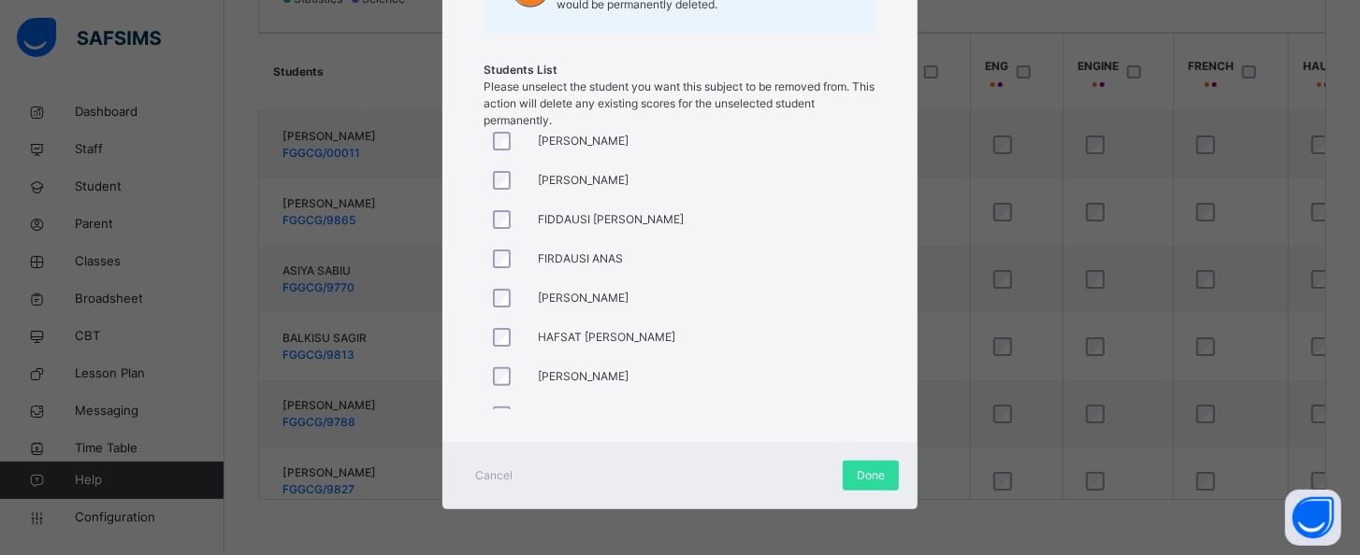
scroll to position [288, 0]
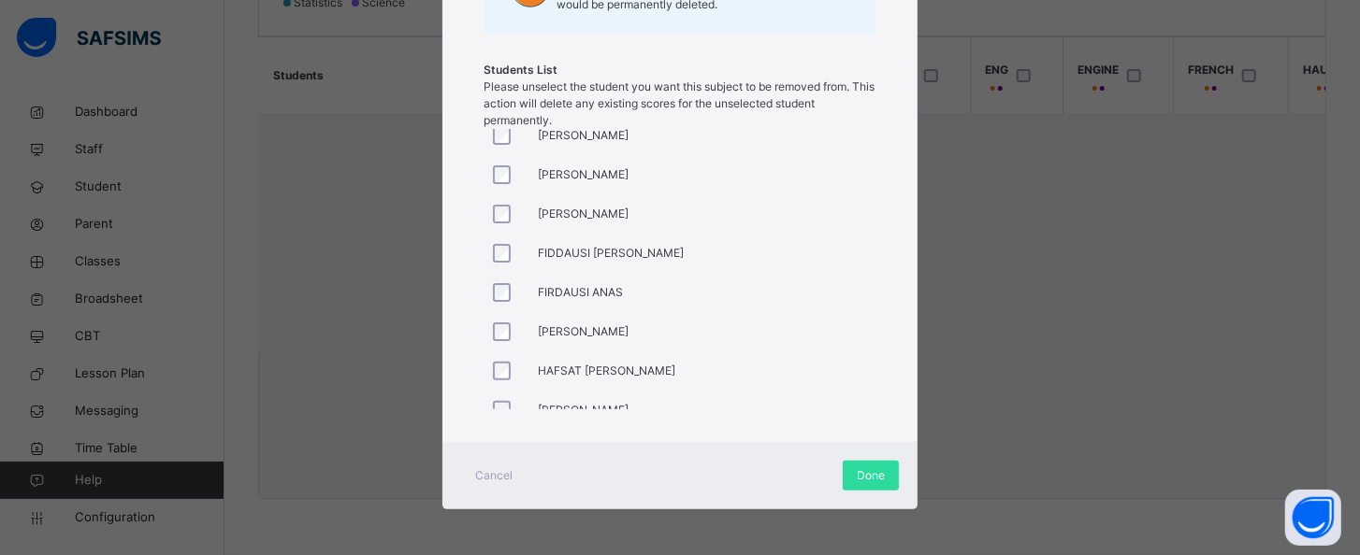
click at [495, 229] on div at bounding box center [506, 213] width 45 height 39
drag, startPoint x: 495, startPoint y: 234, endPoint x: 495, endPoint y: 269, distance: 35.5
click at [495, 235] on div at bounding box center [506, 253] width 45 height 39
click at [495, 269] on div at bounding box center [506, 253] width 45 height 39
click at [486, 338] on div "[PERSON_NAME] [PERSON_NAME] [PERSON_NAME] SABIU [PERSON_NAME] FADIMATU [PERSON_…" at bounding box center [680, 269] width 392 height 281
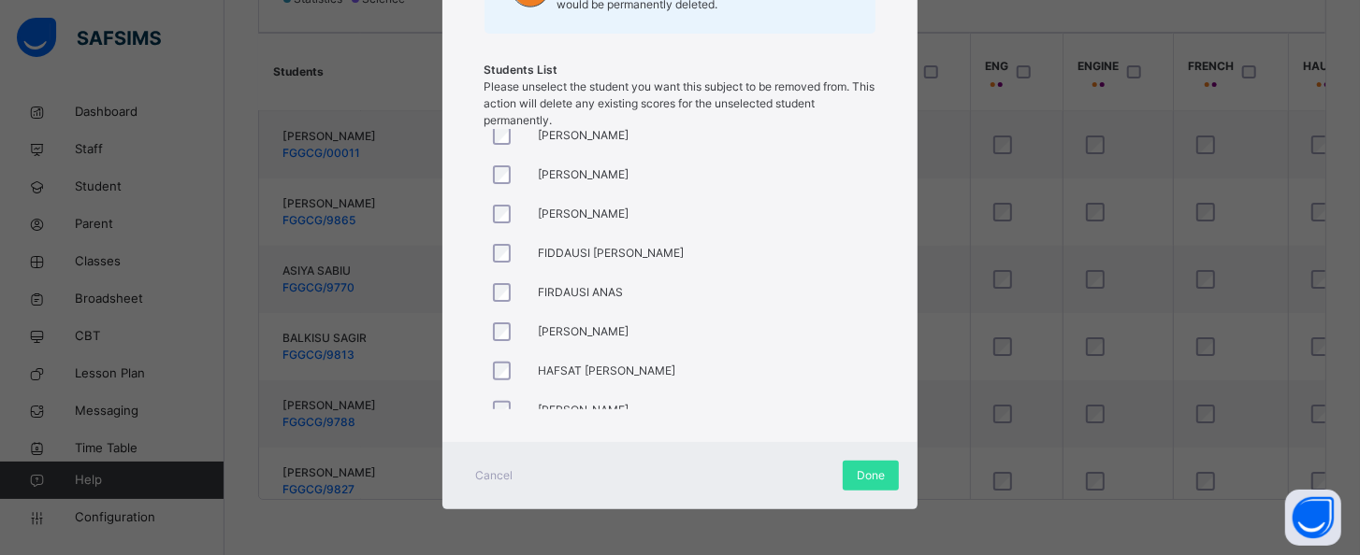
click at [495, 378] on div at bounding box center [507, 371] width 36 height 19
click at [499, 371] on div at bounding box center [506, 371] width 45 height 39
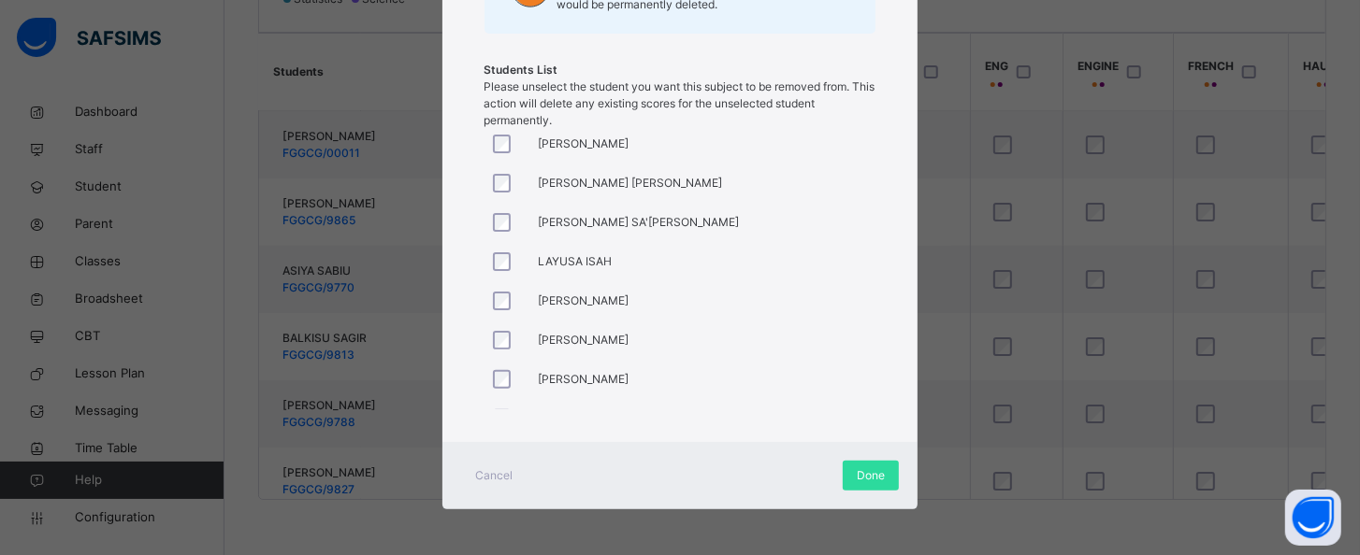
scroll to position [548, 0]
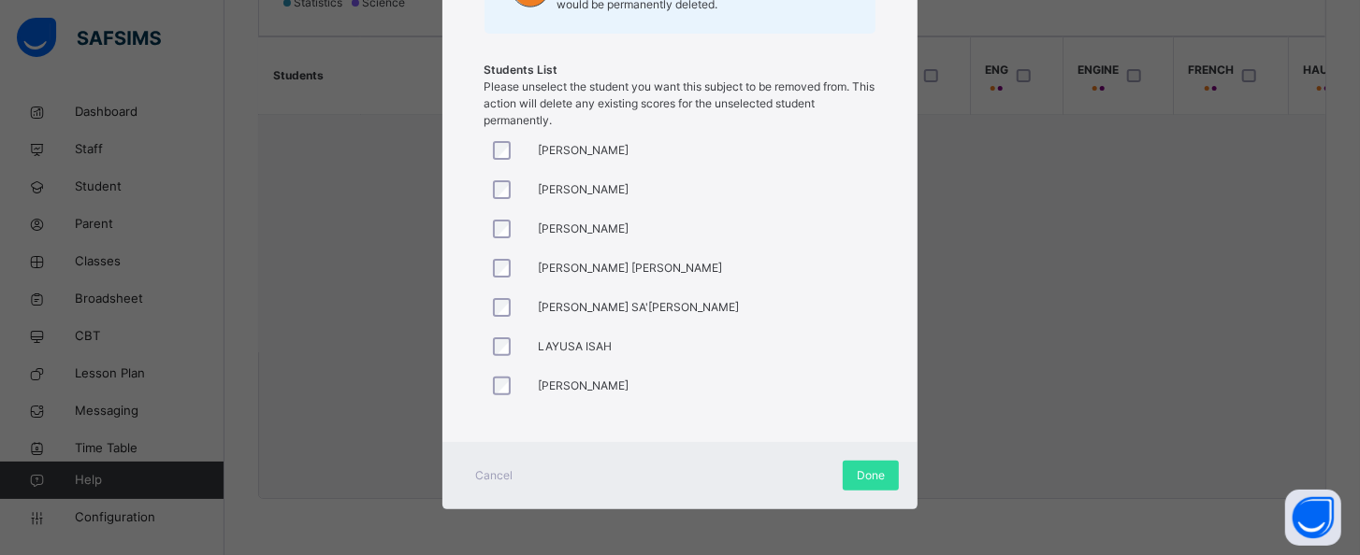
click at [497, 265] on div at bounding box center [506, 268] width 45 height 39
click at [497, 288] on div "[PERSON_NAME] [PERSON_NAME] [PERSON_NAME] SABIU [PERSON_NAME] FADIMATU [PERSON_…" at bounding box center [680, 269] width 392 height 281
click at [497, 293] on div at bounding box center [506, 307] width 45 height 39
click at [496, 363] on div at bounding box center [506, 346] width 45 height 39
click at [500, 346] on div "[PERSON_NAME] [PERSON_NAME] [PERSON_NAME] SABIU [PERSON_NAME] FADIMATU [PERSON_…" at bounding box center [680, 269] width 392 height 281
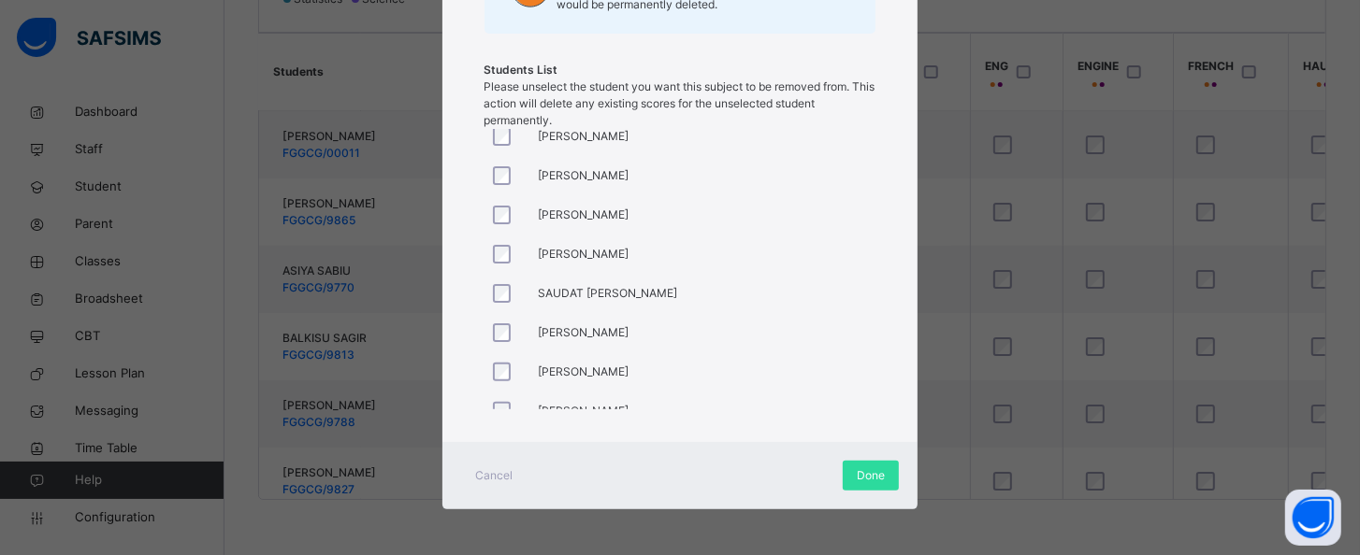
scroll to position [886, 0]
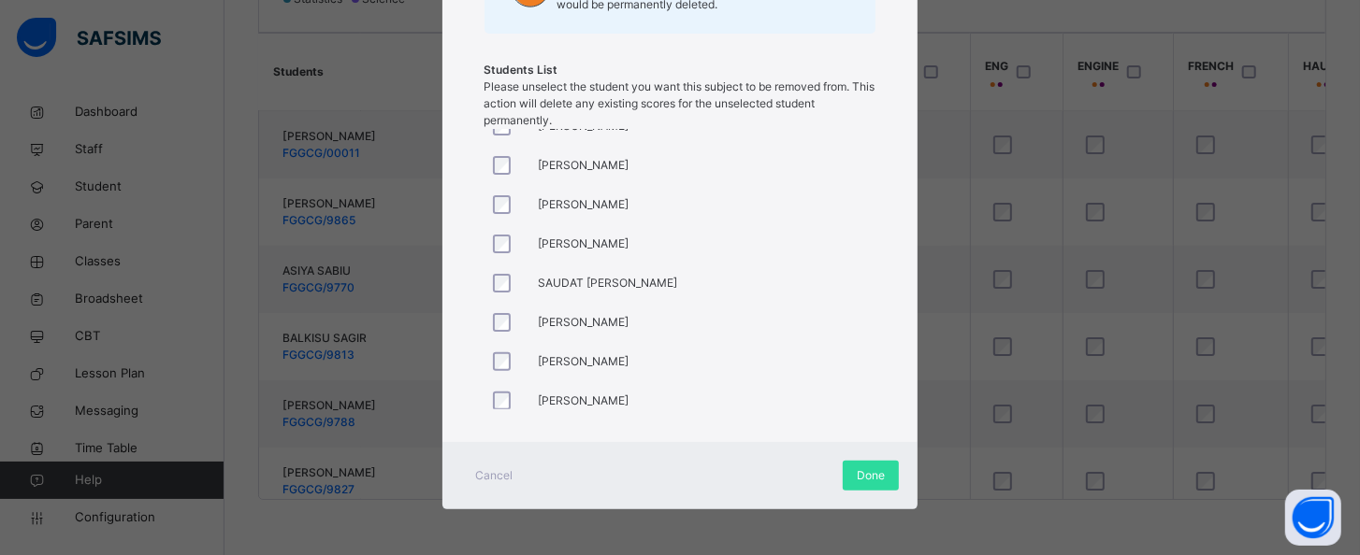
click at [499, 369] on div at bounding box center [506, 361] width 45 height 39
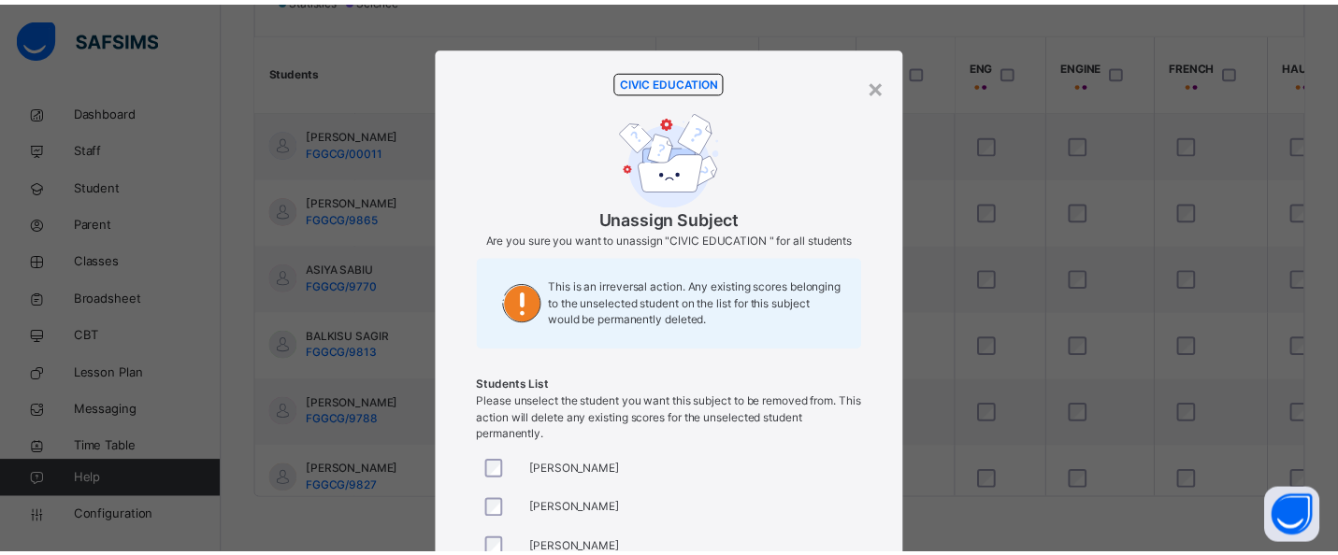
scroll to position [316, 0]
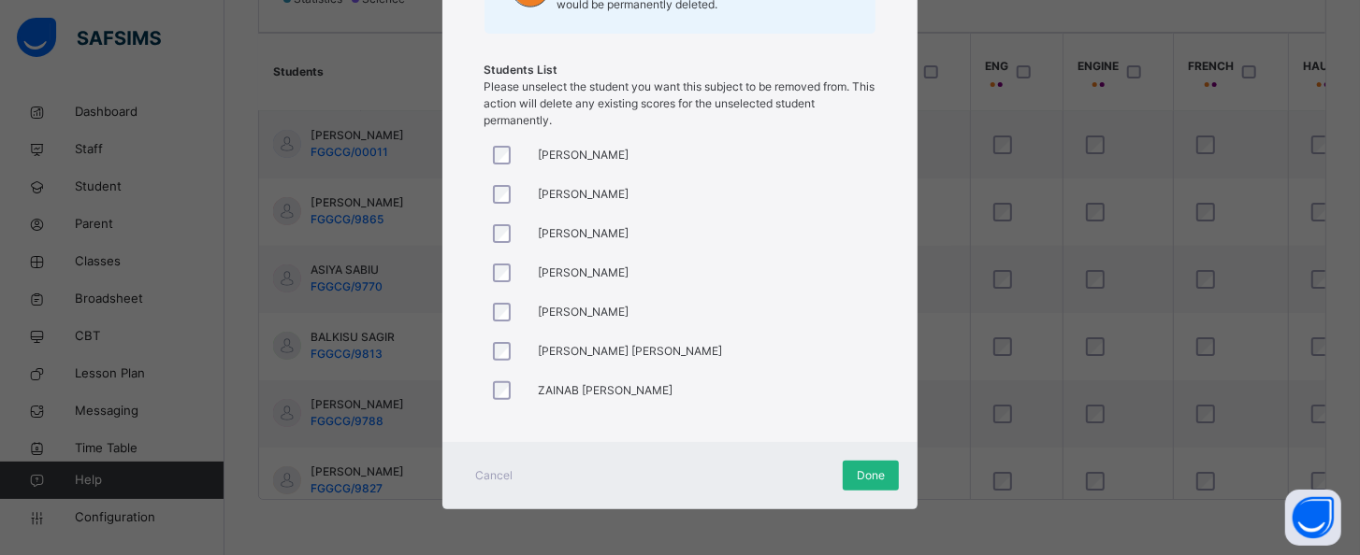
click at [874, 476] on span "Done" at bounding box center [871, 476] width 28 height 17
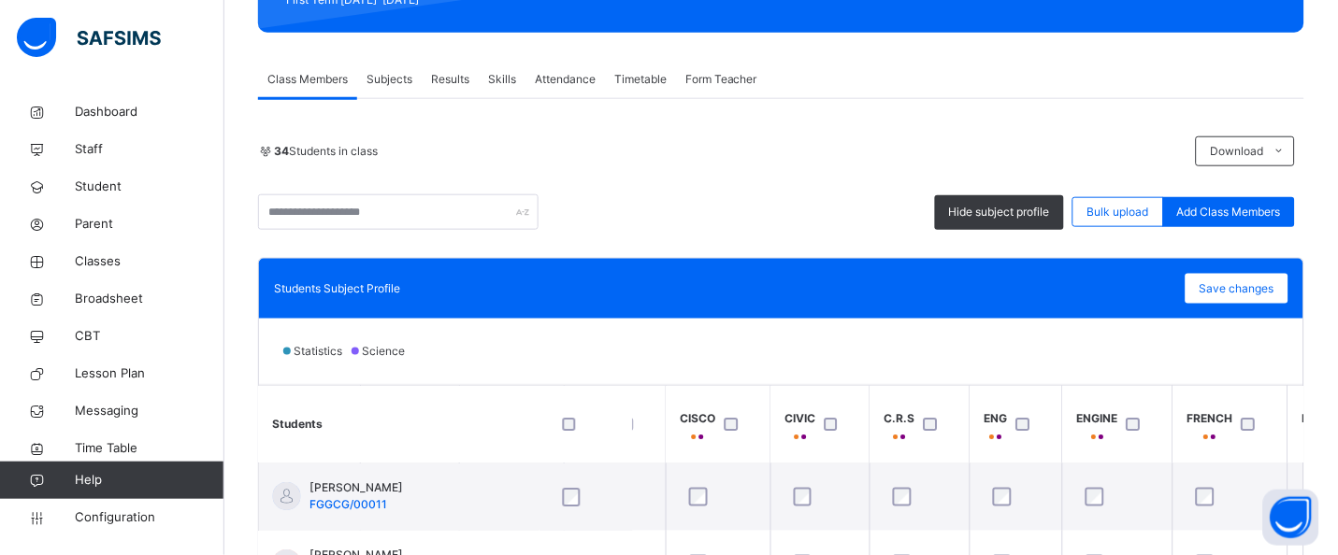
scroll to position [274, 0]
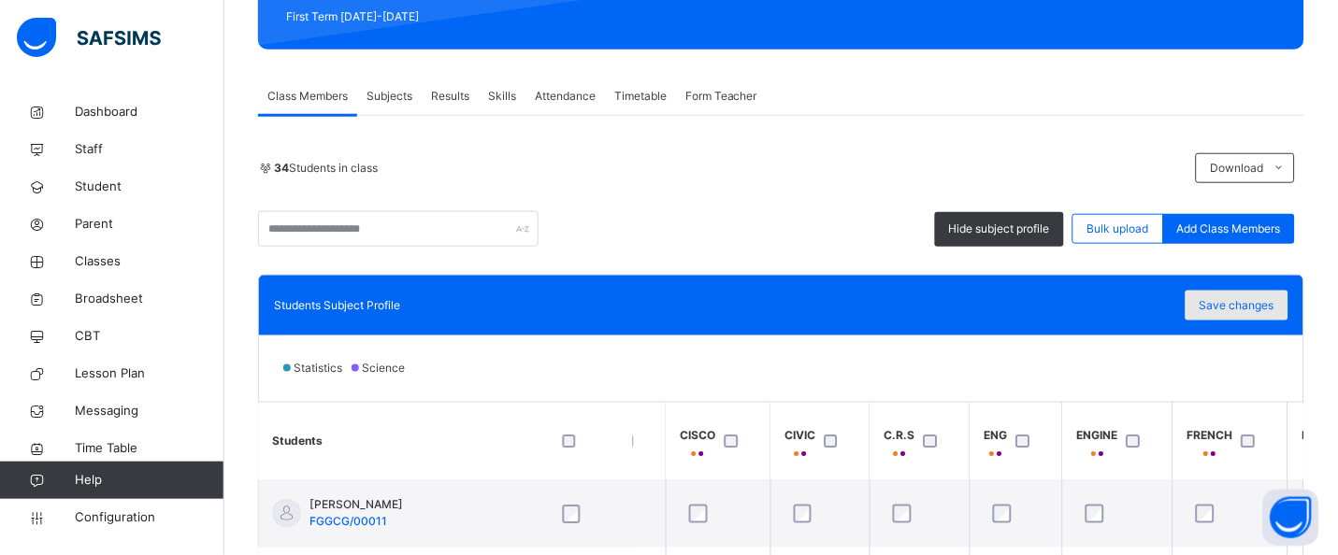
click at [1262, 303] on span "Save changes" at bounding box center [1237, 305] width 75 height 17
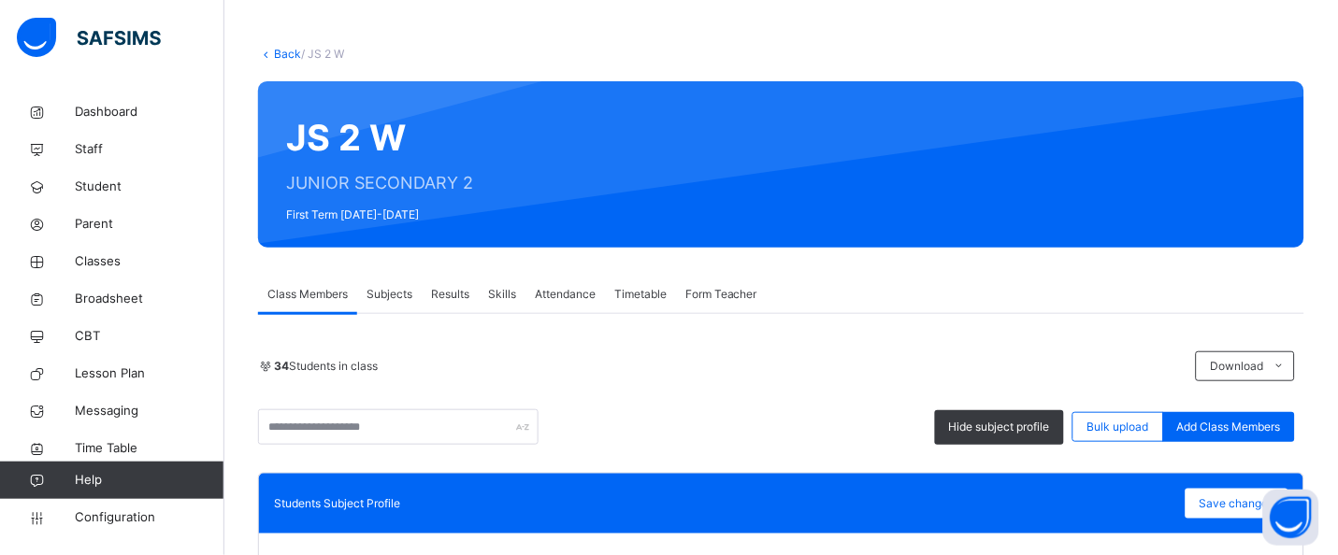
scroll to position [0, 0]
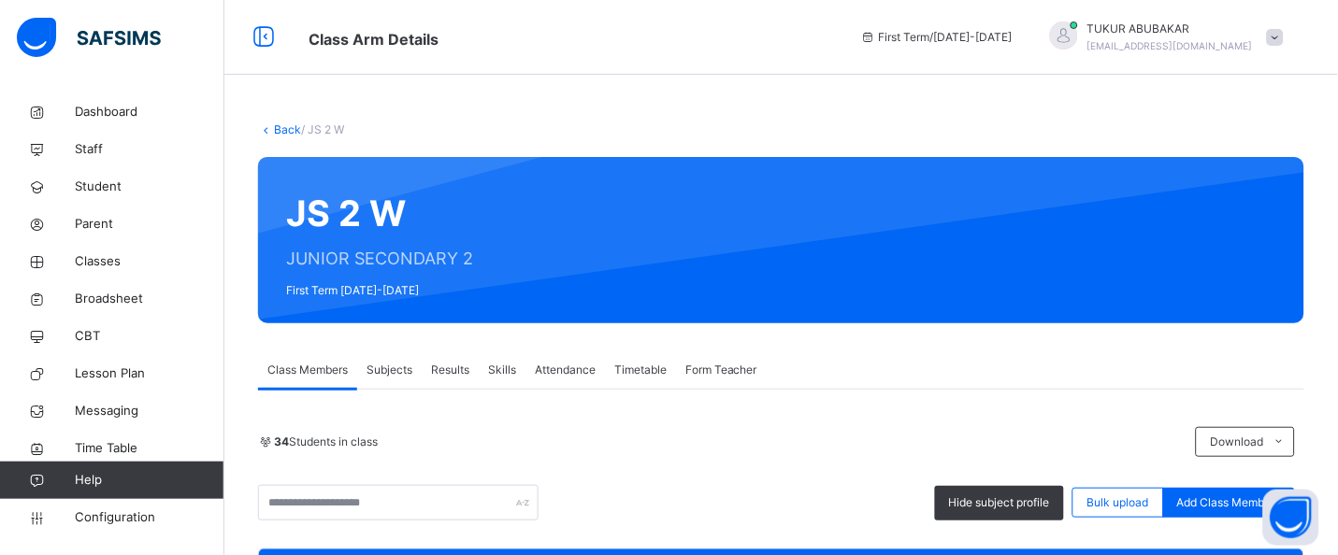
click at [281, 125] on link "Back" at bounding box center [287, 129] width 27 height 14
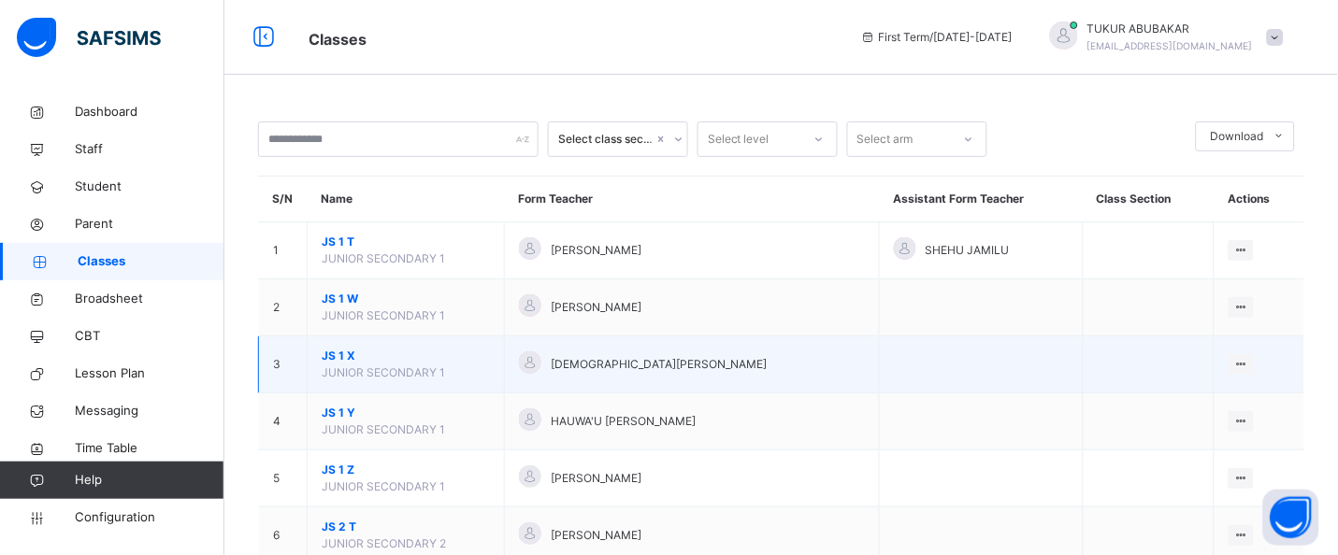
click at [528, 358] on td "[DEMOGRAPHIC_DATA][PERSON_NAME]" at bounding box center [692, 365] width 375 height 57
click at [377, 366] on span "JUNIOR SECONDARY 1" at bounding box center [383, 373] width 123 height 14
click at [1243, 384] on ul "View Class Assign form Teacher" at bounding box center [1177, 418] width 151 height 69
click at [1202, 408] on div "View Class" at bounding box center [1192, 402] width 107 height 19
